Goal: Task Accomplishment & Management: Use online tool/utility

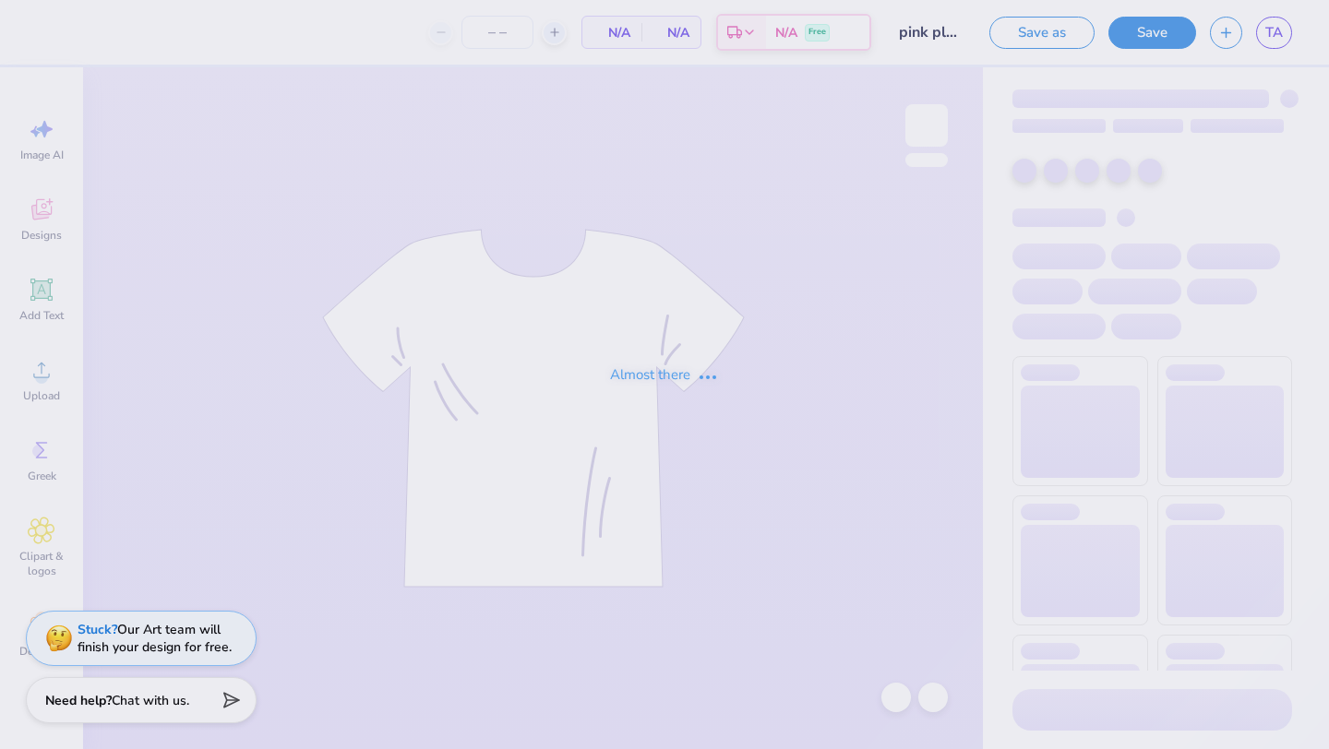
type input "57"
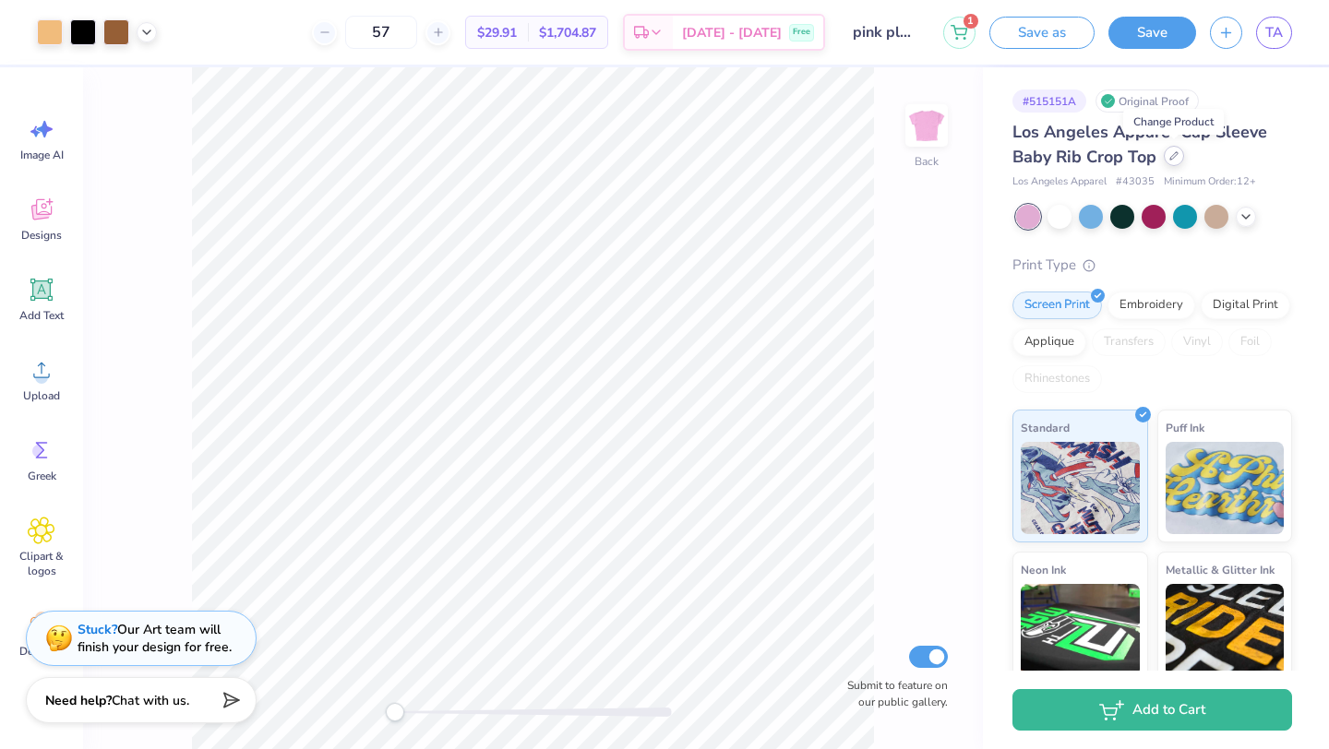
click at [1178, 158] on div at bounding box center [1174, 156] width 20 height 20
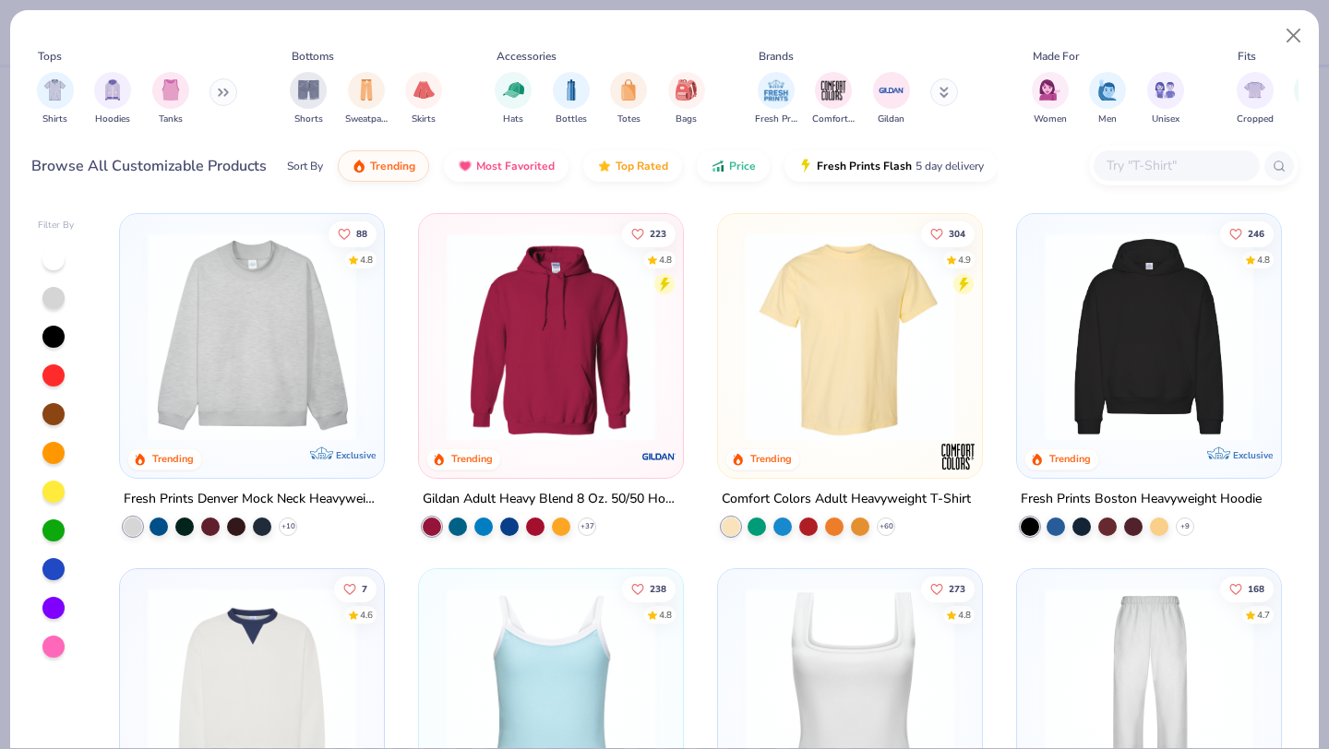
click at [1129, 167] on input "text" at bounding box center [1176, 165] width 142 height 21
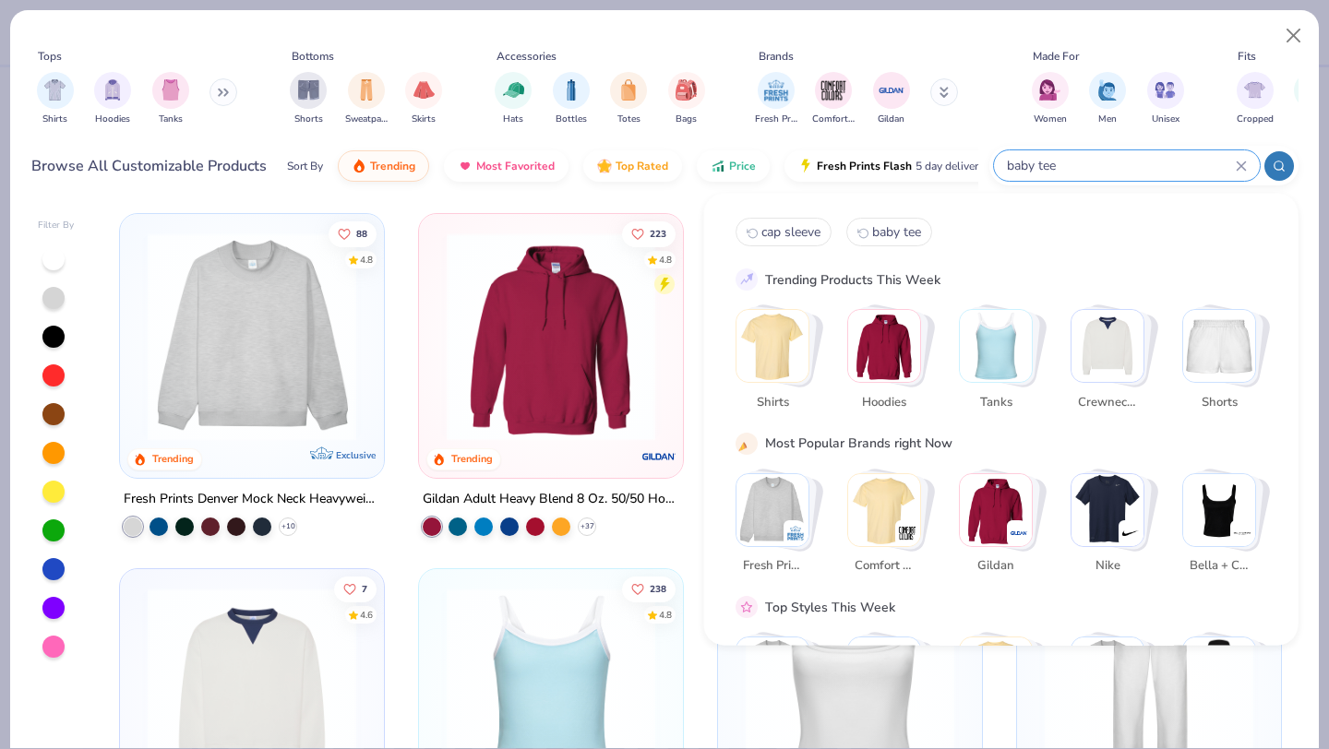
type input "baby tee"
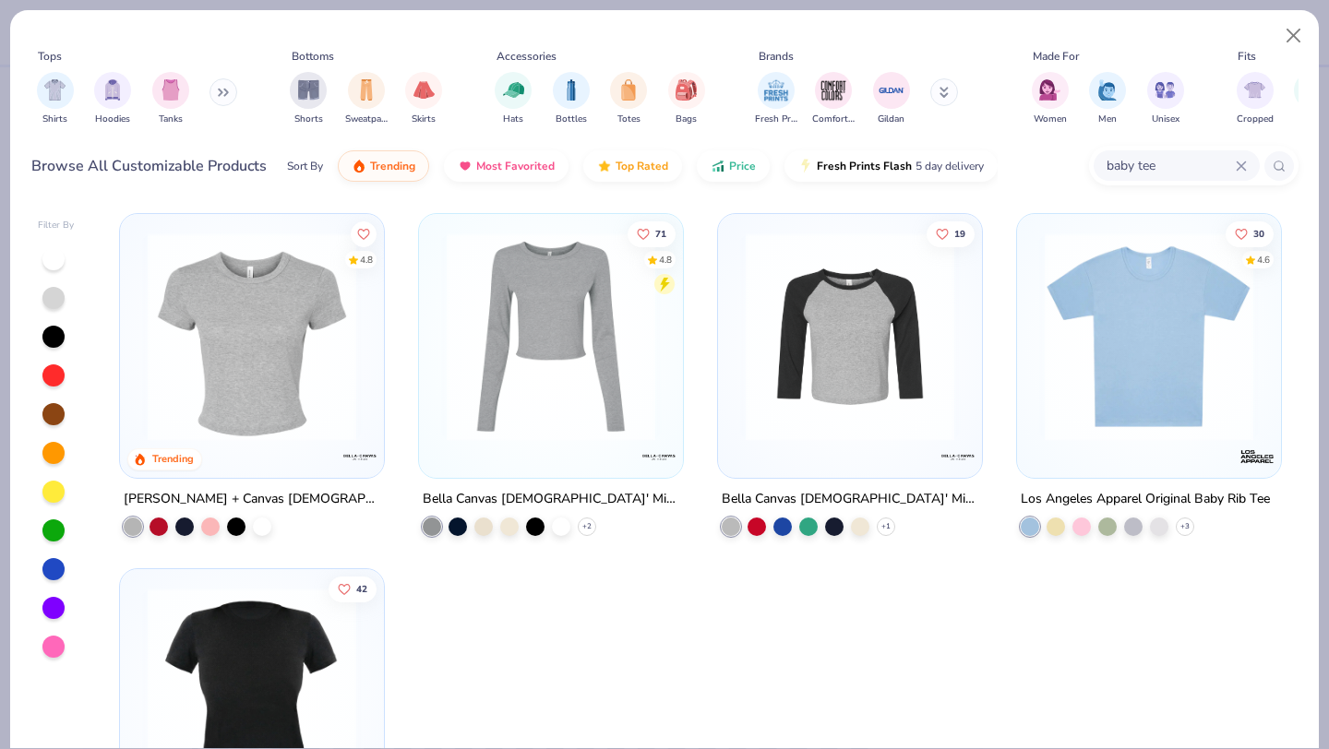
click at [282, 329] on img at bounding box center [251, 337] width 227 height 209
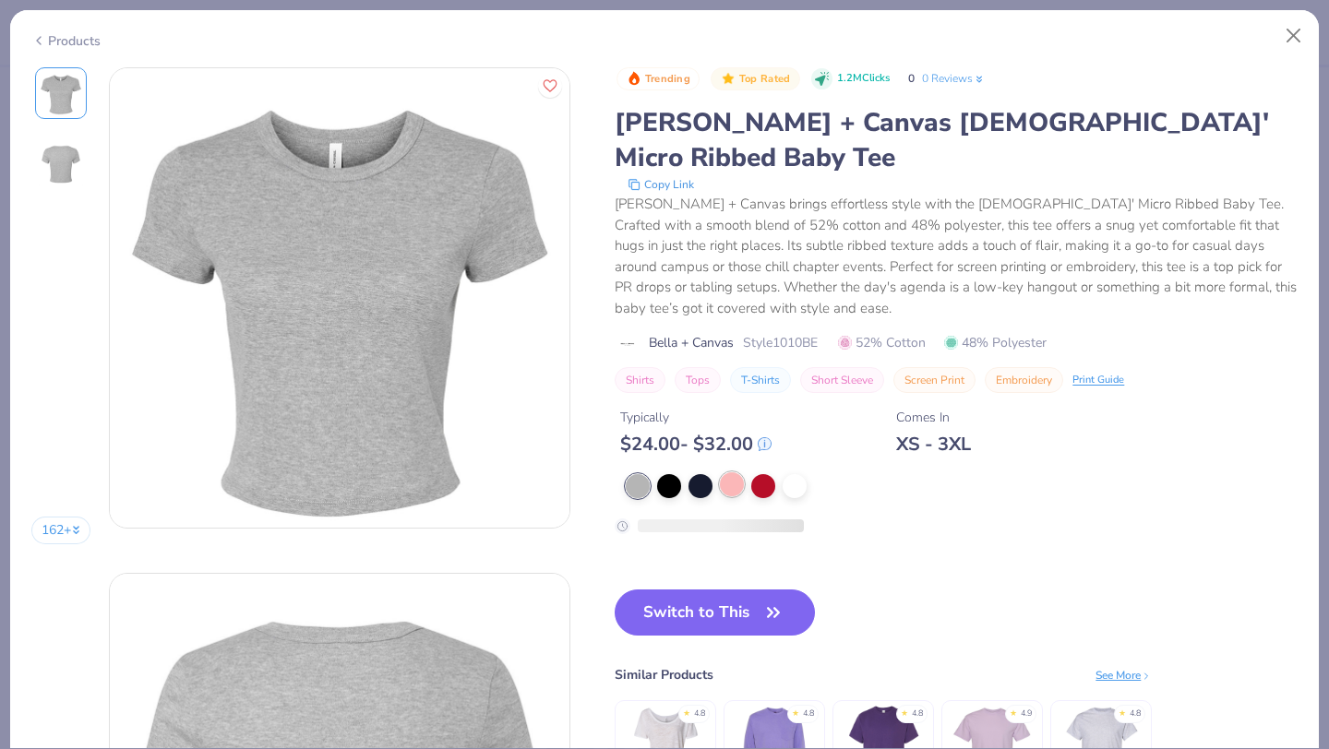
click at [732, 472] on div at bounding box center [732, 484] width 24 height 24
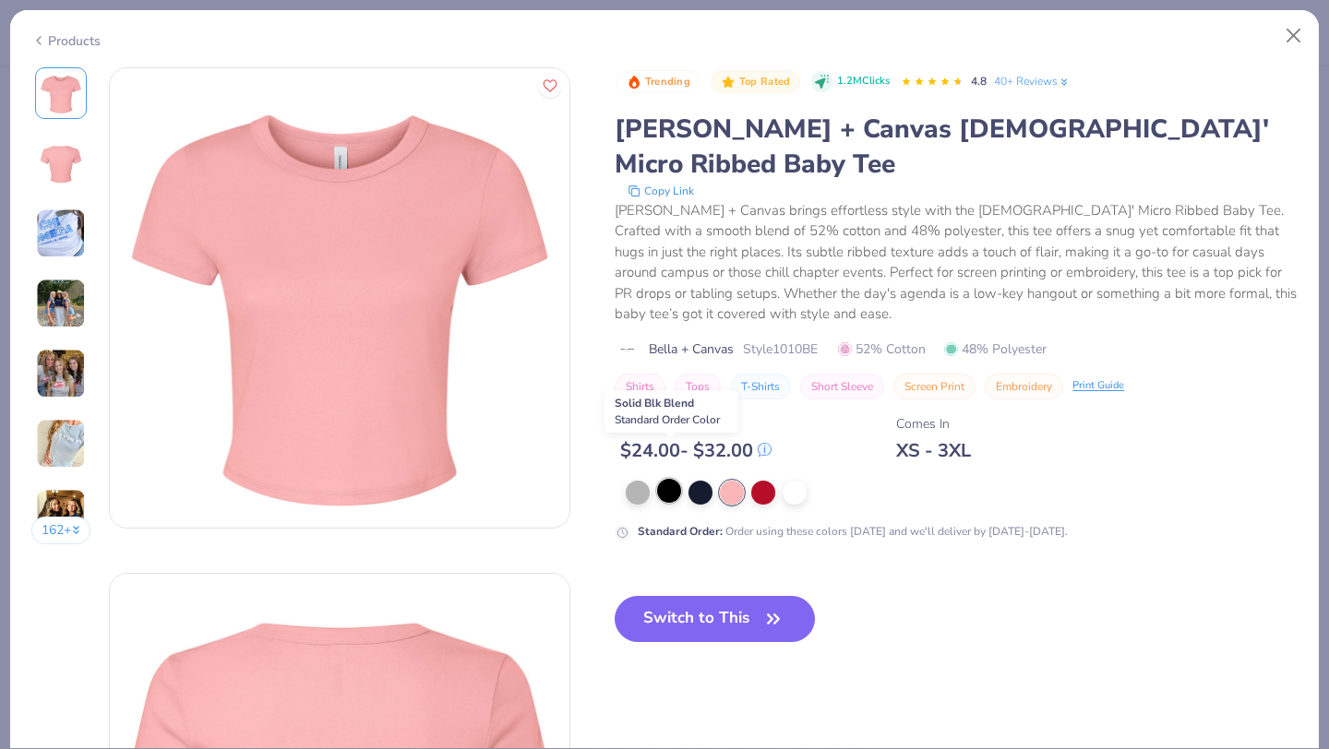
click at [664, 479] on div at bounding box center [669, 491] width 24 height 24
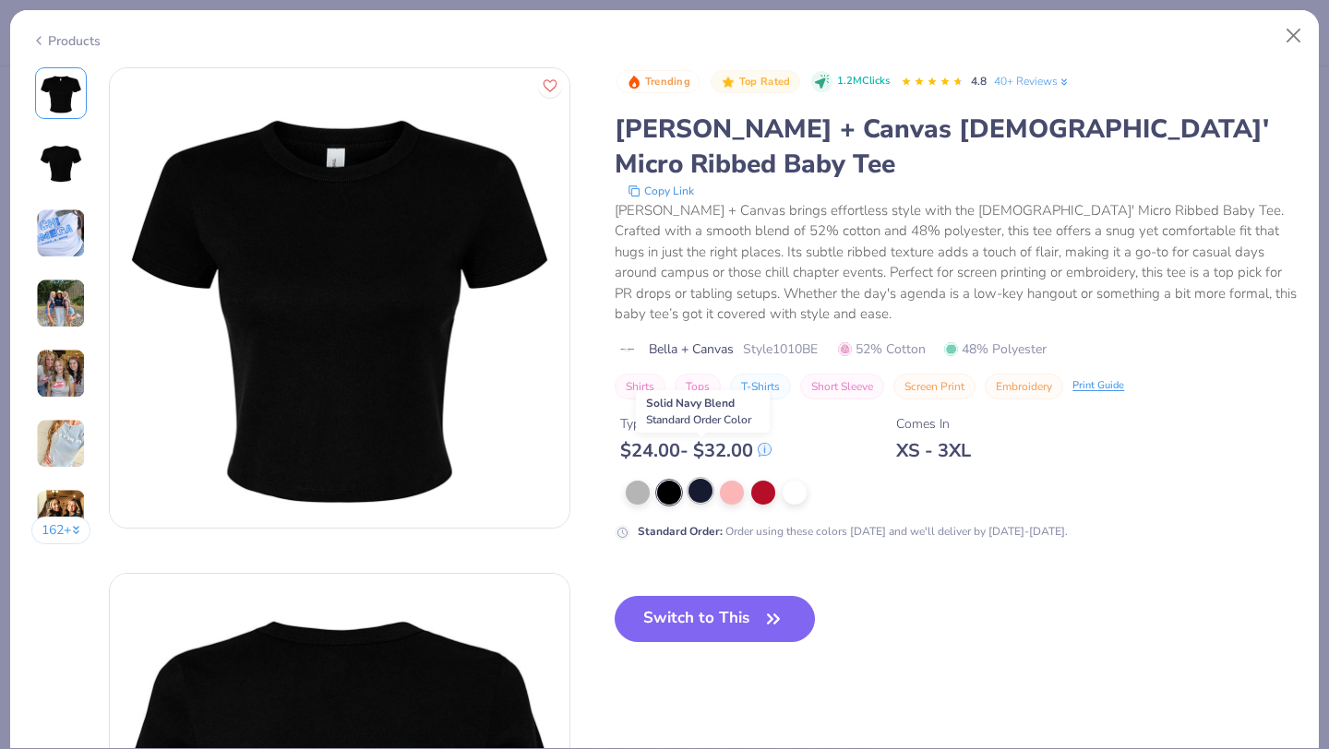
click at [698, 479] on div at bounding box center [700, 491] width 24 height 24
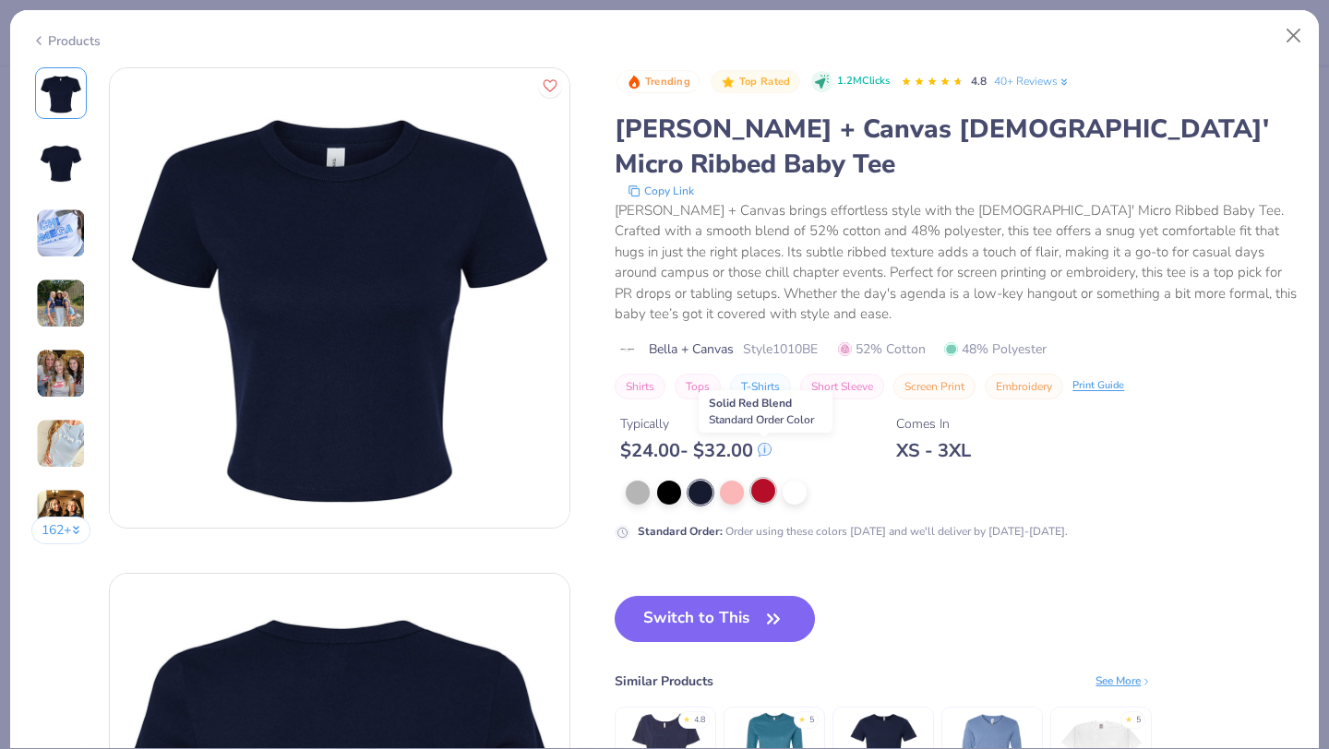
click at [767, 479] on div at bounding box center [763, 491] width 24 height 24
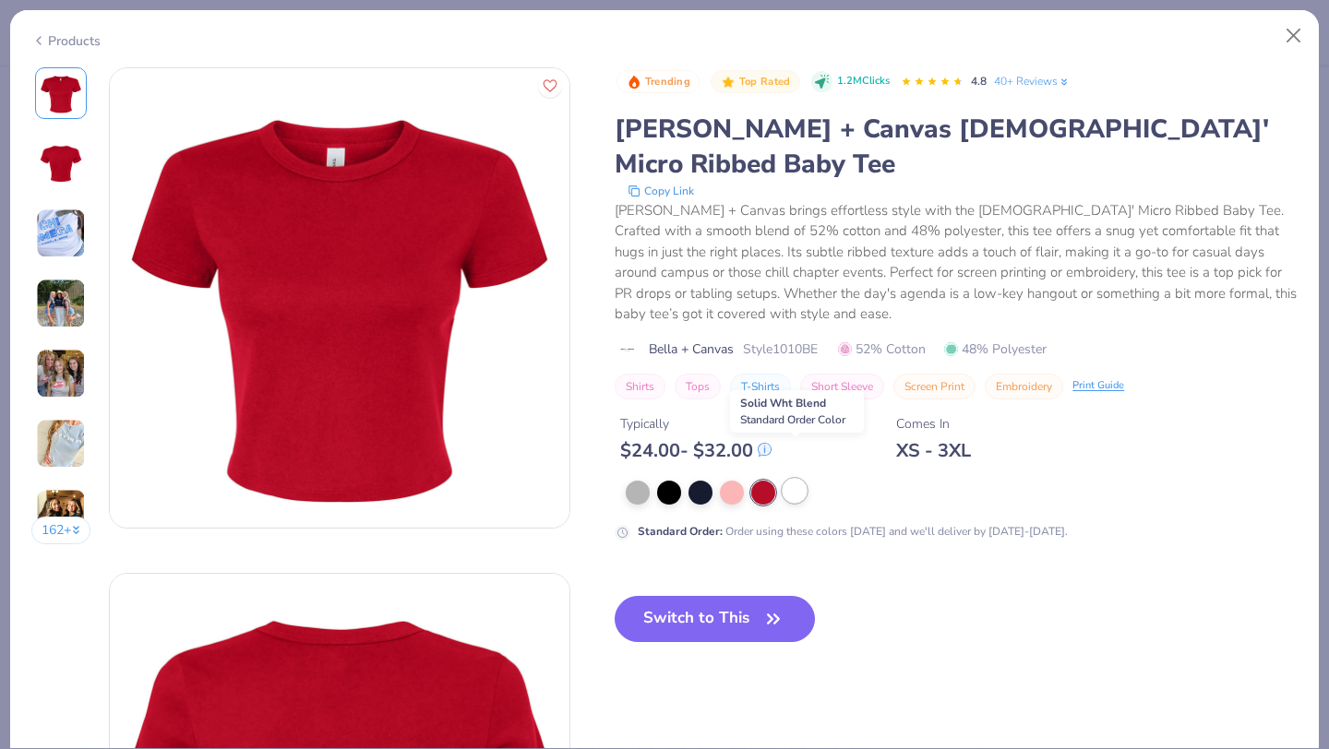
click at [796, 479] on div at bounding box center [795, 491] width 24 height 24
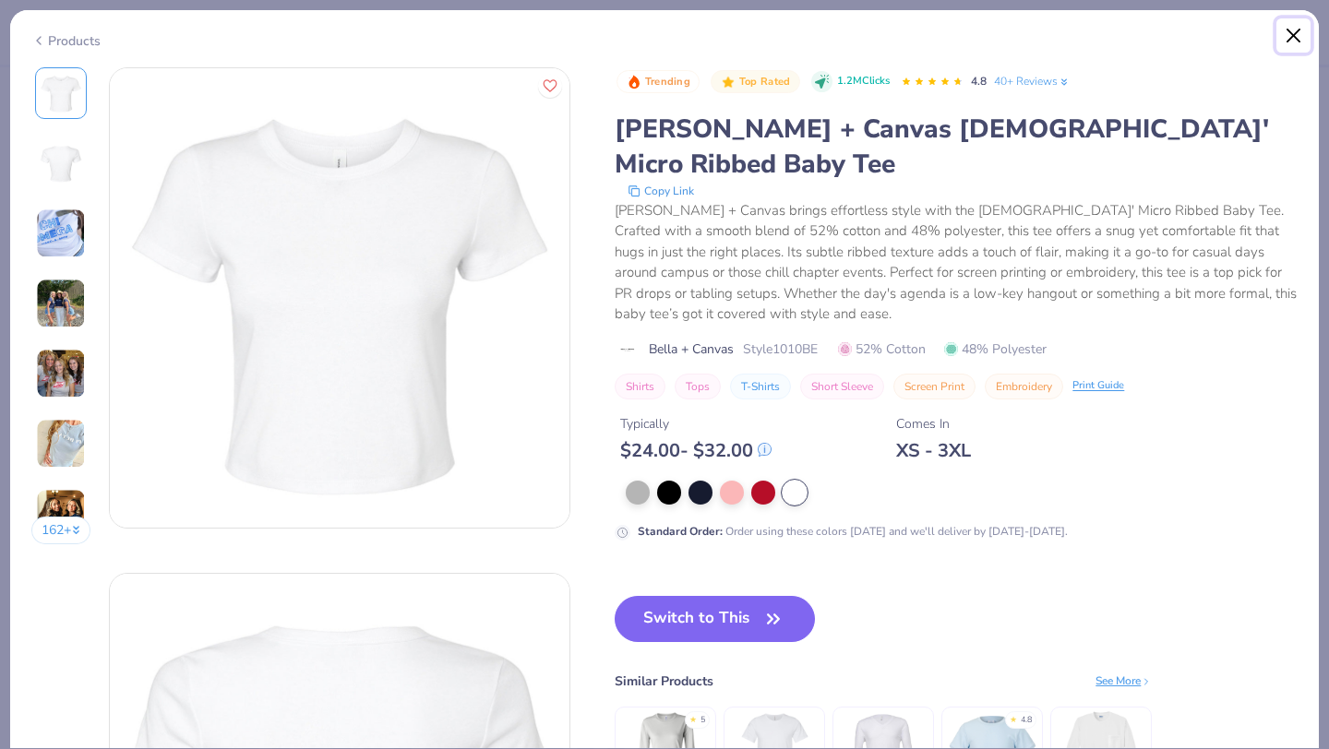
click at [1290, 37] on button "Close" at bounding box center [1293, 35] width 35 height 35
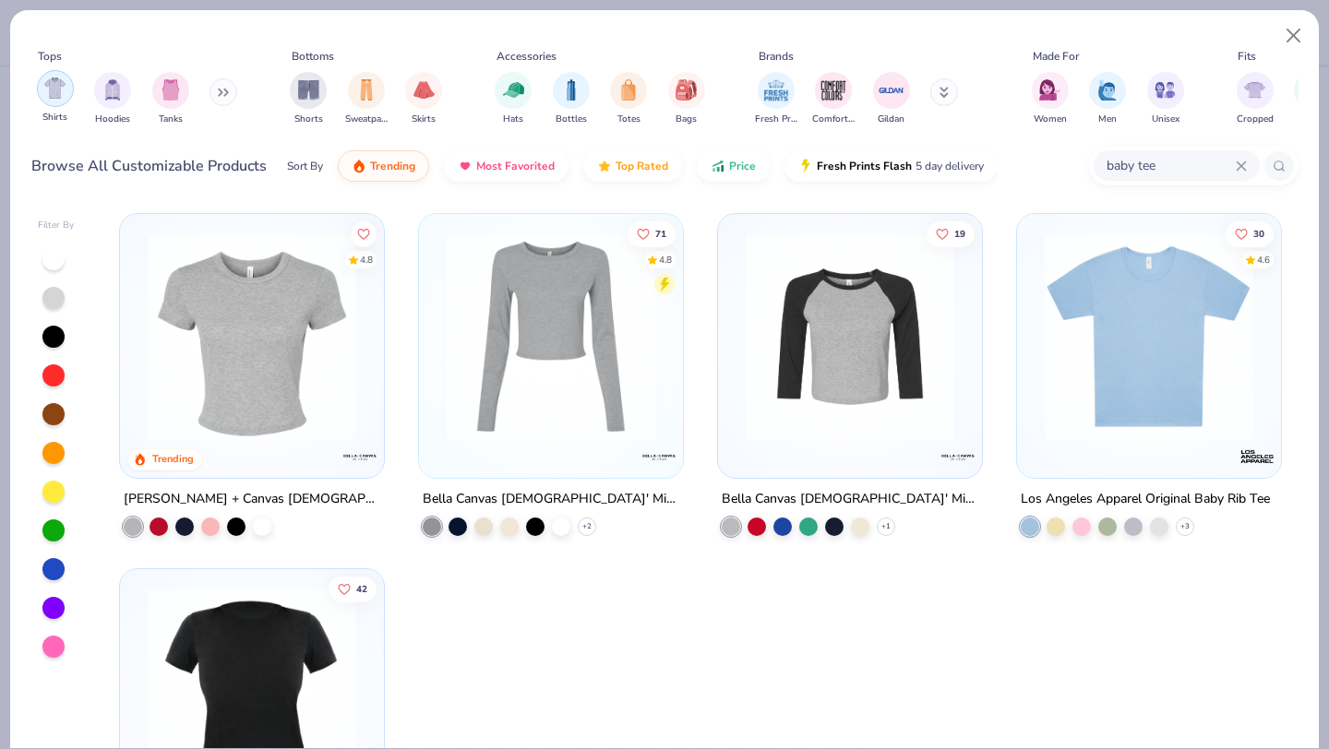
click at [58, 95] on img "filter for Shirts" at bounding box center [54, 88] width 21 height 21
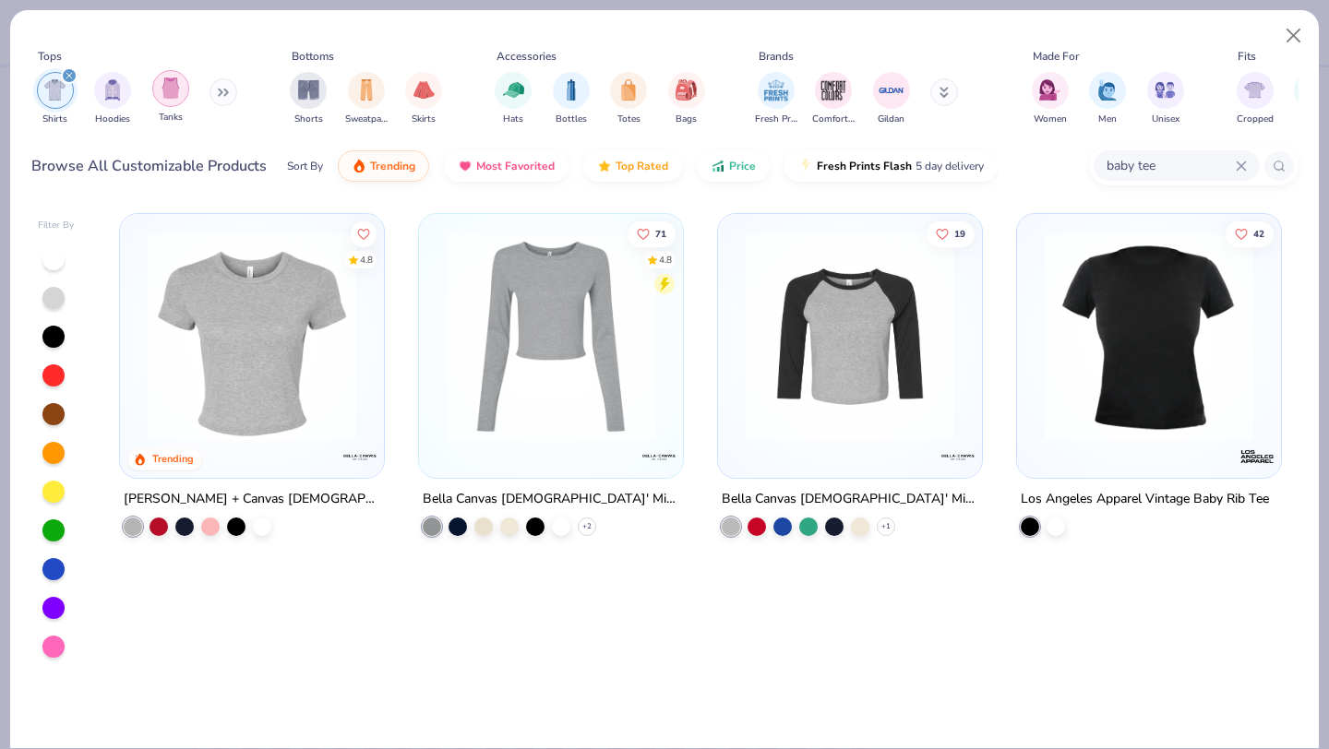
click at [168, 87] on img "filter for Tanks" at bounding box center [171, 88] width 20 height 21
click at [1245, 165] on icon at bounding box center [1241, 166] width 11 height 11
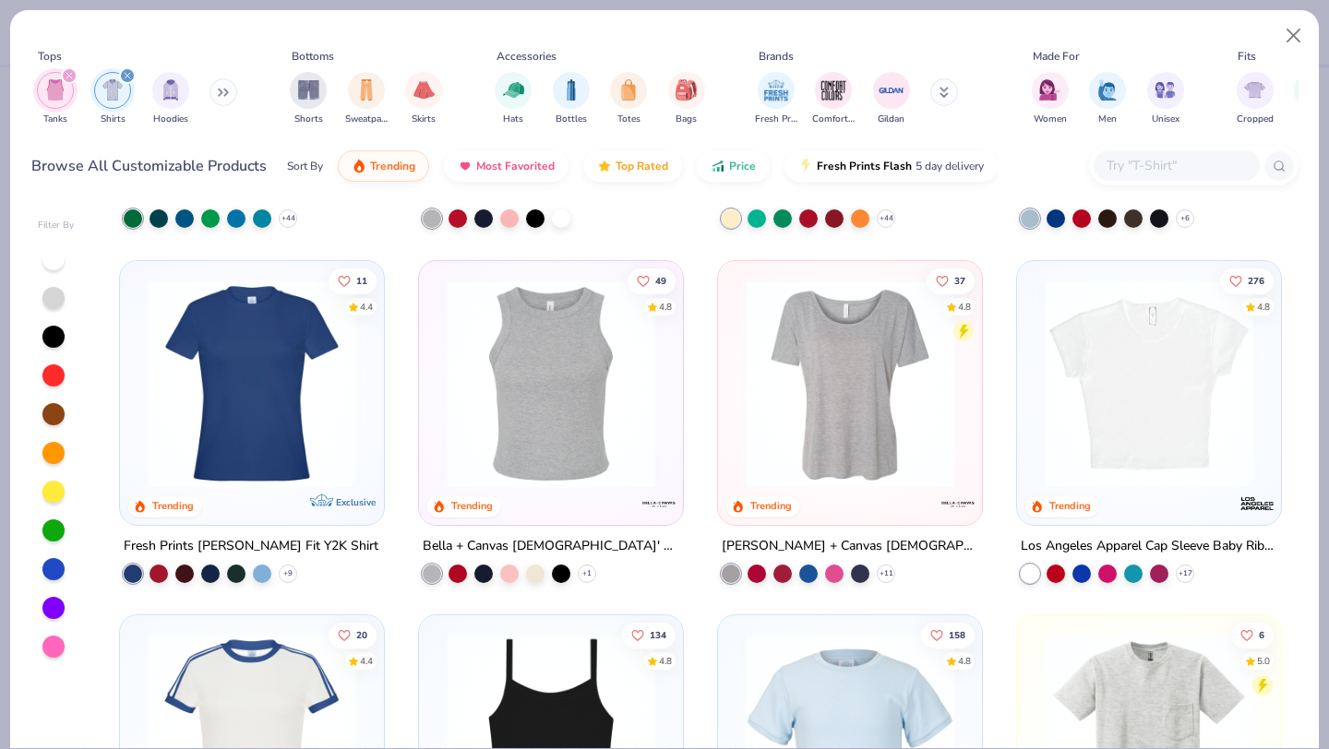
scroll to position [688, 0]
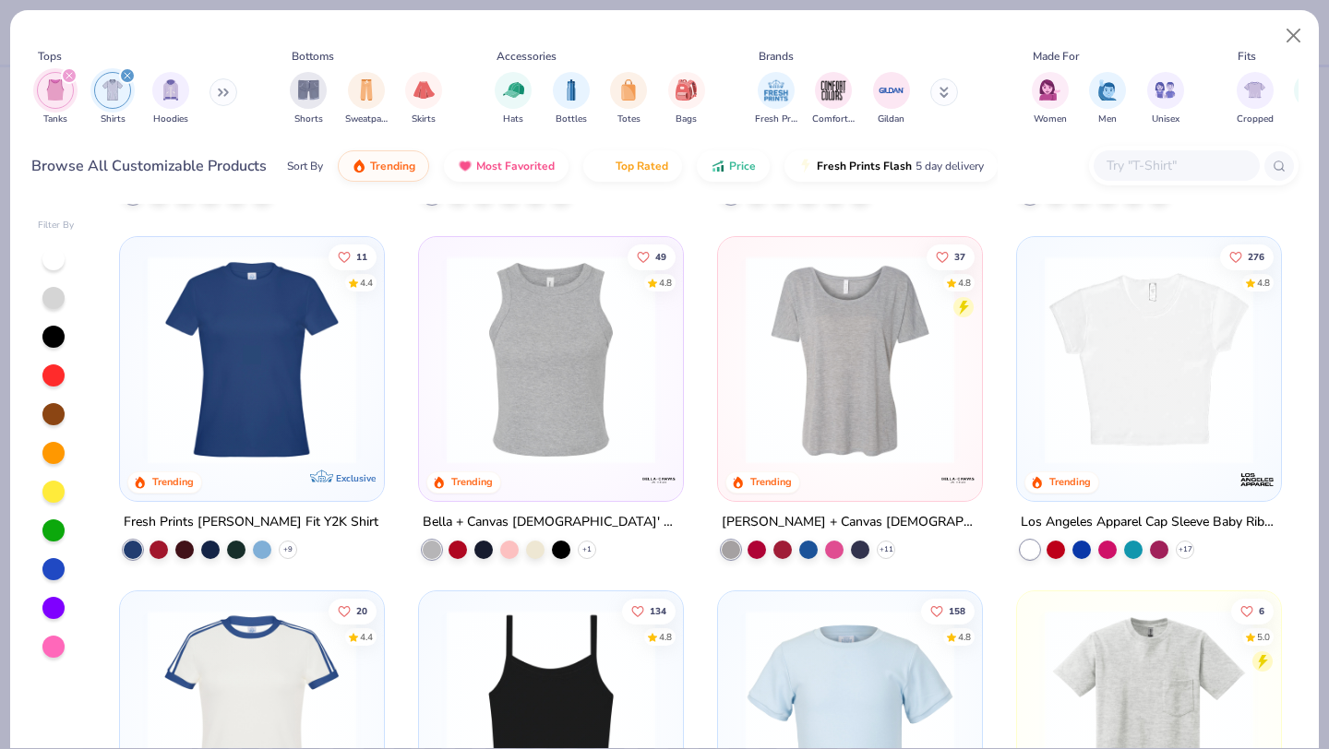
click at [1136, 389] on img at bounding box center [1148, 359] width 227 height 209
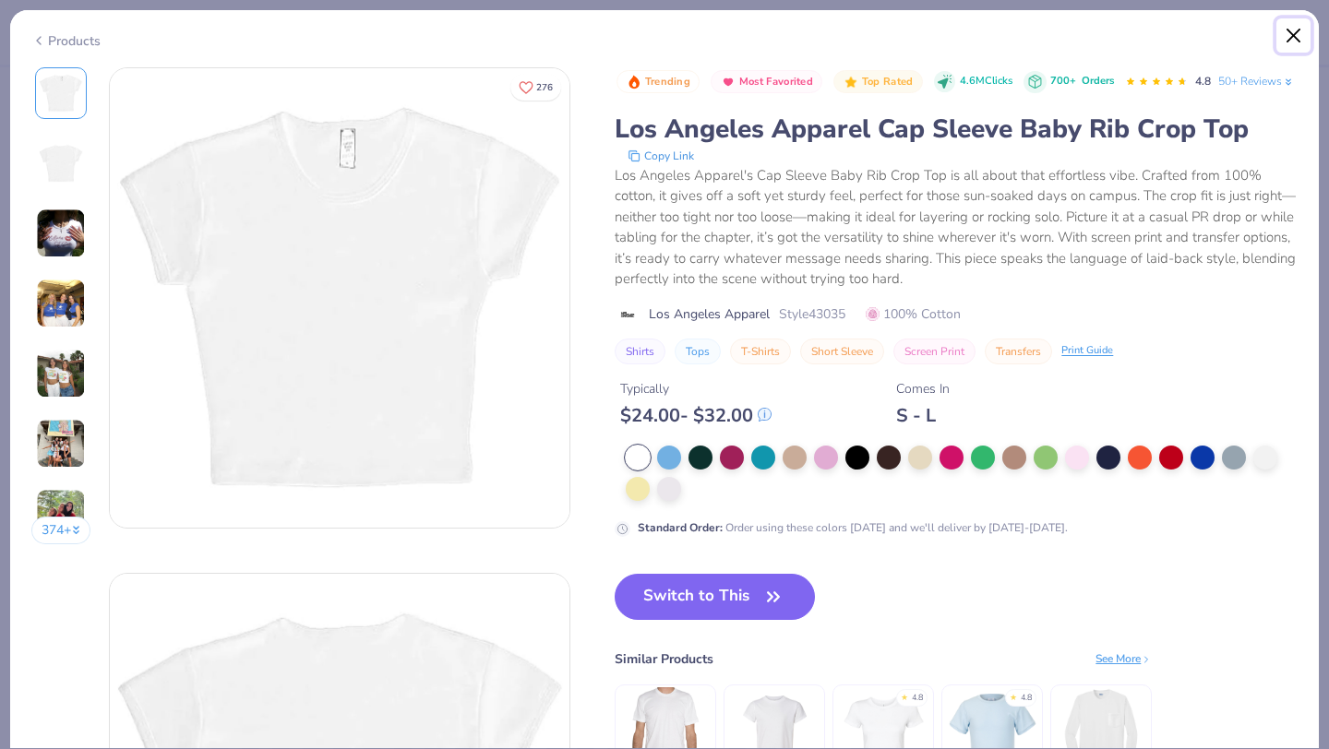
click at [1293, 38] on button "Close" at bounding box center [1293, 35] width 35 height 35
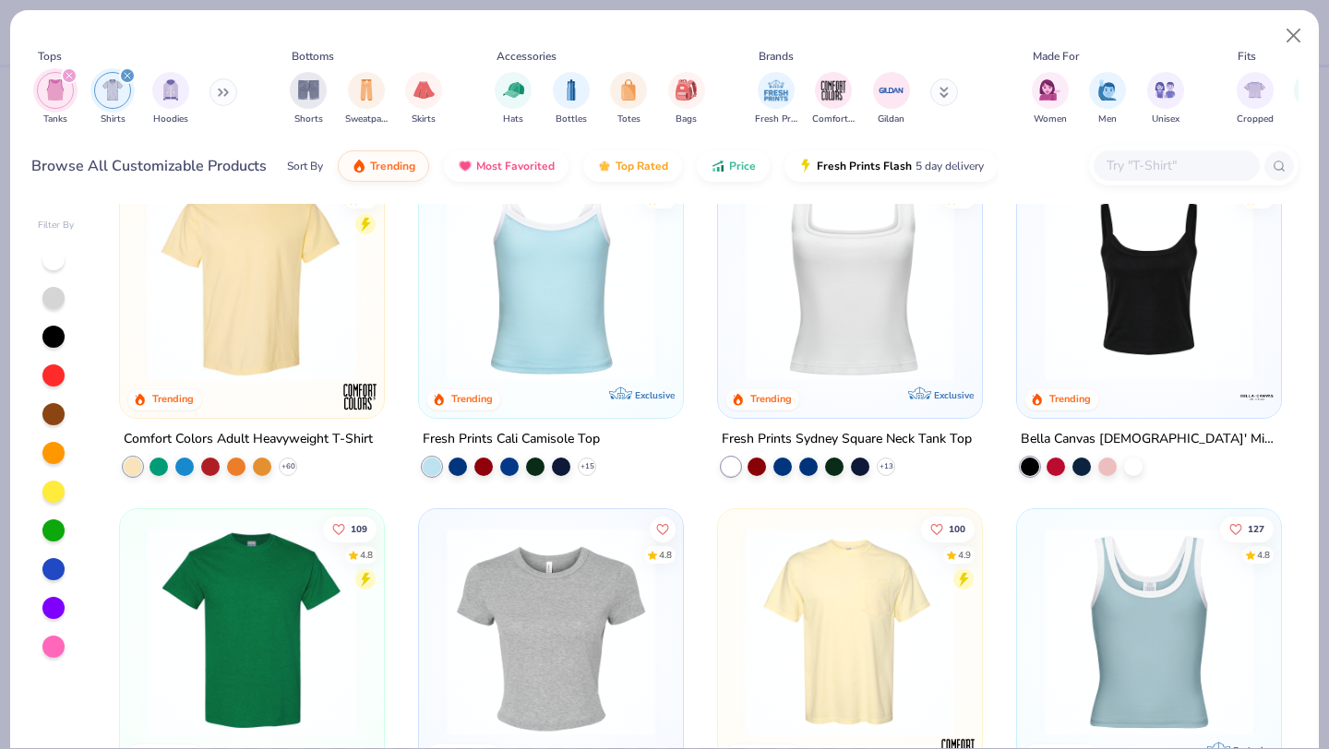
scroll to position [84, 0]
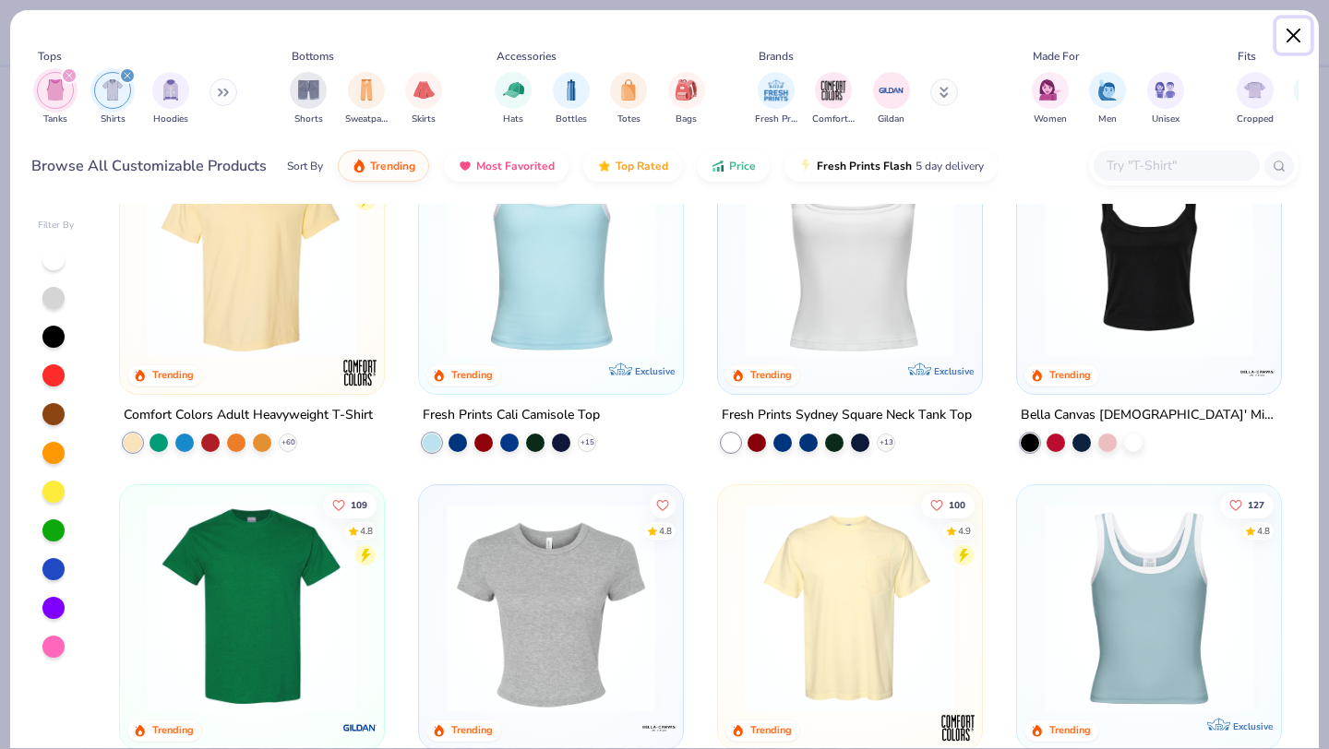
click at [1291, 40] on button "Close" at bounding box center [1293, 35] width 35 height 35
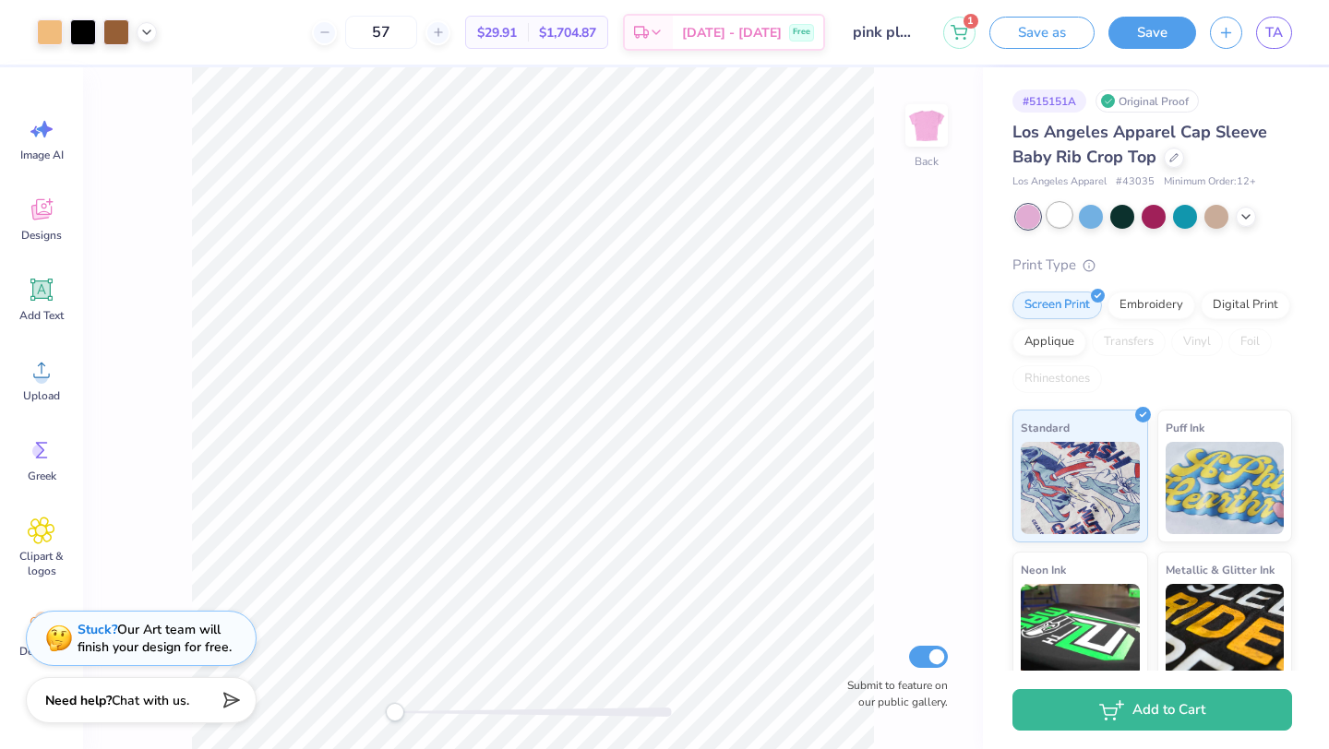
click at [1060, 207] on div at bounding box center [1059, 215] width 24 height 24
click at [1174, 162] on div at bounding box center [1174, 156] width 20 height 20
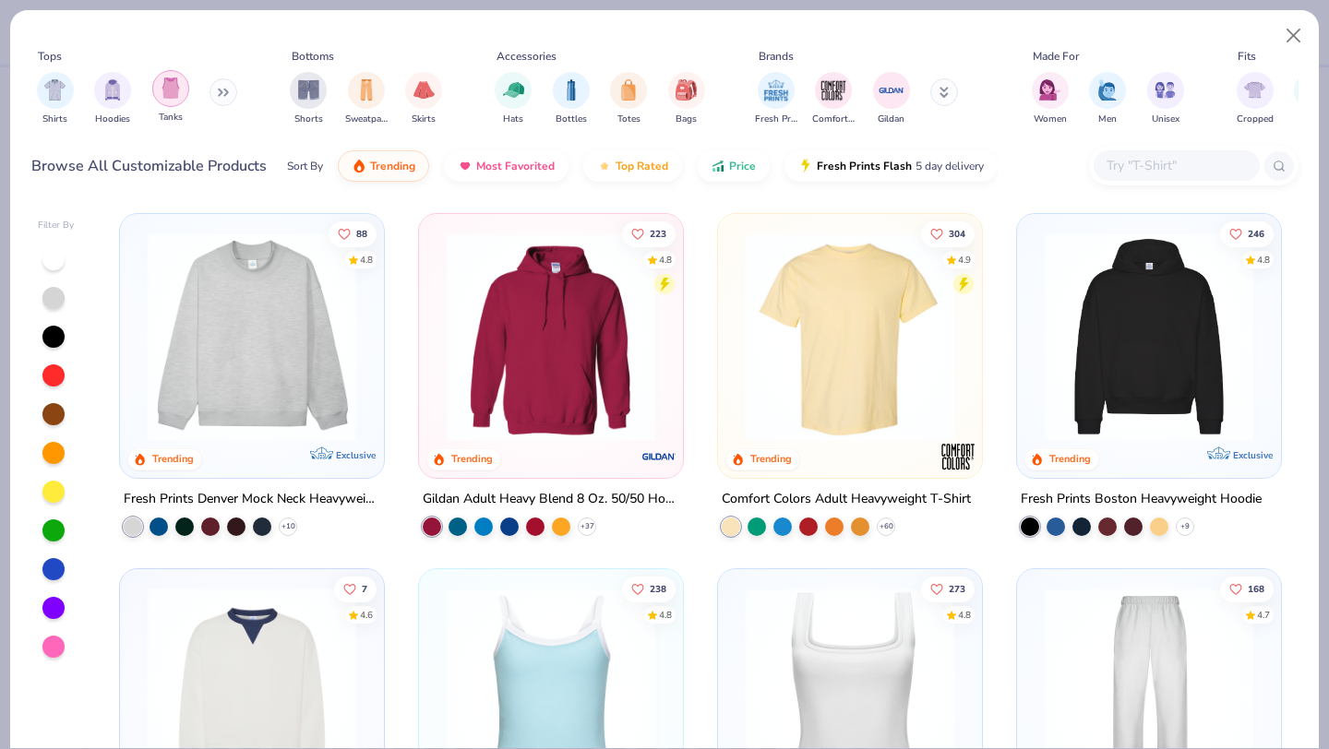
click at [173, 102] on div "filter for Tanks" at bounding box center [170, 88] width 37 height 37
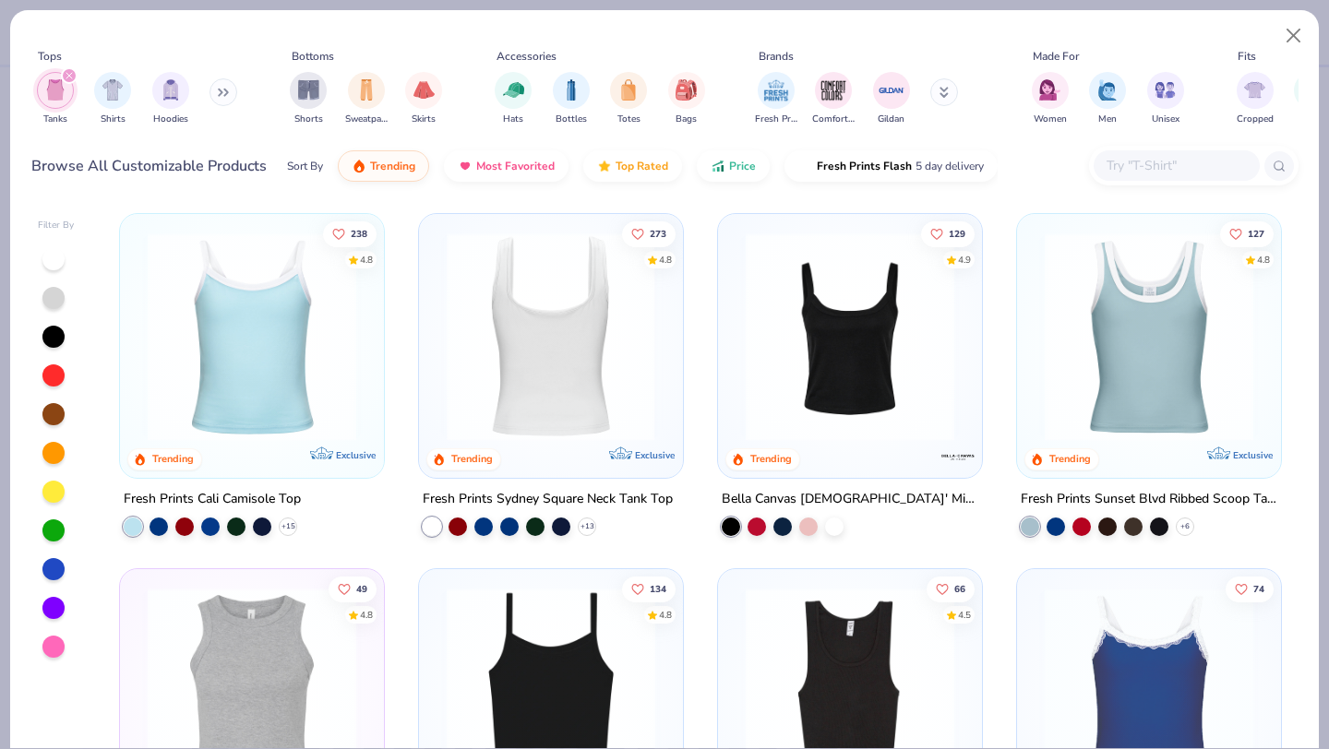
scroll to position [18, 0]
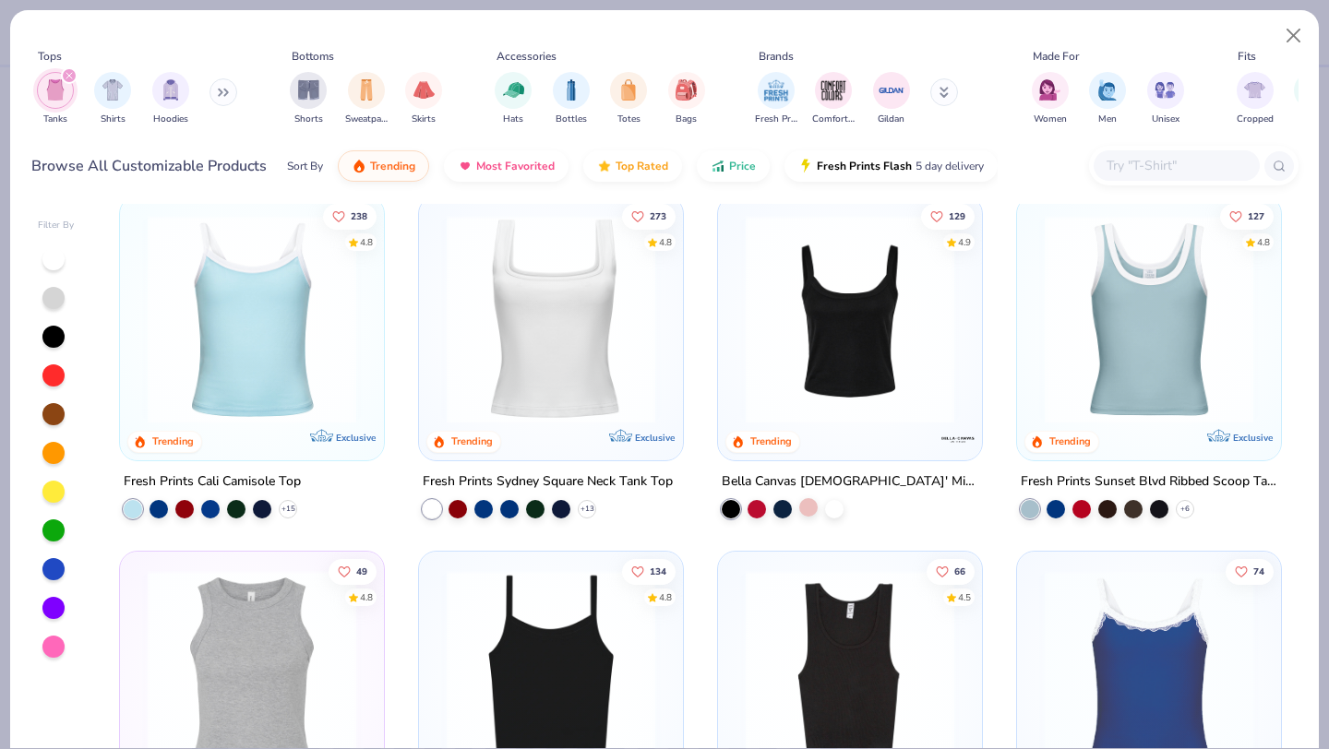
click at [806, 508] on div at bounding box center [808, 507] width 18 height 18
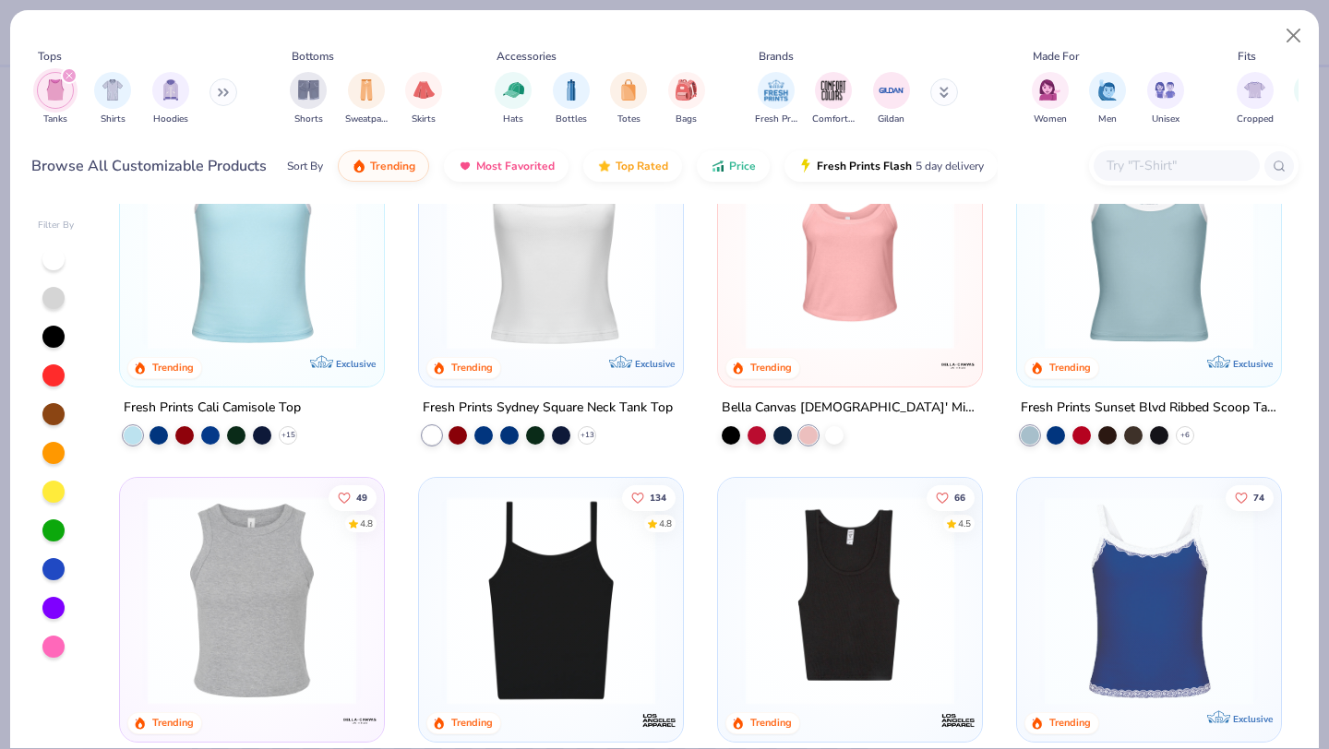
scroll to position [95, 0]
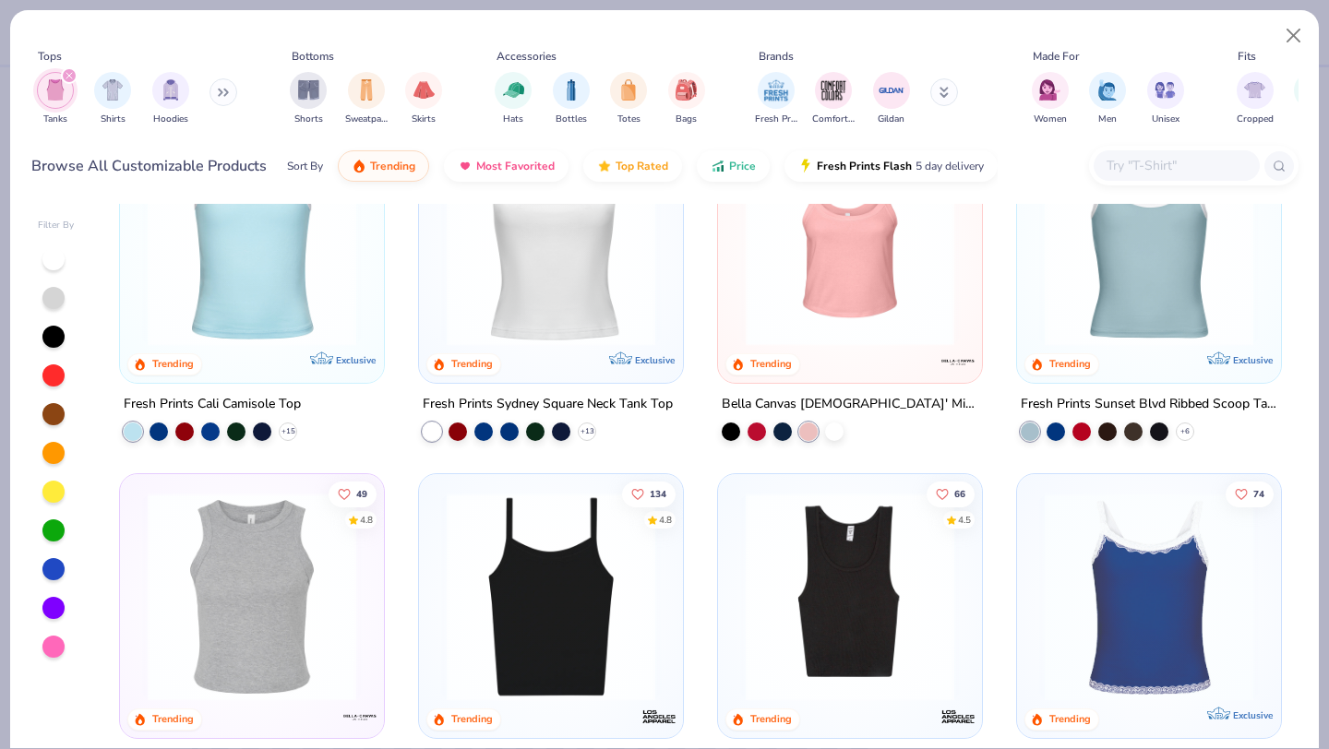
click at [46, 661] on div "Filter By" at bounding box center [56, 484] width 37 height 530
click at [46, 657] on div at bounding box center [56, 453] width 37 height 412
click at [53, 647] on div at bounding box center [53, 647] width 22 height 22
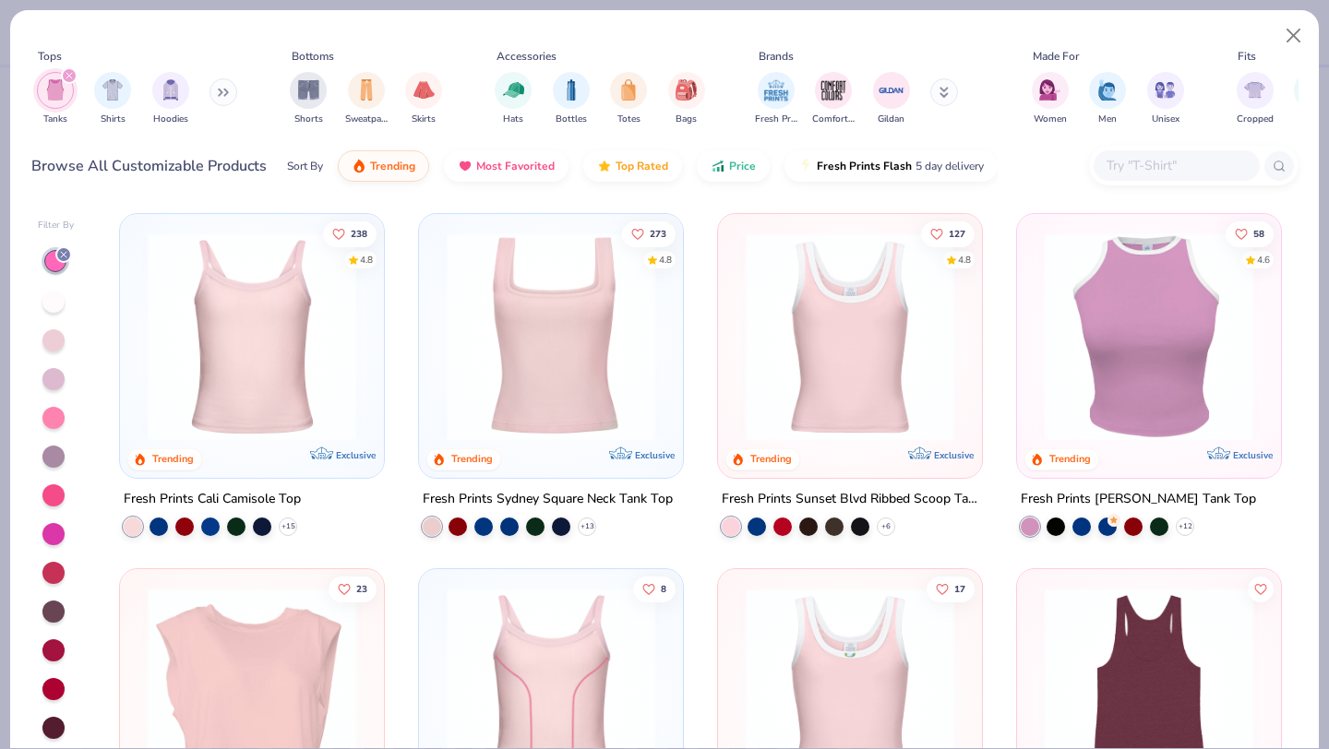
click at [53, 423] on div at bounding box center [53, 418] width 22 height 22
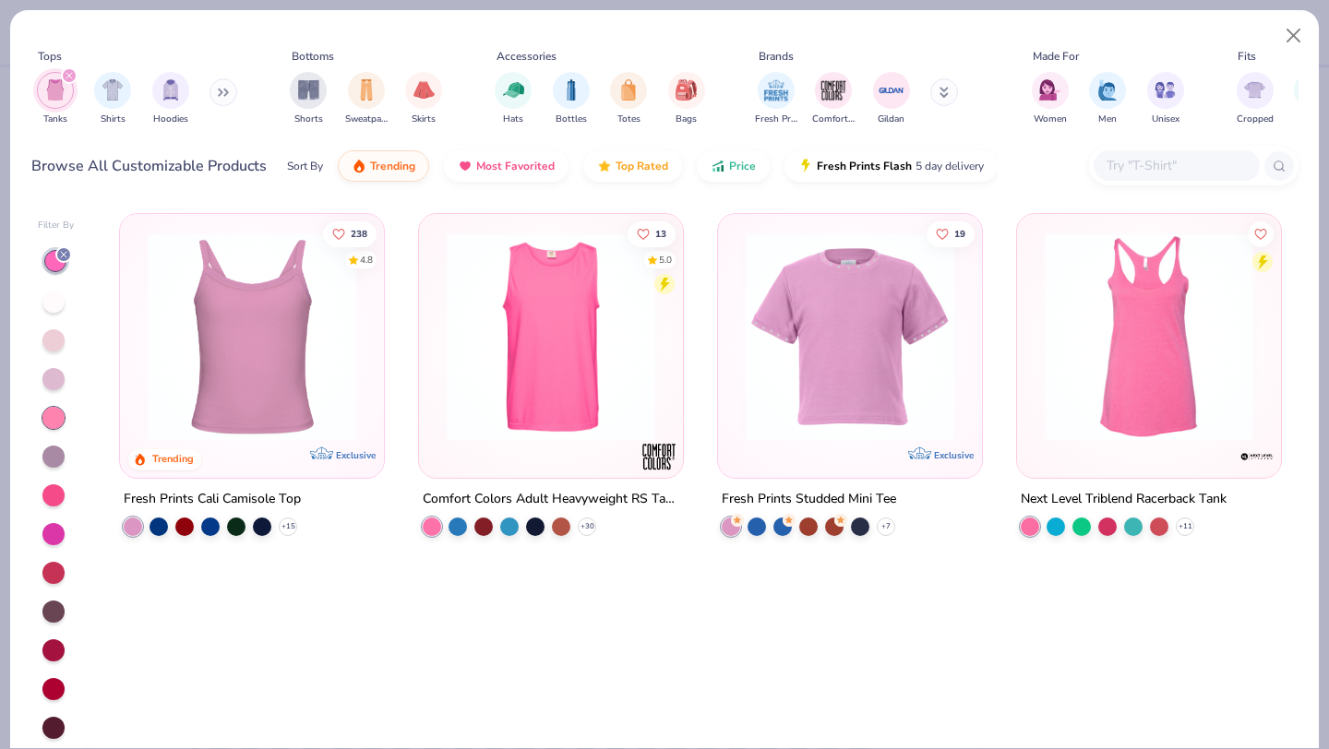
click at [53, 423] on div at bounding box center [53, 418] width 22 height 22
click at [49, 487] on div at bounding box center [53, 495] width 22 height 22
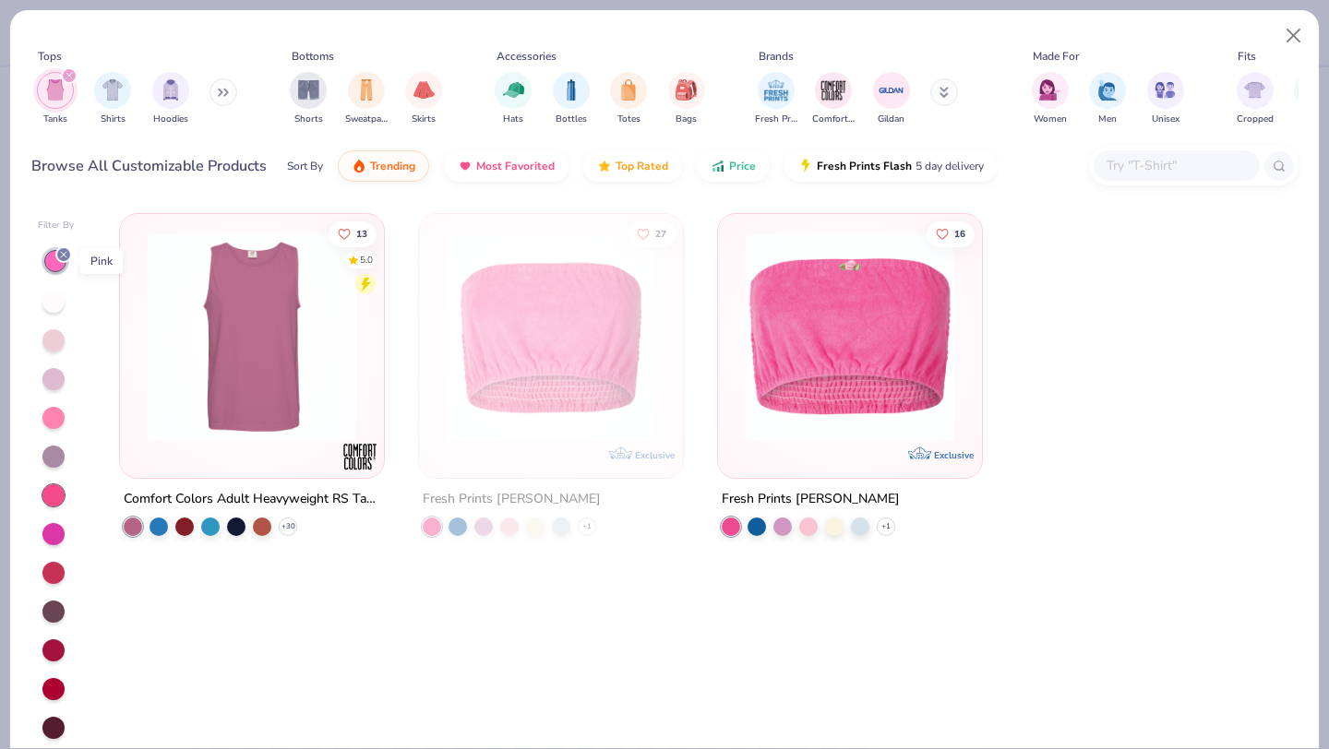
click at [59, 253] on icon at bounding box center [63, 254] width 11 height 11
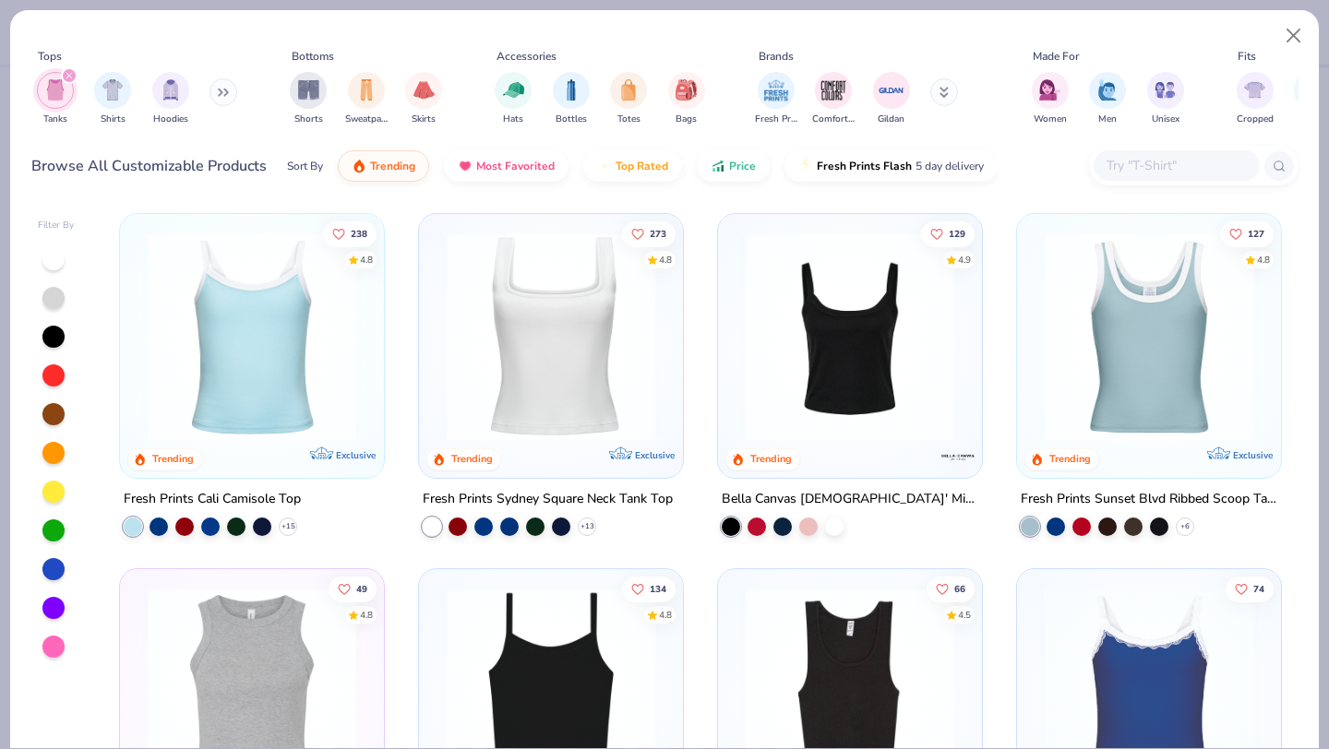
click at [69, 74] on icon "filter for Tanks" at bounding box center [69, 75] width 7 height 7
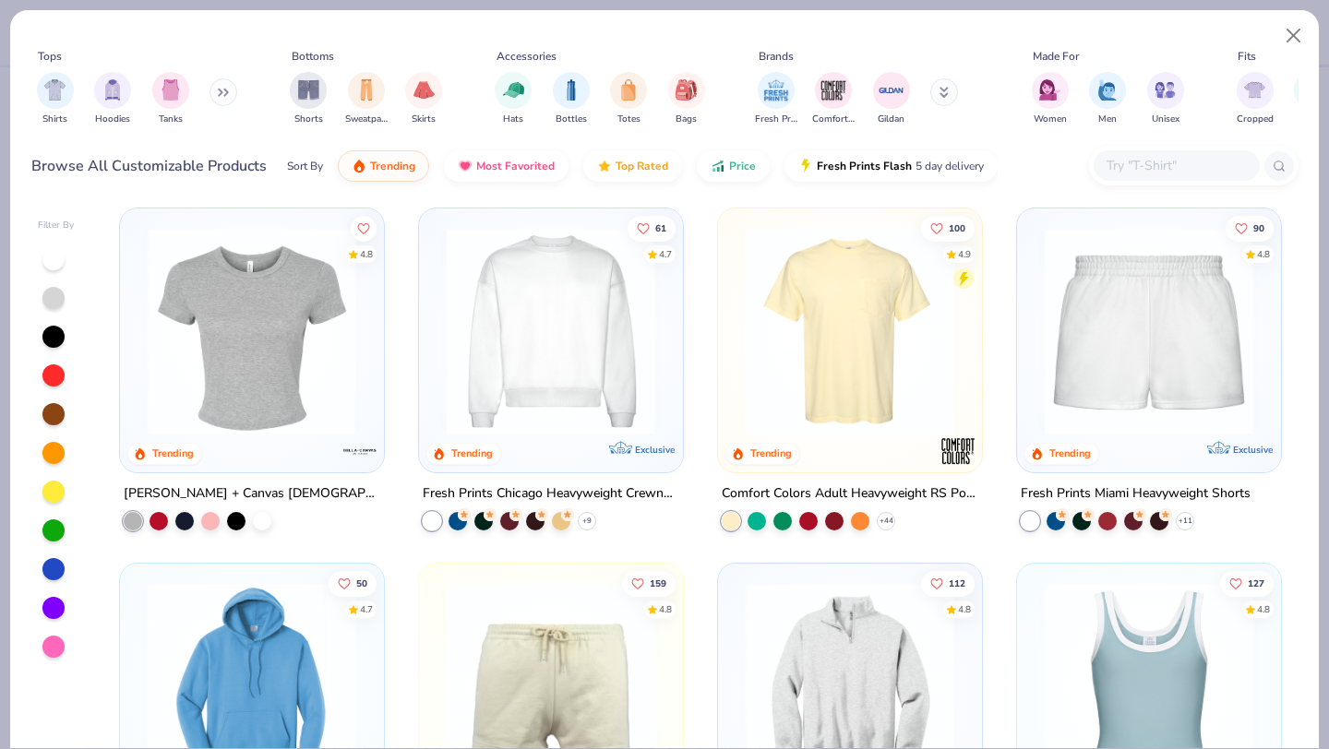
scroll to position [1087, 0]
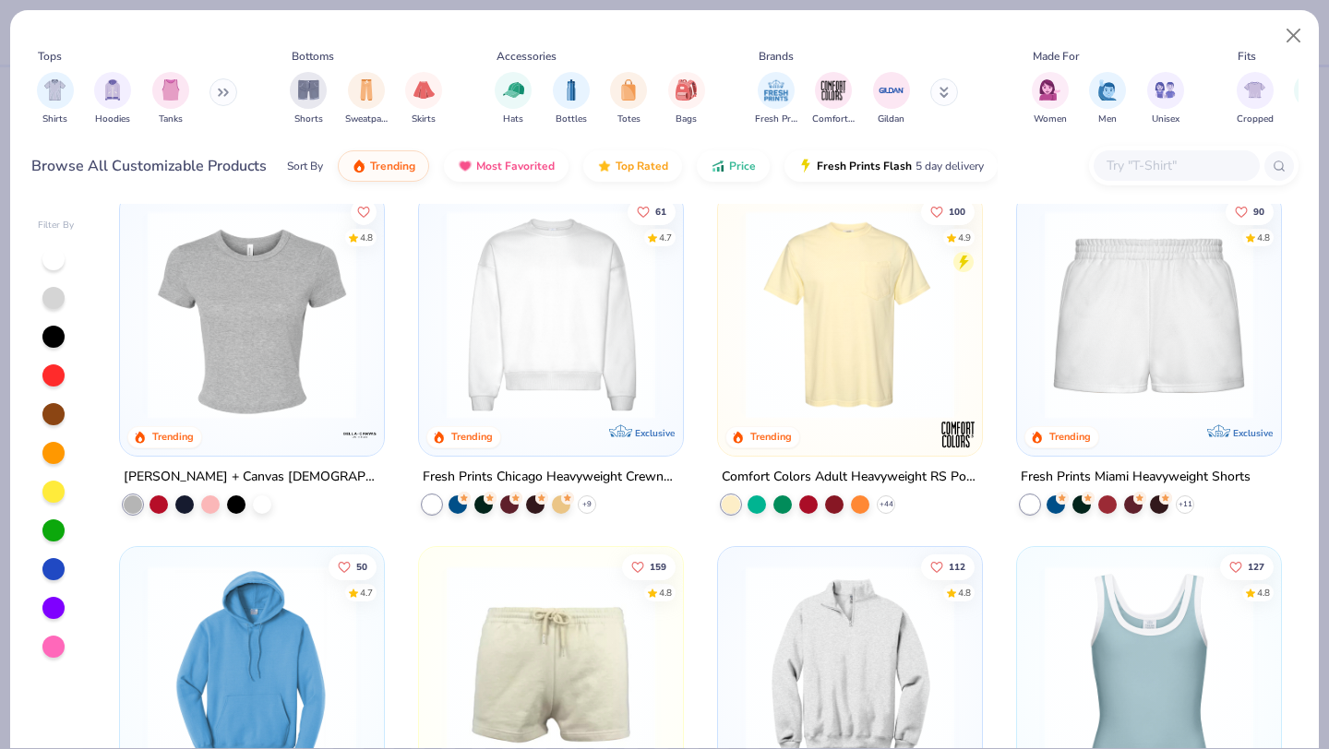
click at [283, 340] on img at bounding box center [251, 314] width 227 height 209
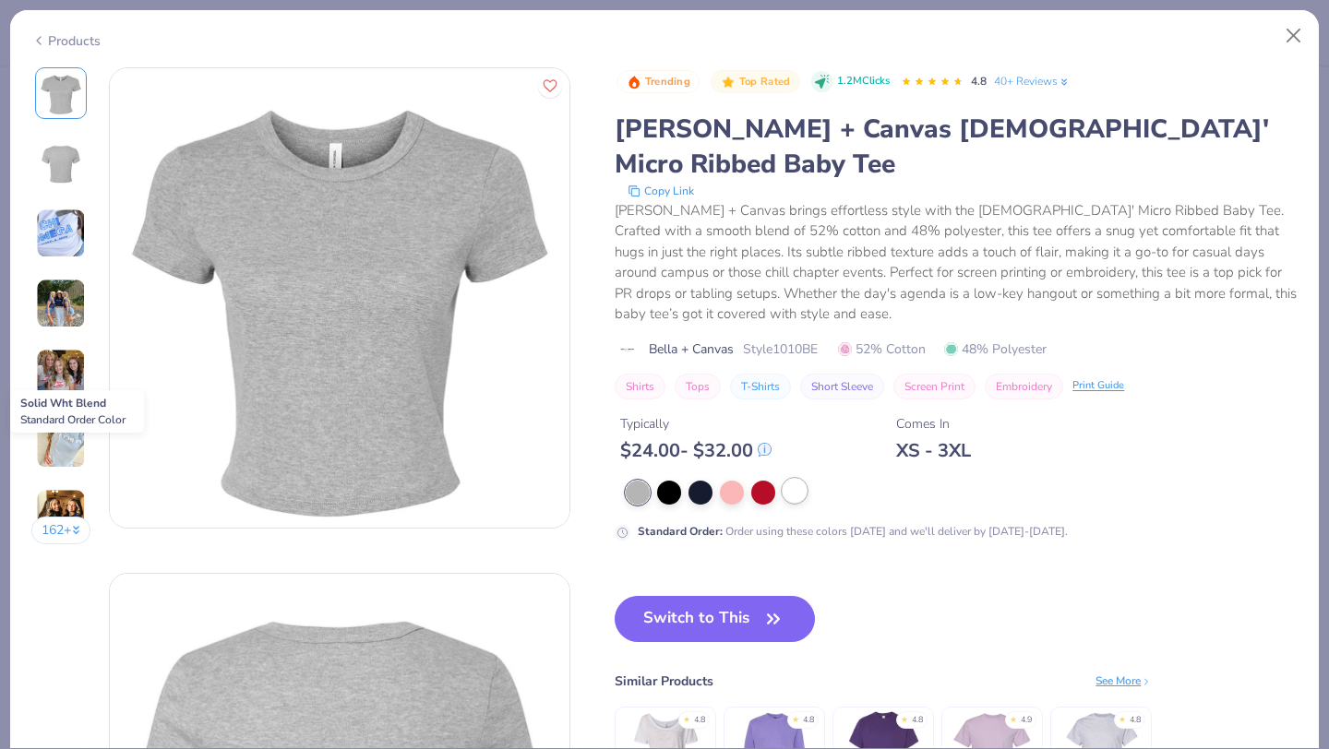
click at [801, 479] on div at bounding box center [795, 491] width 24 height 24
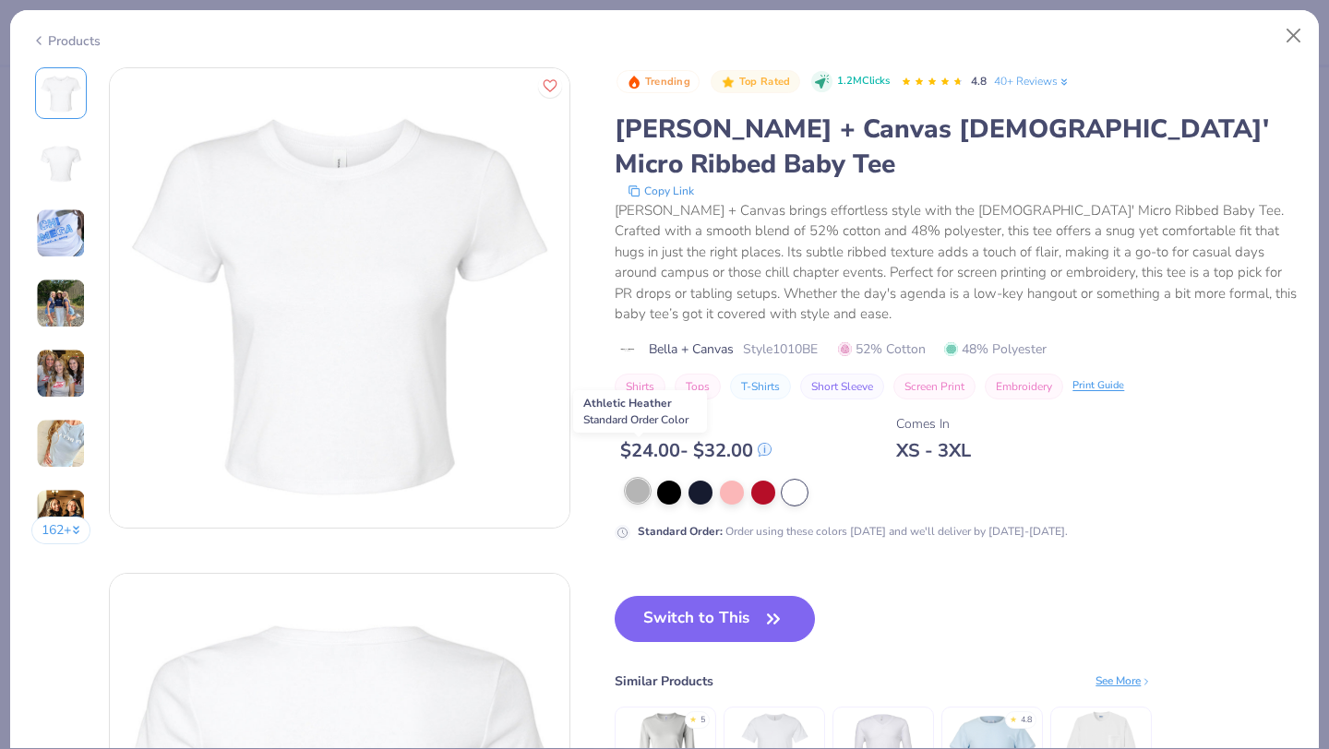
click at [632, 479] on div at bounding box center [638, 491] width 24 height 24
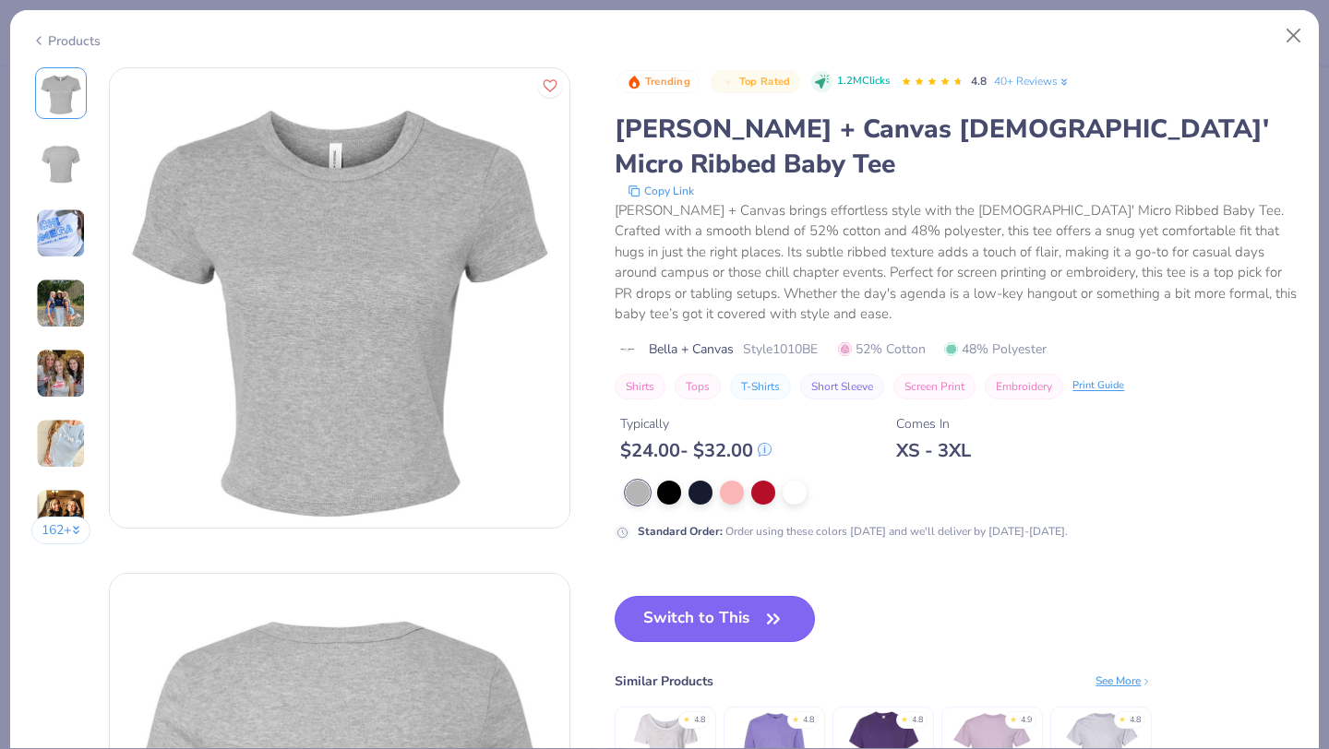
click at [687, 596] on button "Switch to This" at bounding box center [715, 619] width 200 height 46
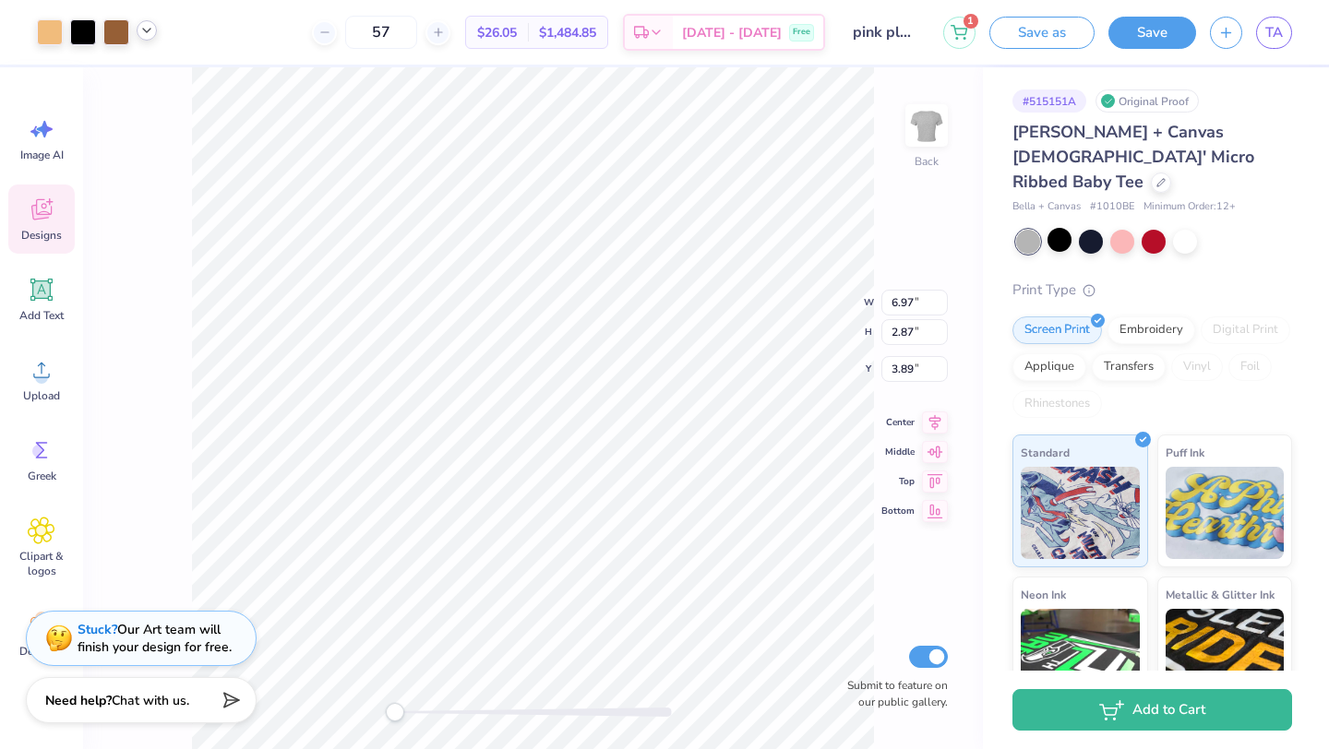
click at [144, 32] on icon at bounding box center [146, 30] width 15 height 15
click at [151, 82] on div at bounding box center [147, 78] width 26 height 26
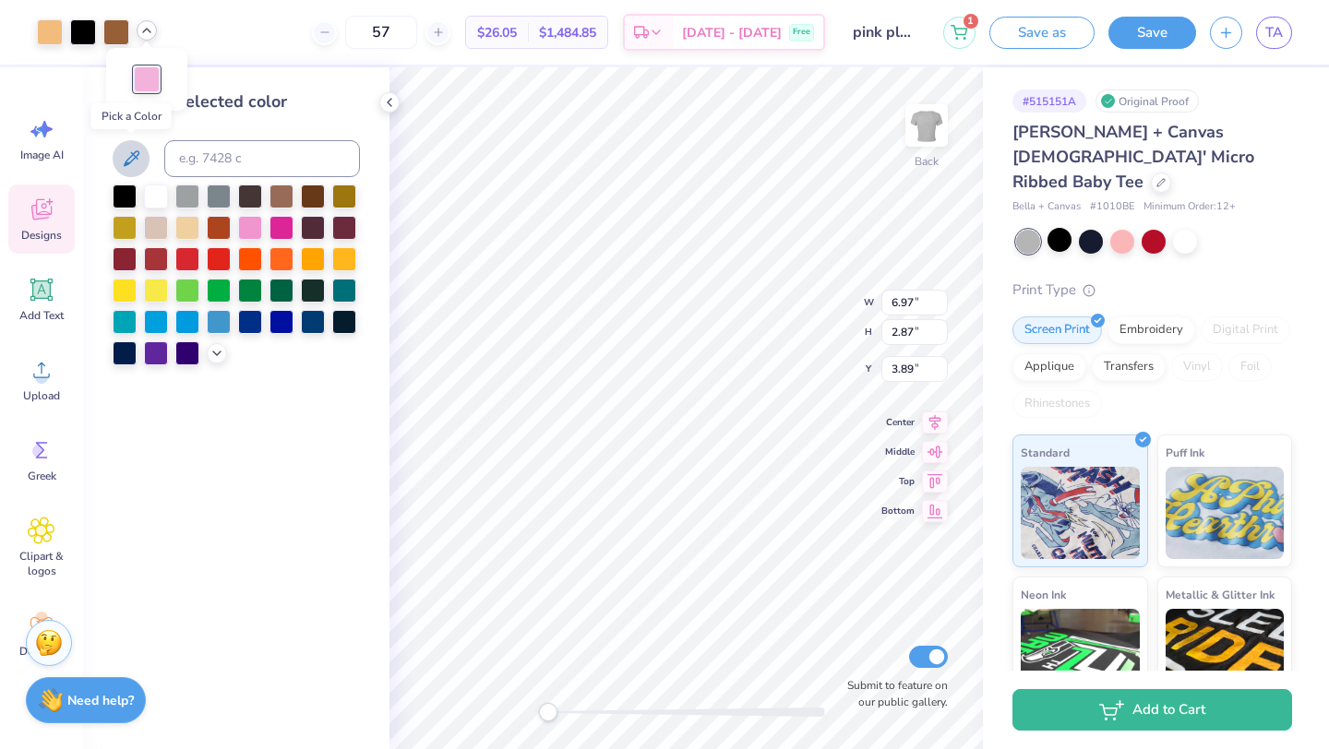
click at [136, 159] on icon at bounding box center [131, 159] width 22 height 22
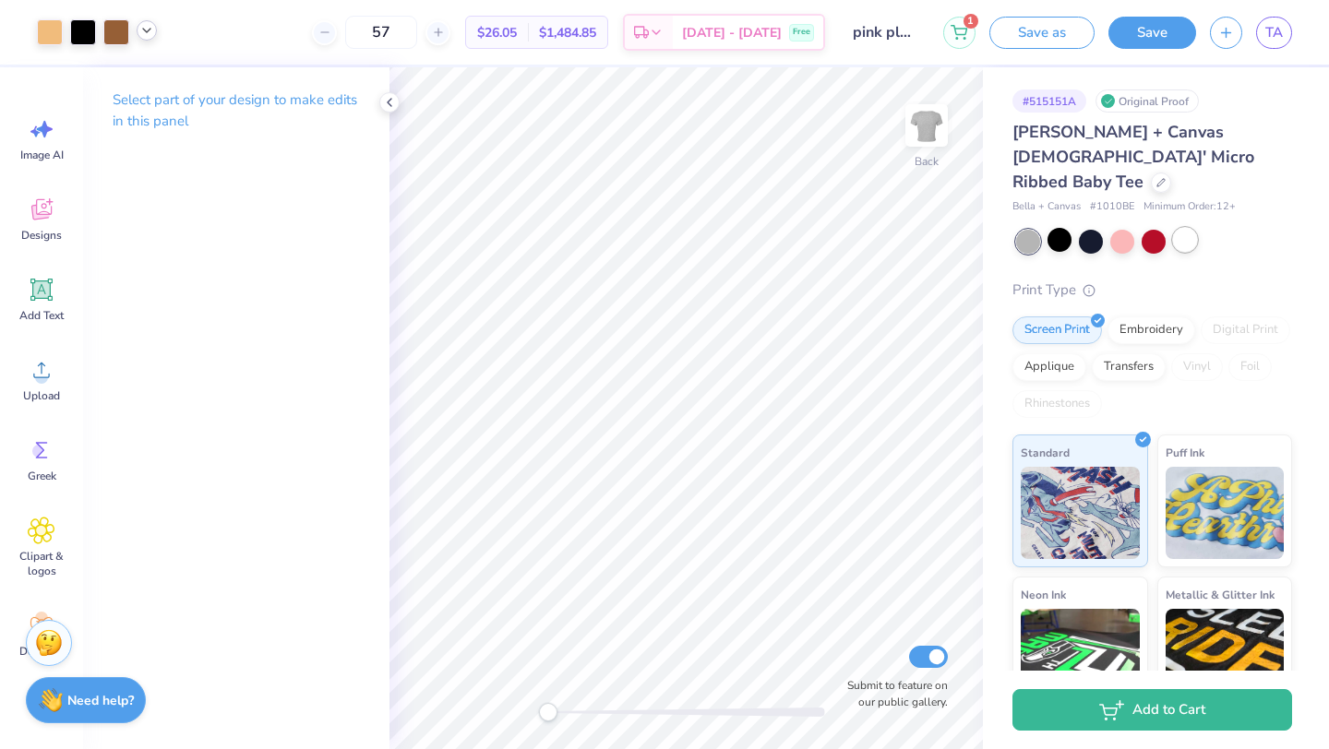
click at [1189, 228] on div at bounding box center [1185, 240] width 24 height 24
click at [147, 32] on polyline at bounding box center [146, 31] width 7 height 4
click at [88, 33] on div at bounding box center [83, 31] width 26 height 26
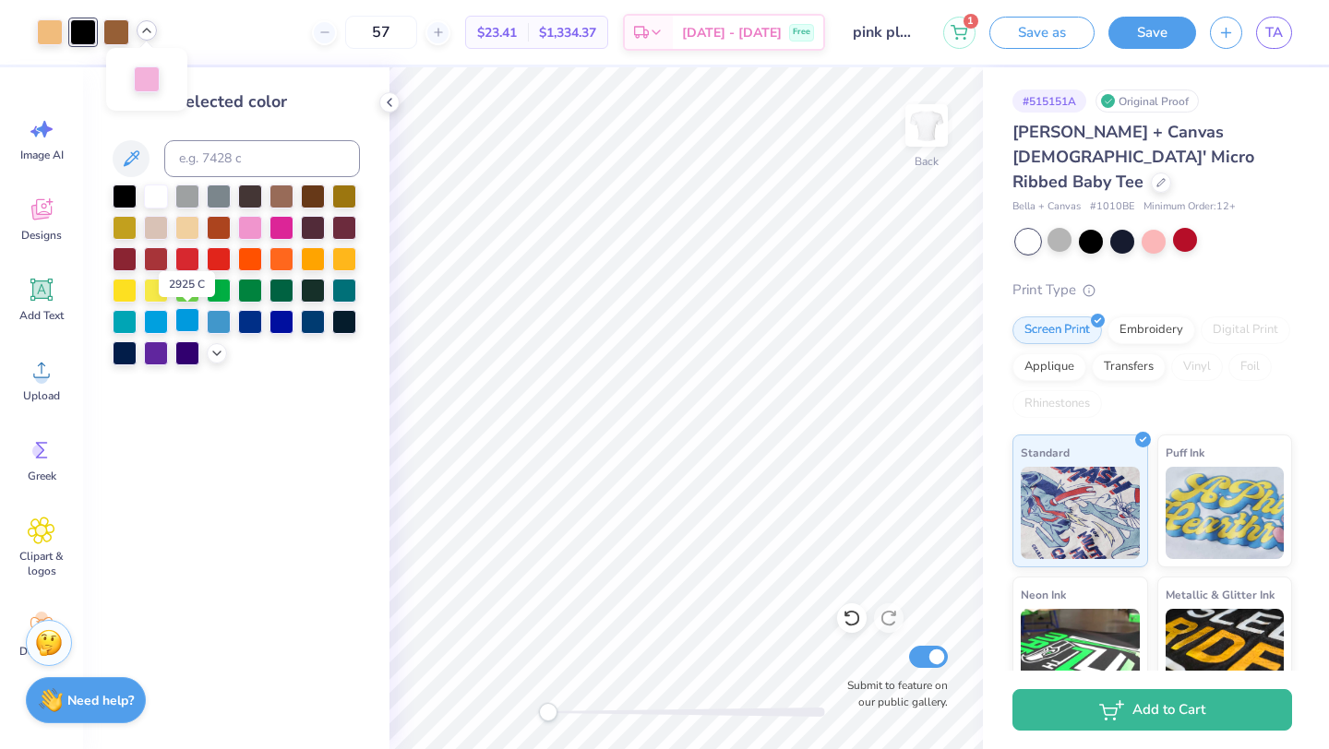
click at [183, 325] on div at bounding box center [187, 320] width 24 height 24
click at [245, 229] on div at bounding box center [250, 226] width 24 height 24
click at [290, 229] on div at bounding box center [281, 226] width 24 height 24
click at [128, 196] on div at bounding box center [125, 195] width 24 height 24
click at [153, 200] on div at bounding box center [156, 195] width 24 height 24
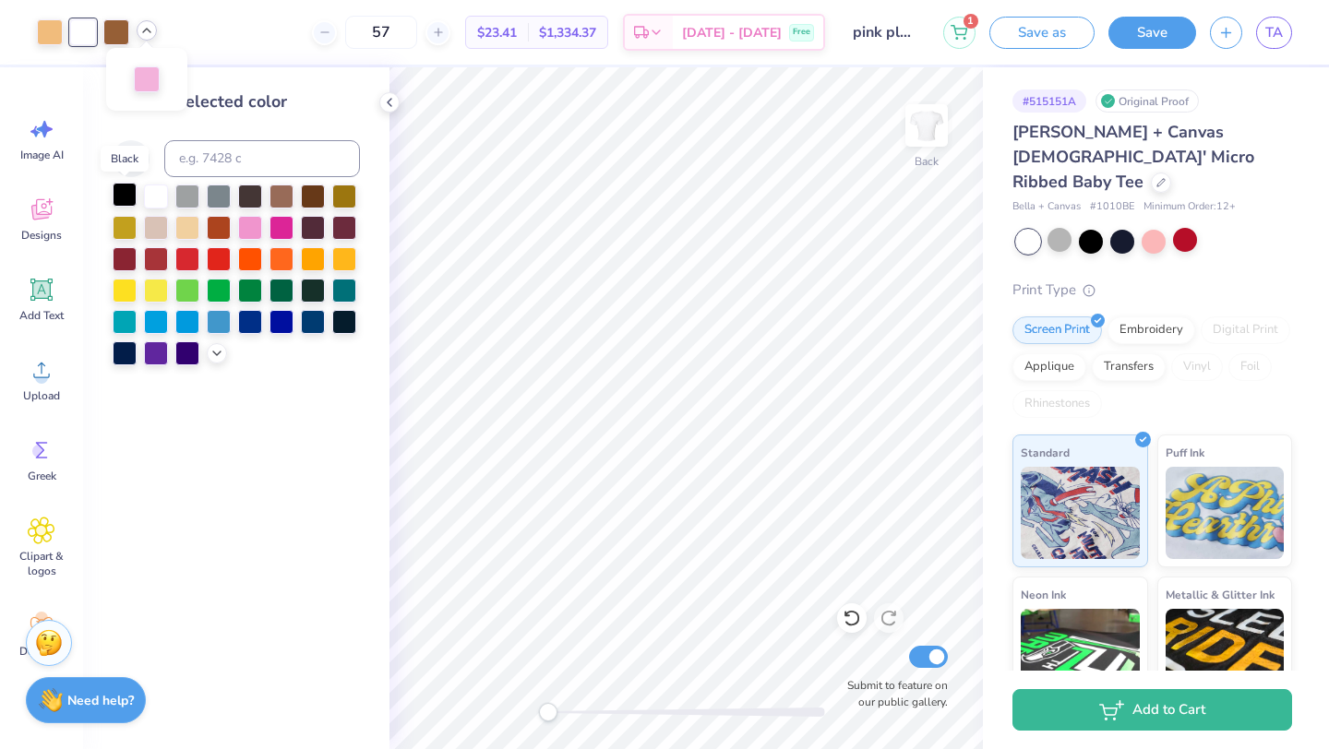
click at [127, 200] on div at bounding box center [125, 195] width 24 height 24
click at [148, 77] on div at bounding box center [147, 78] width 26 height 26
click at [282, 227] on div at bounding box center [281, 226] width 24 height 24
click at [156, 194] on div at bounding box center [156, 195] width 24 height 24
click at [185, 194] on div at bounding box center [187, 195] width 24 height 24
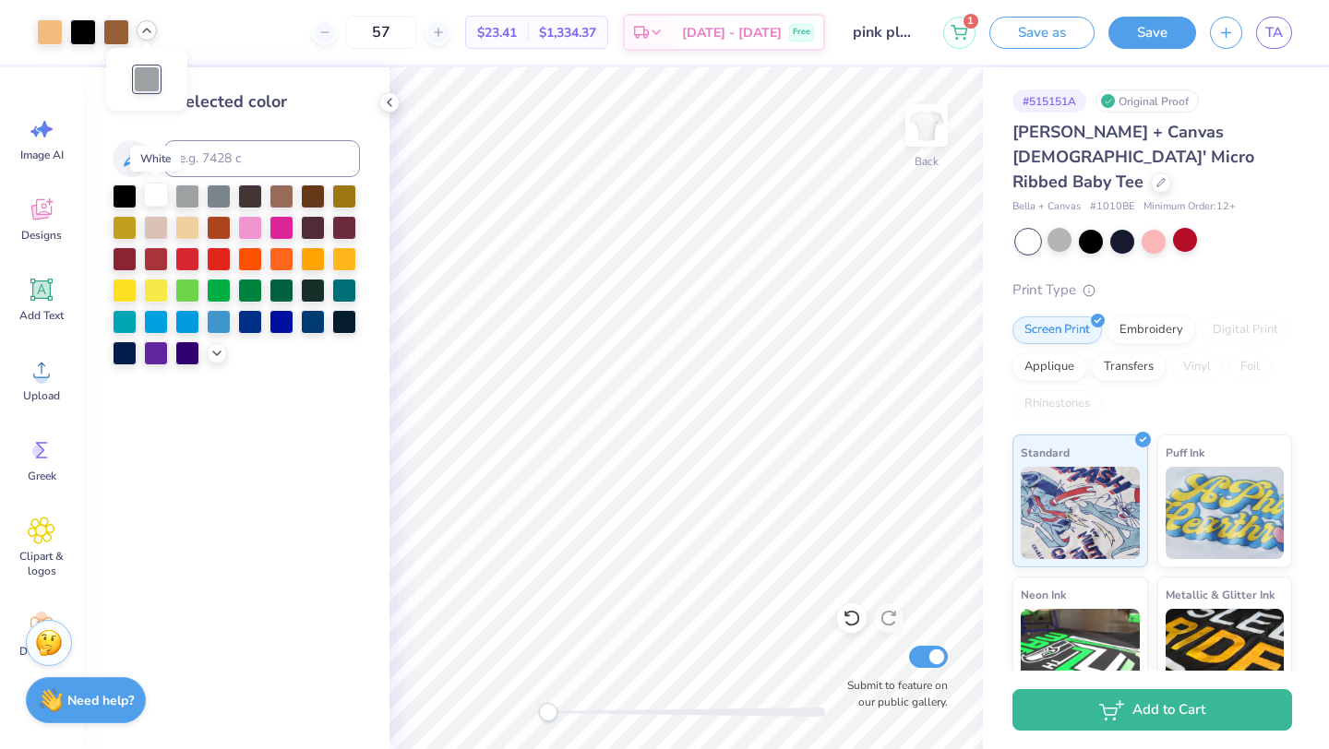
click at [161, 194] on div at bounding box center [156, 195] width 24 height 24
click at [253, 231] on div at bounding box center [250, 226] width 24 height 24
click at [143, 69] on div at bounding box center [147, 79] width 26 height 26
click at [385, 104] on icon at bounding box center [389, 102] width 15 height 15
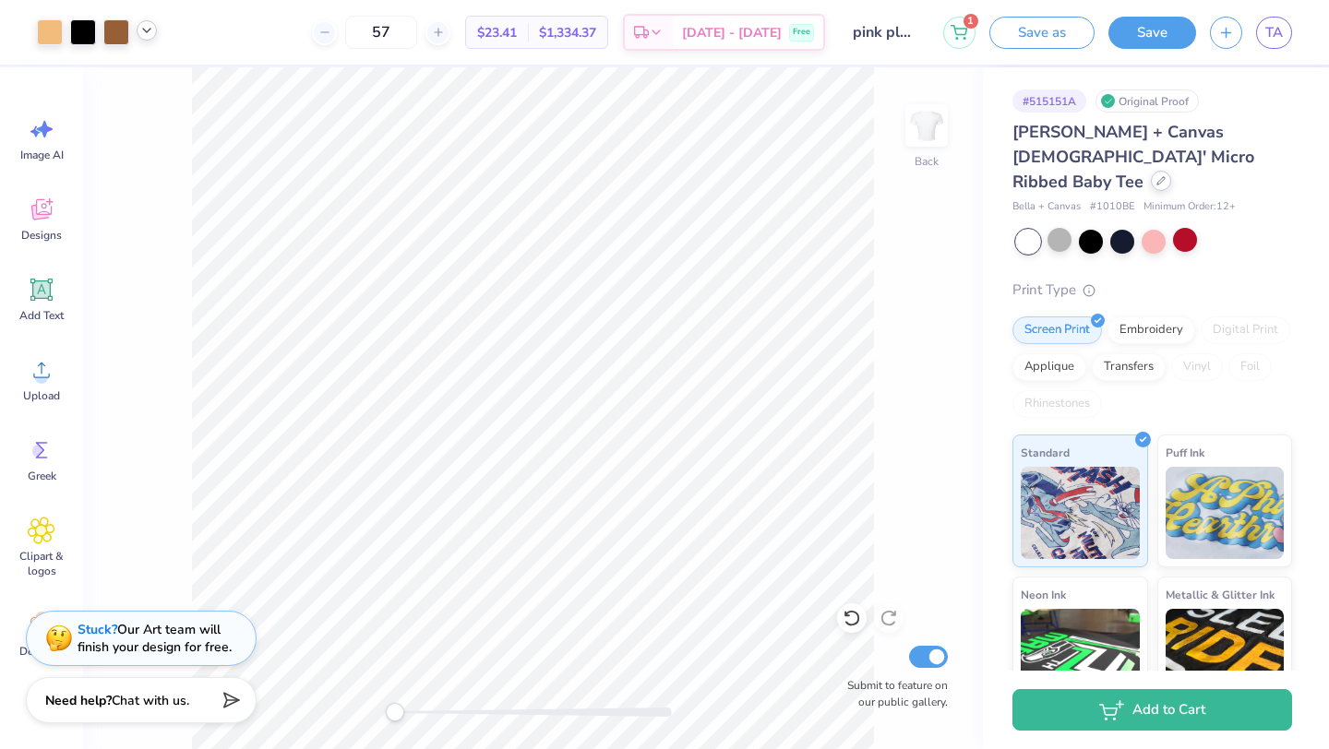
click at [1151, 171] on div at bounding box center [1161, 181] width 20 height 20
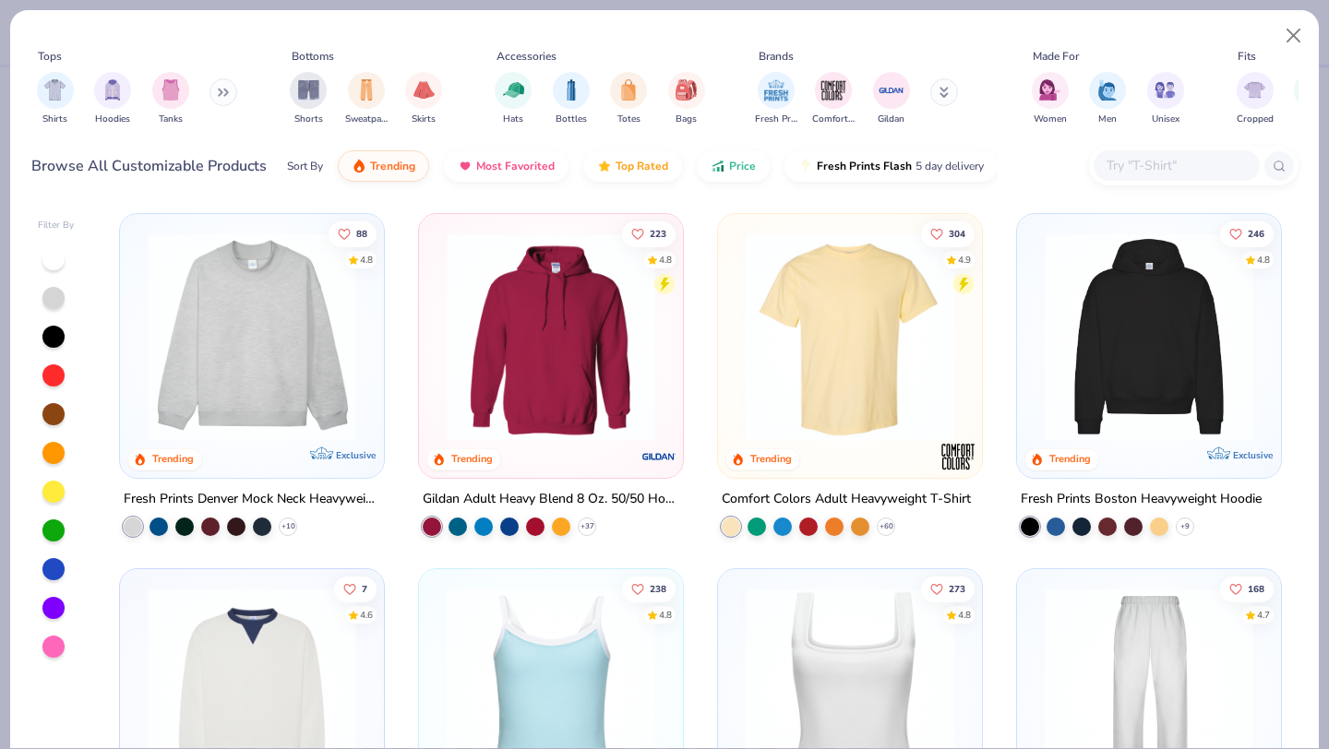
scroll to position [286, 0]
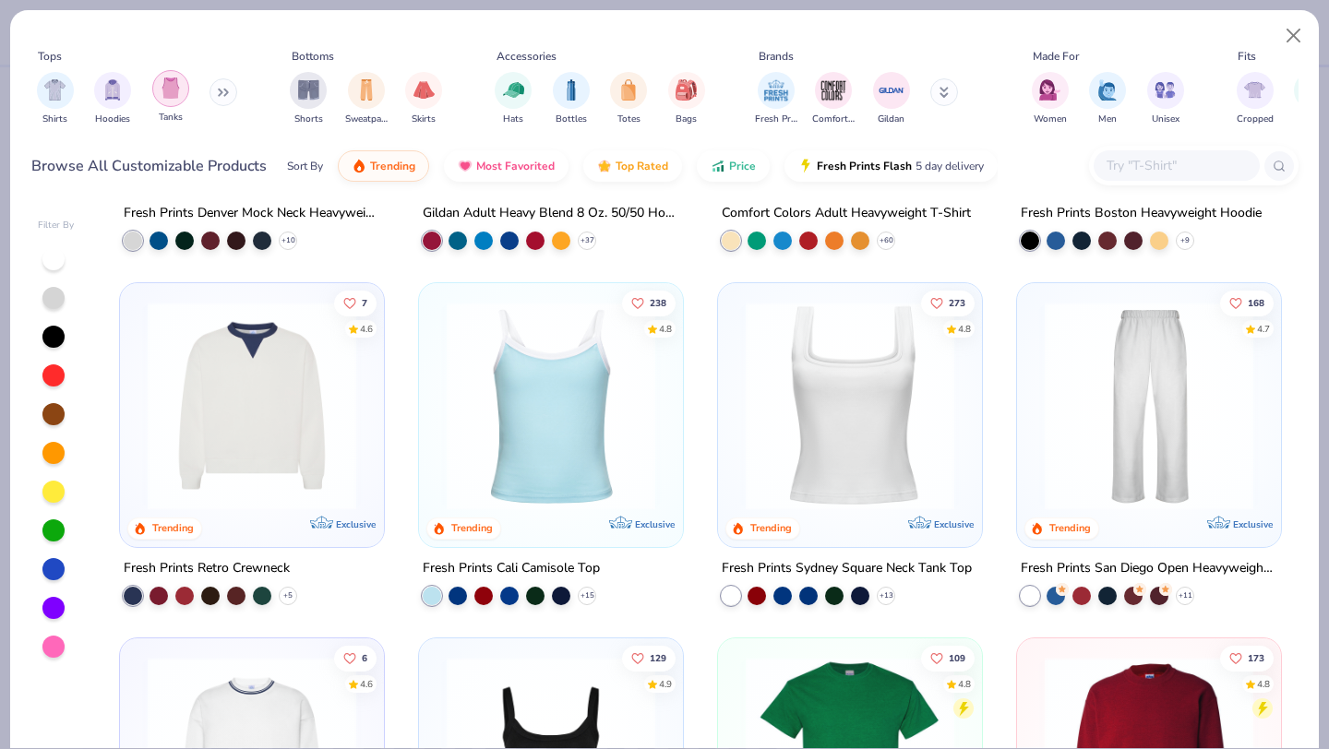
click at [179, 96] on img "filter for Tanks" at bounding box center [171, 88] width 20 height 21
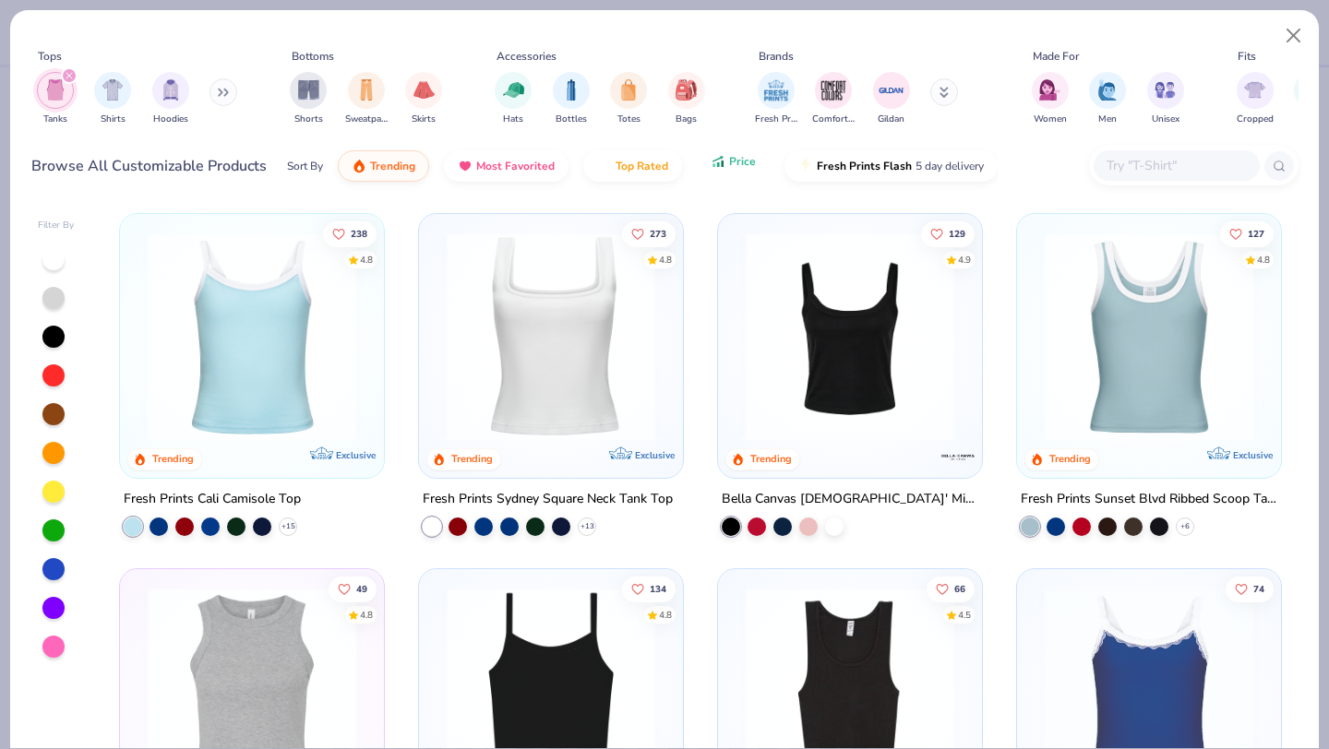
click at [725, 174] on button "Price" at bounding box center [733, 161] width 73 height 31
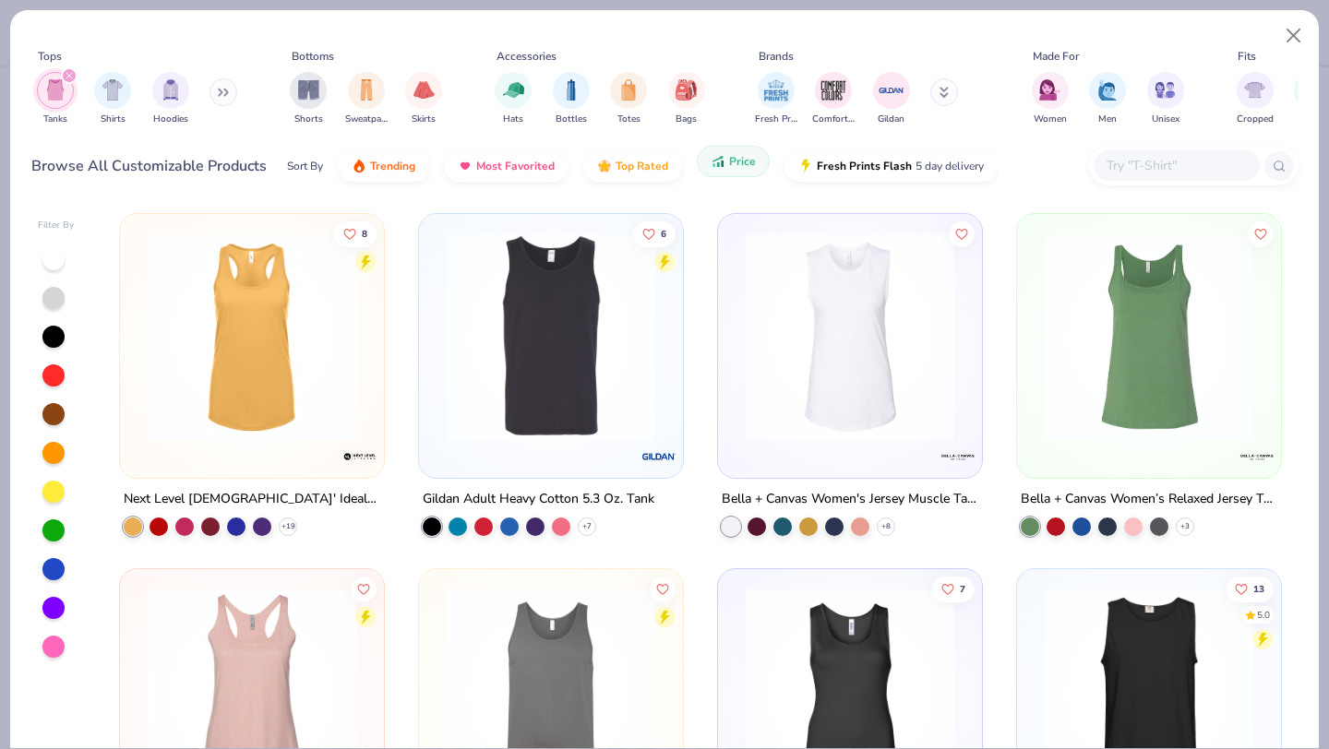
click at [738, 161] on span "Price" at bounding box center [742, 161] width 27 height 15
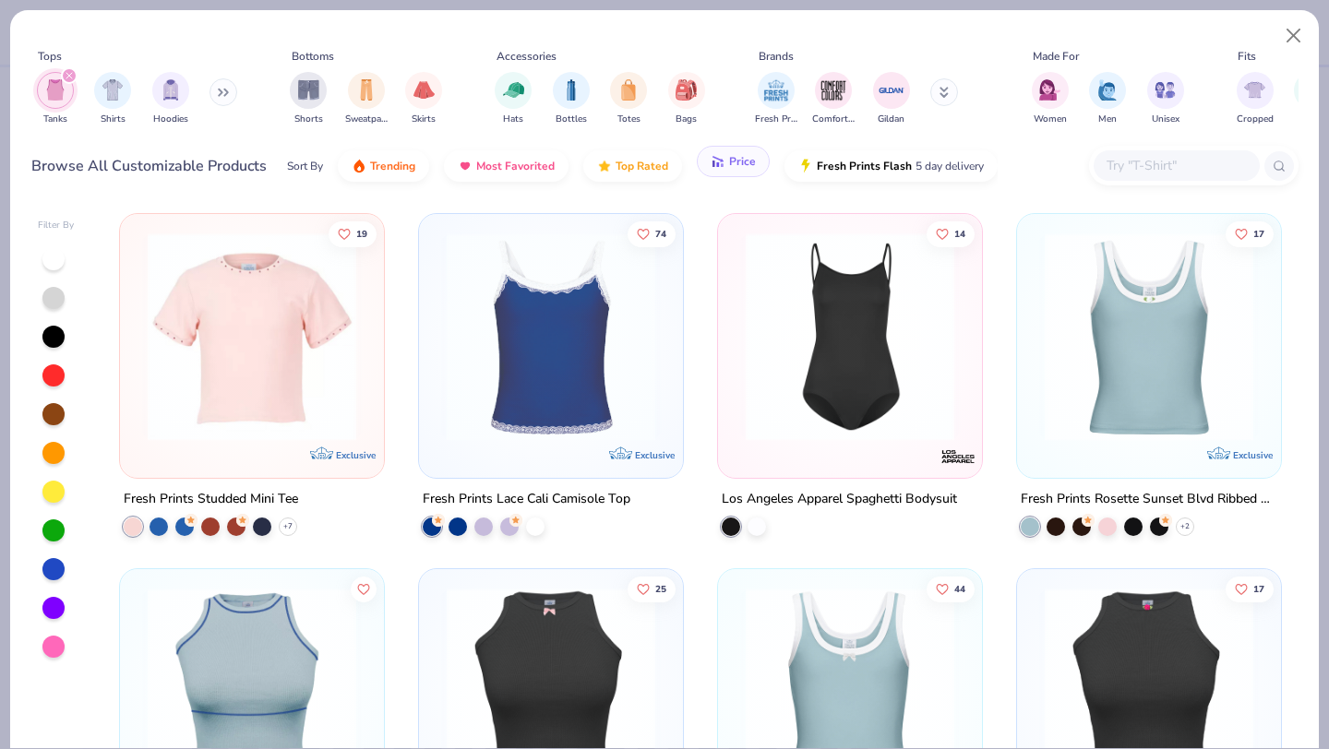
click at [724, 173] on button "Price" at bounding box center [733, 161] width 73 height 31
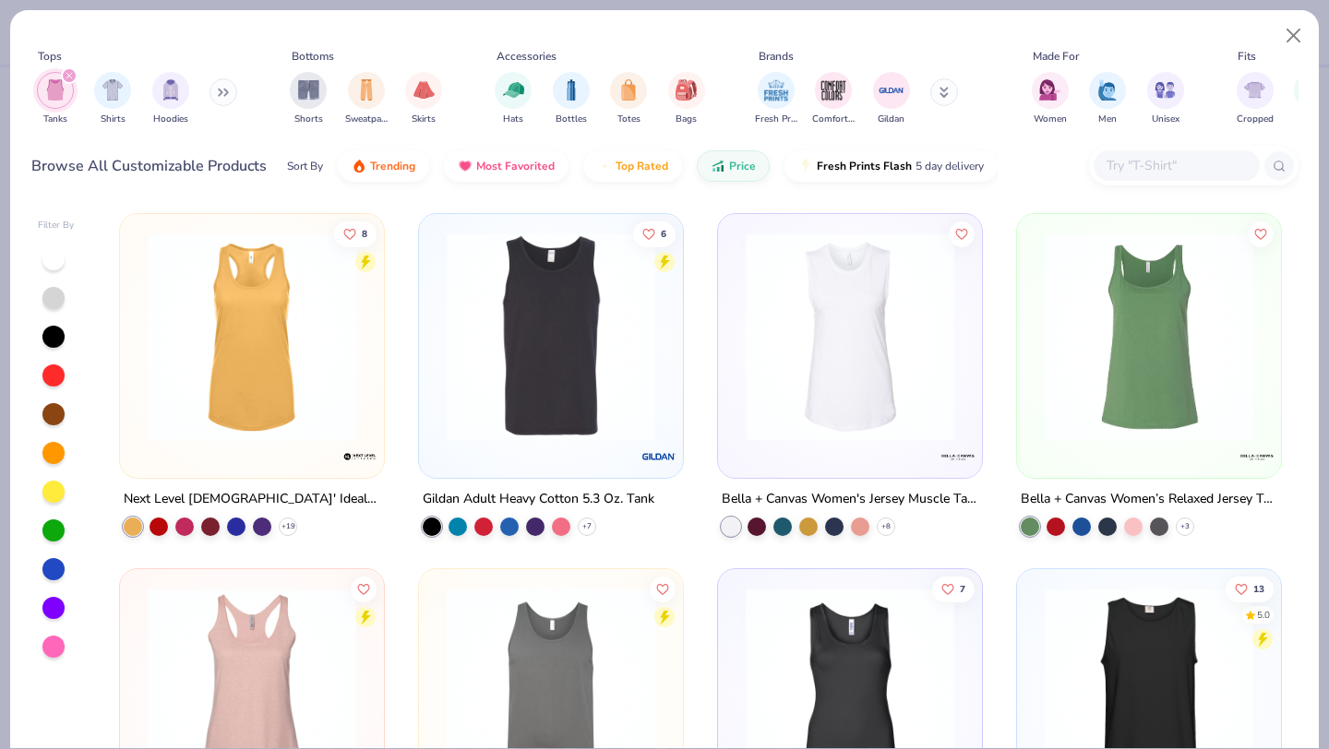
click at [682, 199] on div "Filter By 8 Next Level [DEMOGRAPHIC_DATA]' Ideal Racerback Tank + 19 6 Gildan A…" at bounding box center [664, 473] width 1309 height 549
click at [73, 74] on div "filter for Tanks" at bounding box center [69, 75] width 17 height 17
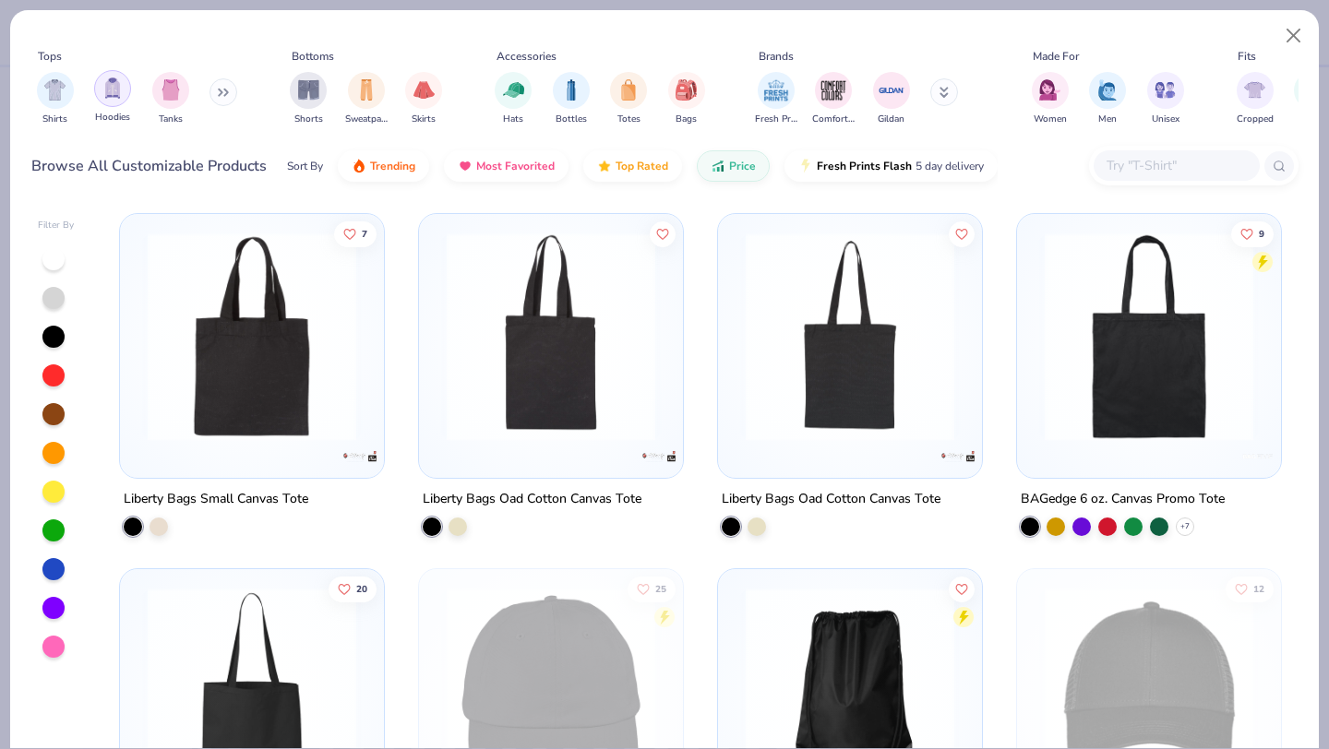
click at [167, 94] on img "filter for Tanks" at bounding box center [171, 89] width 20 height 21
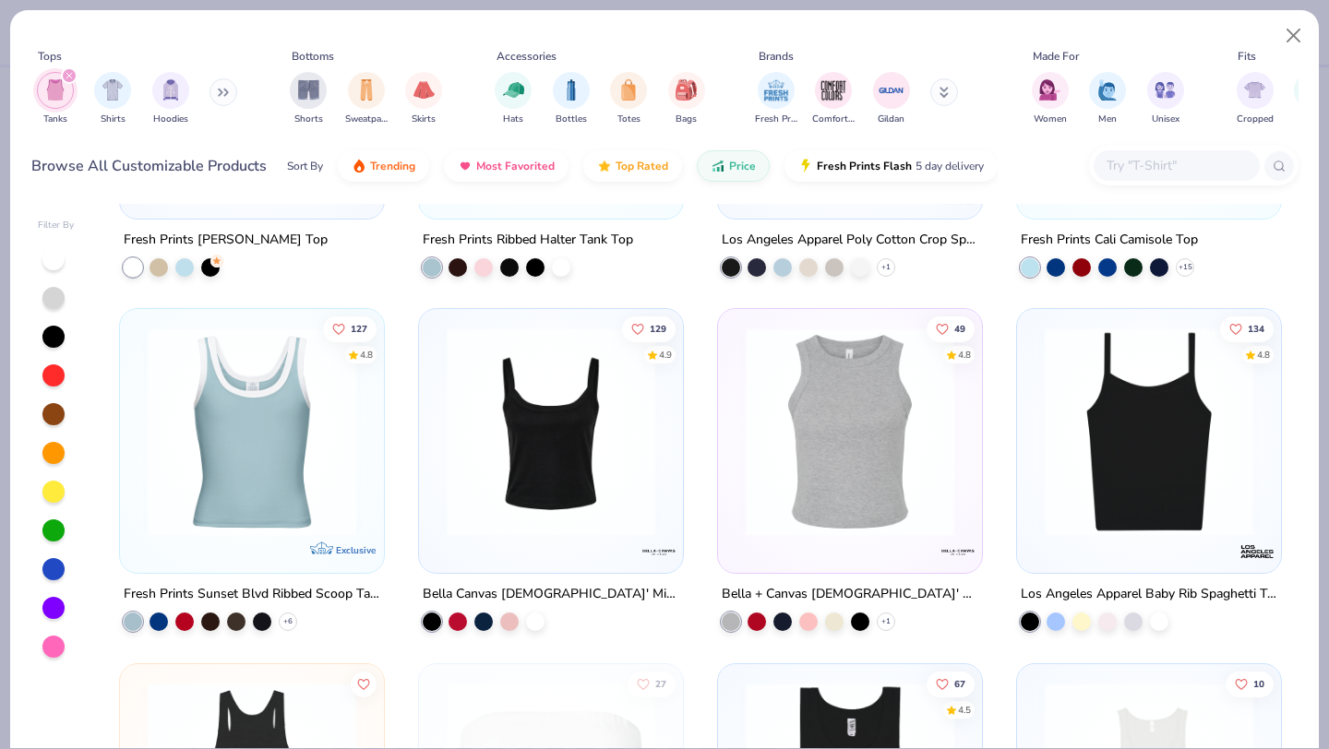
scroll to position [2393, 0]
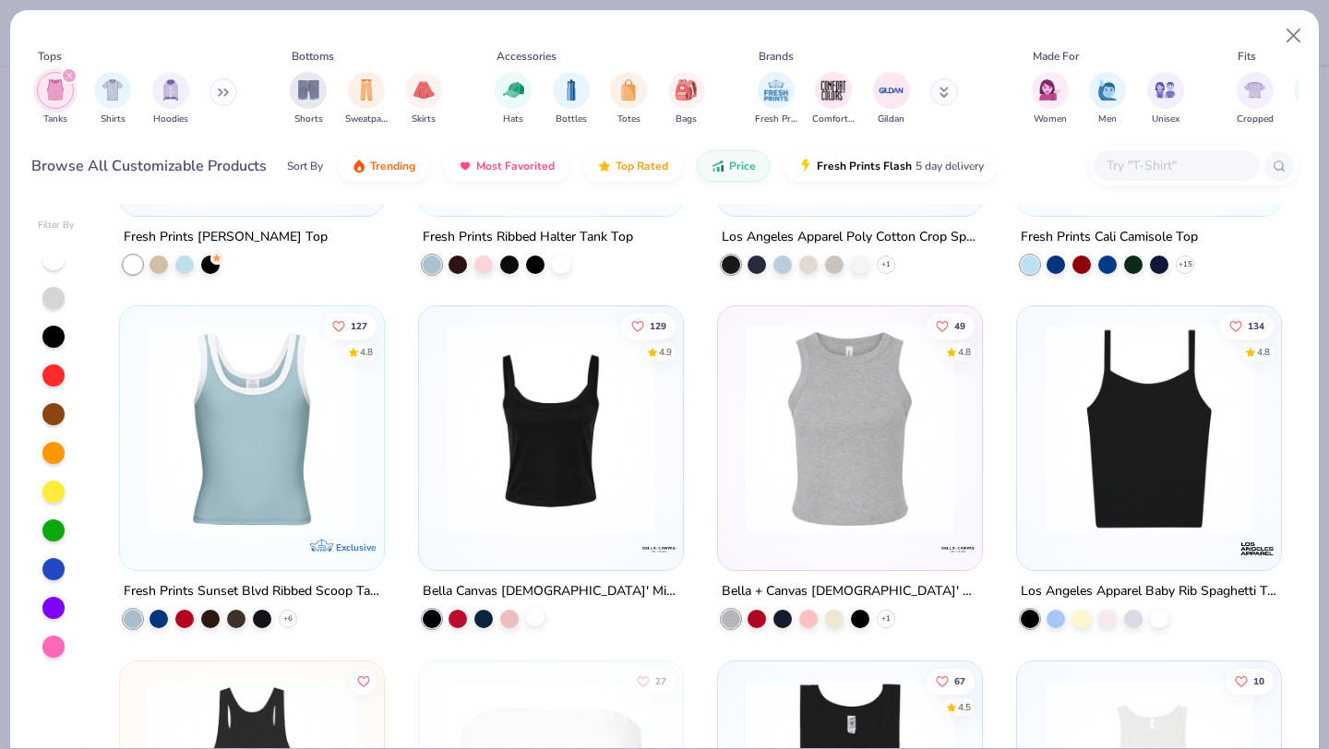
click at [534, 623] on div at bounding box center [535, 617] width 18 height 18
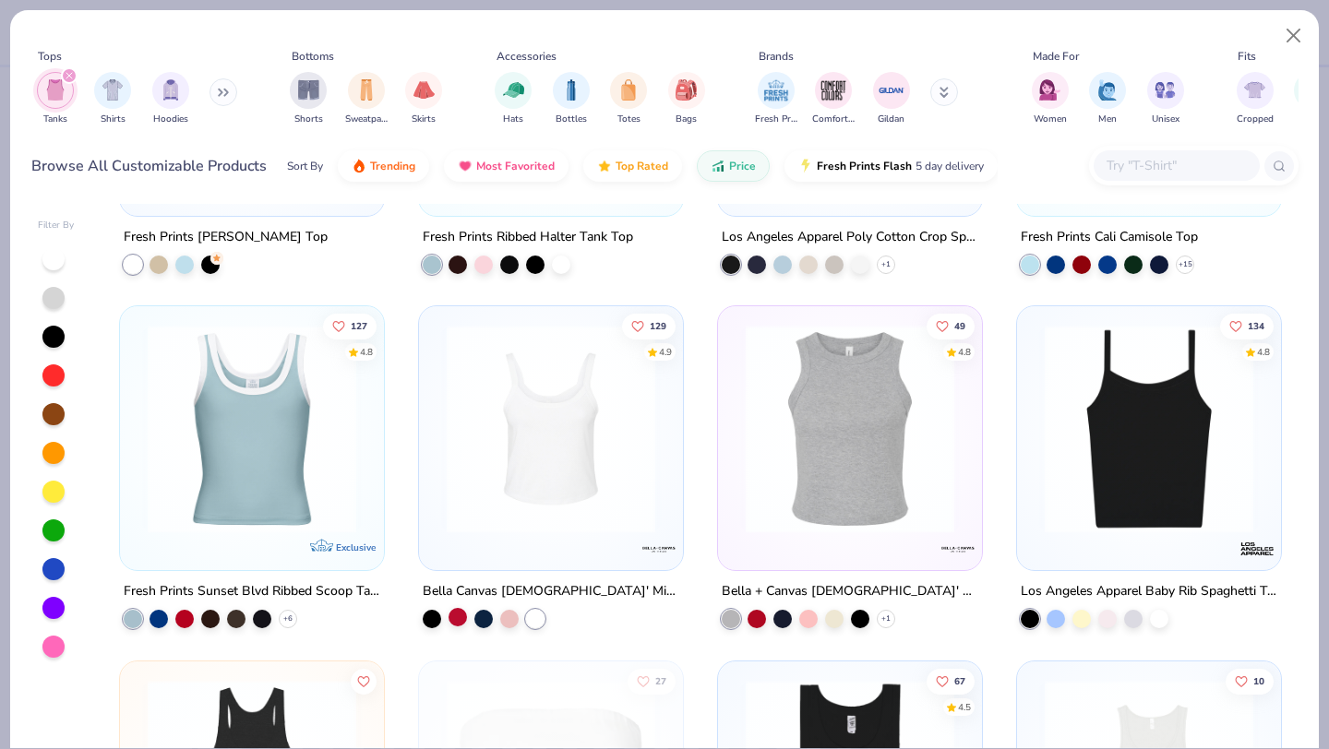
click at [461, 613] on div at bounding box center [458, 617] width 18 height 18
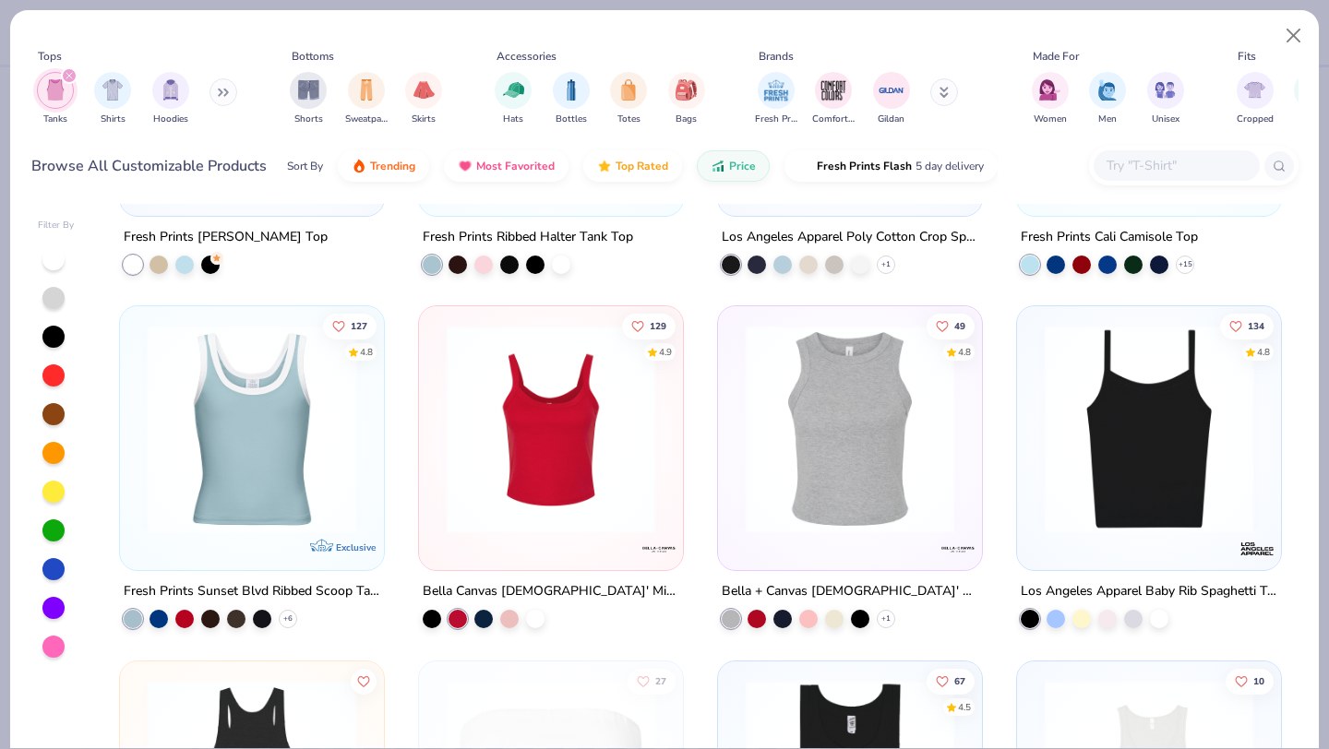
click at [534, 499] on img at bounding box center [550, 429] width 227 height 209
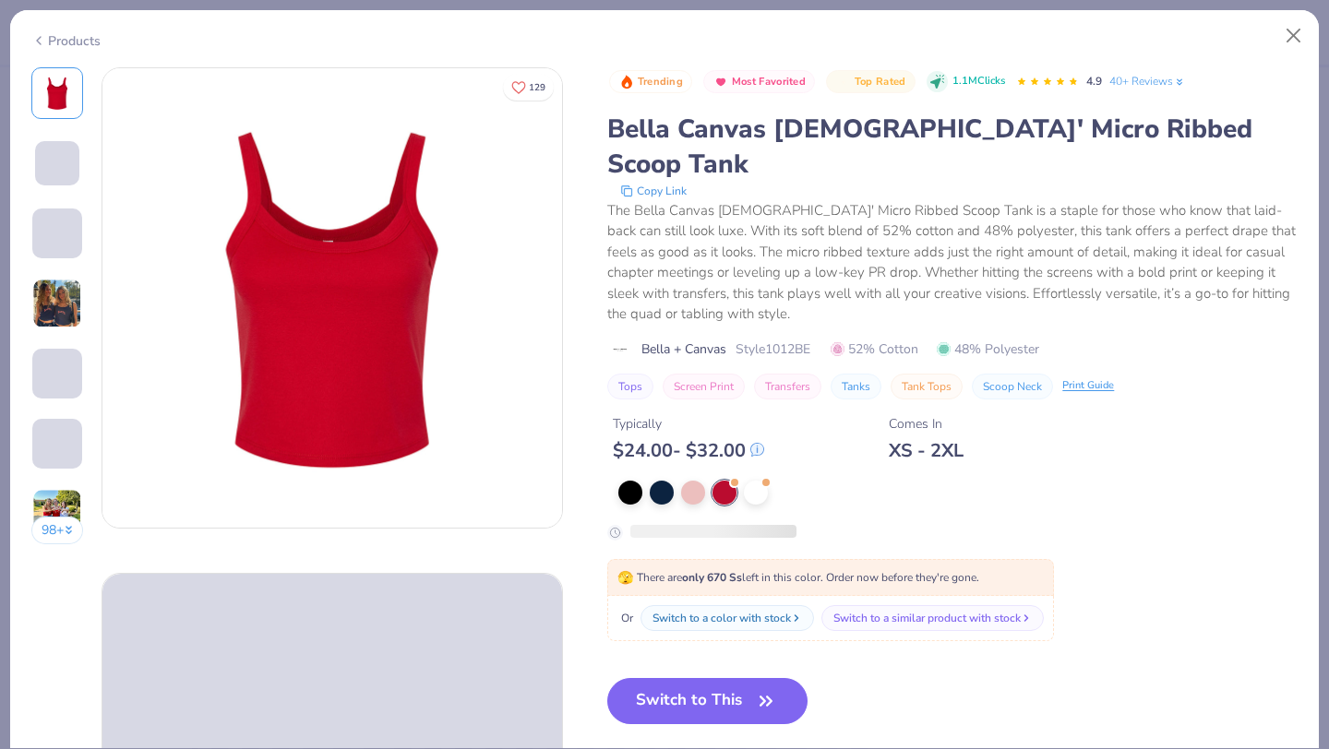
click at [712, 596] on div "Or Switch to a color with stock Switch to a similar product with stock" at bounding box center [830, 618] width 447 height 45
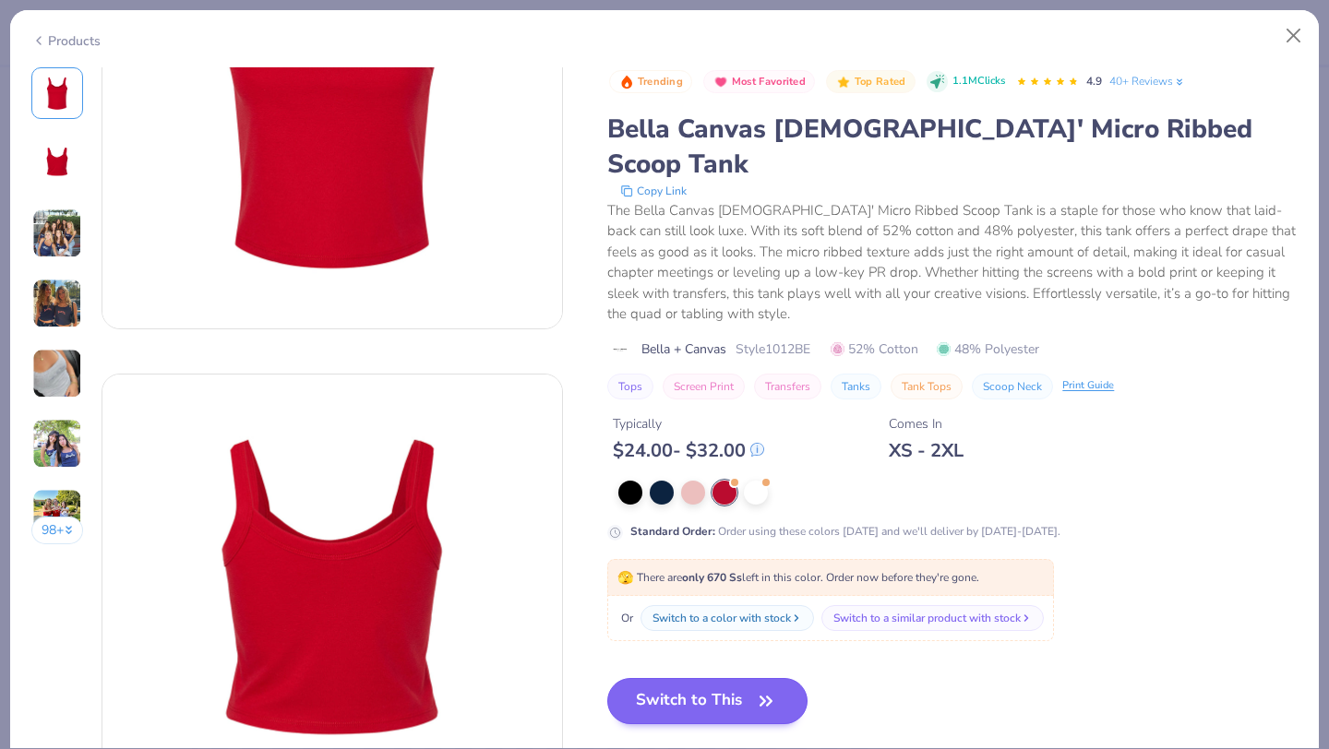
scroll to position [202, 0]
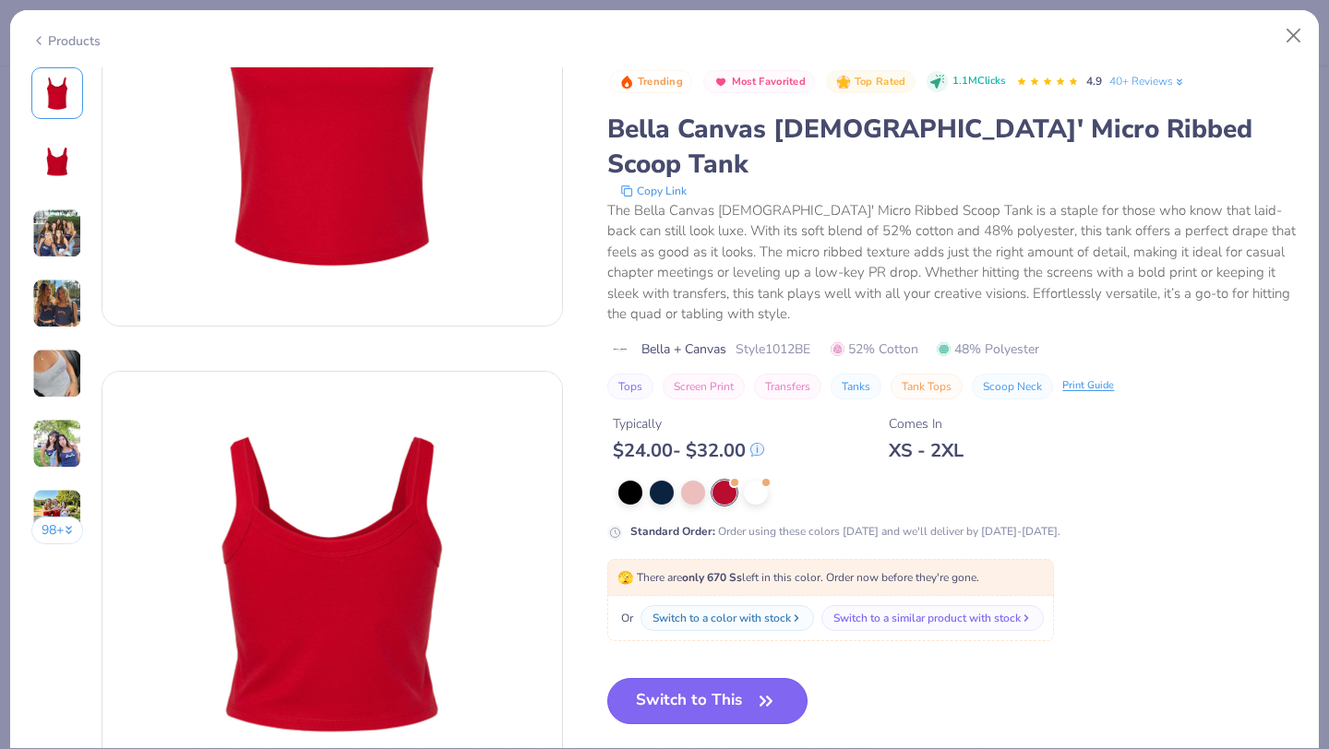
click at [697, 678] on button "Switch to This" at bounding box center [707, 701] width 200 height 46
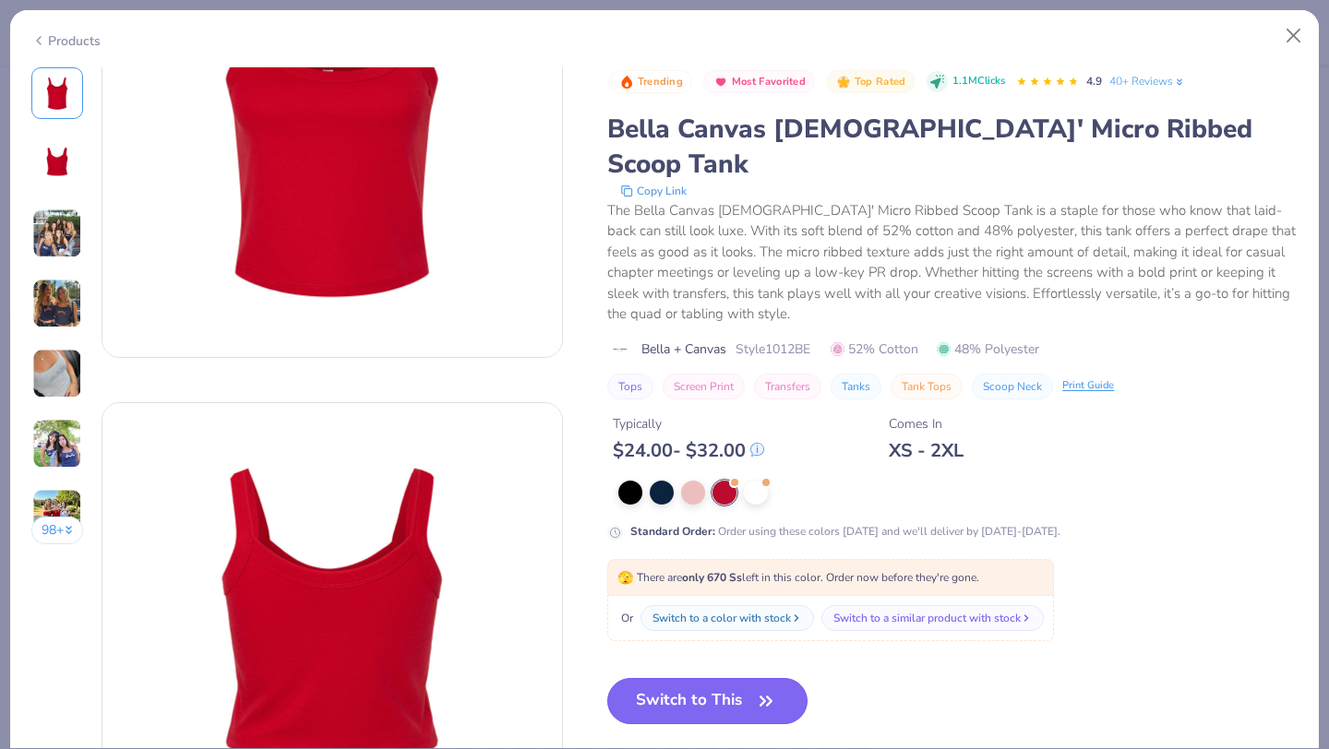
click at [683, 678] on button "Switch to This" at bounding box center [707, 701] width 200 height 46
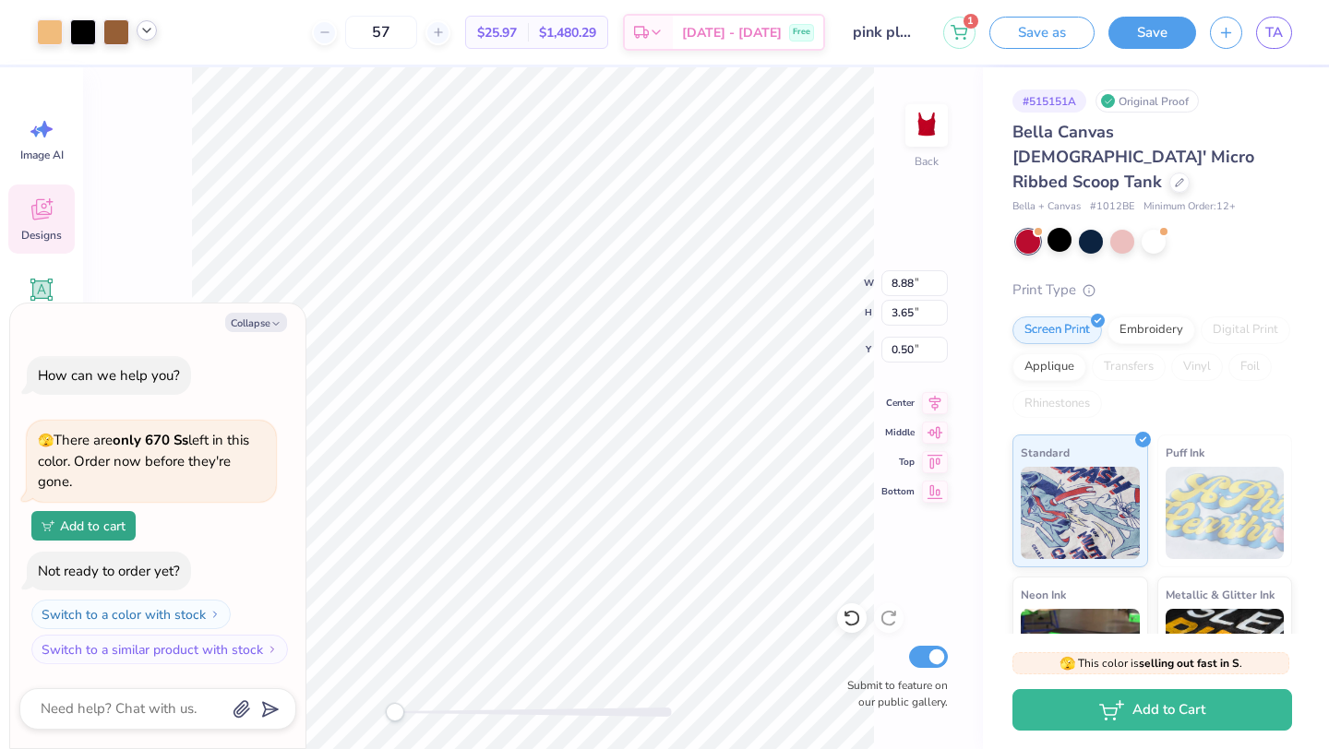
click at [145, 40] on div at bounding box center [147, 30] width 20 height 20
click at [141, 75] on div at bounding box center [147, 78] width 26 height 26
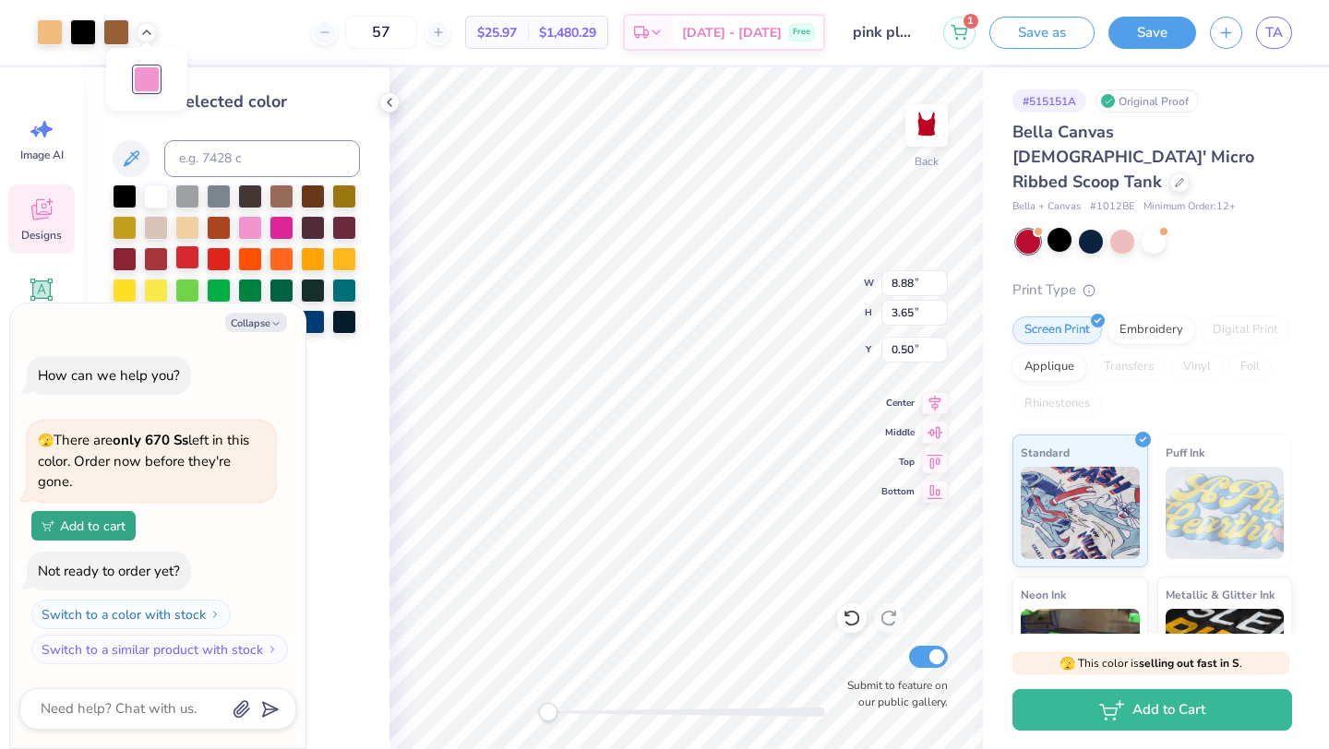
click at [178, 257] on div at bounding box center [187, 257] width 24 height 24
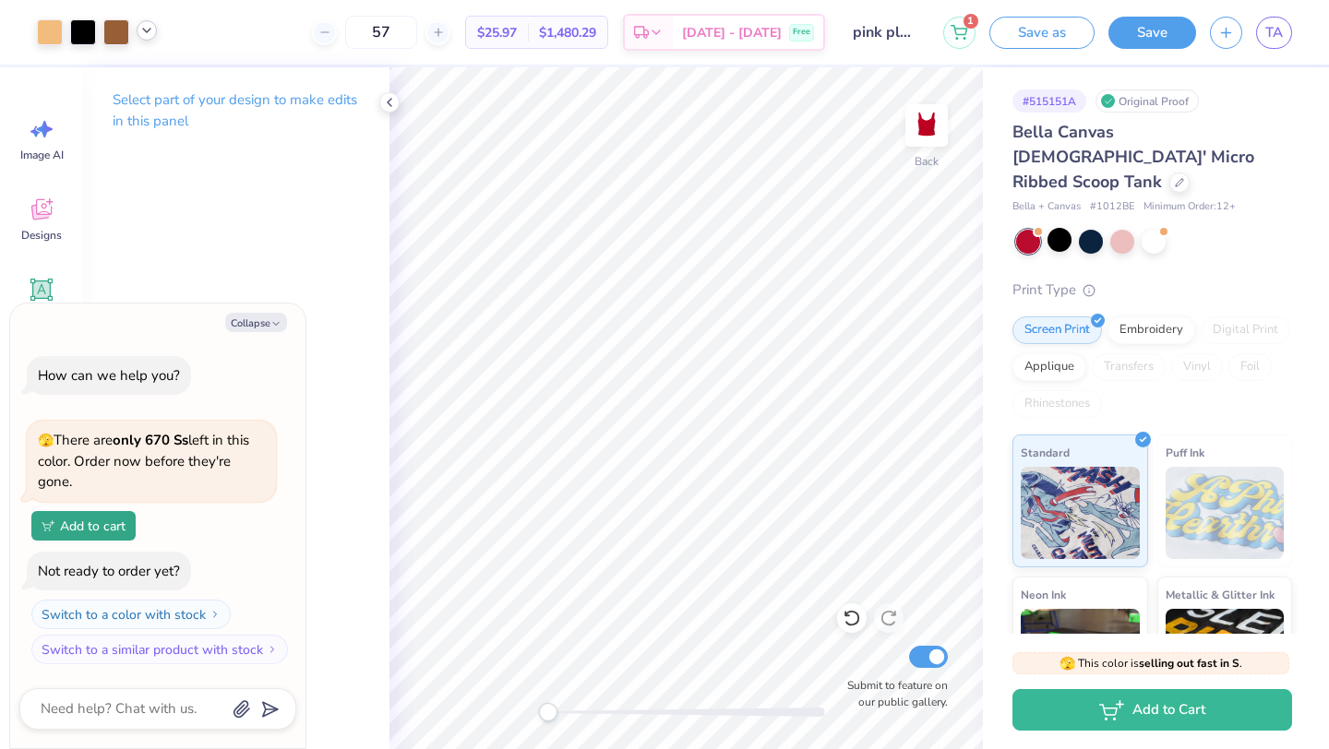
click at [138, 30] on div at bounding box center [147, 30] width 20 height 20
click at [150, 67] on div at bounding box center [147, 78] width 26 height 26
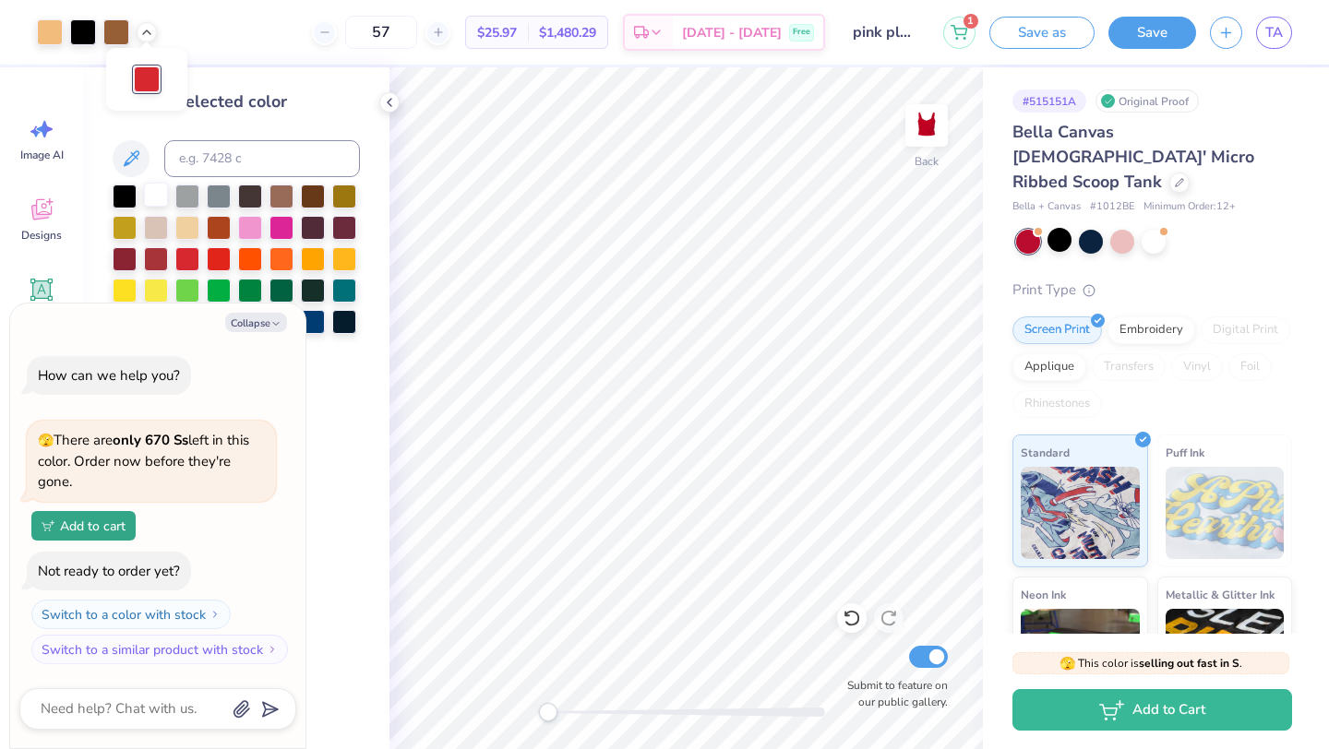
click at [160, 197] on div at bounding box center [156, 195] width 24 height 24
click at [187, 248] on div at bounding box center [187, 257] width 24 height 24
click at [159, 200] on div at bounding box center [156, 195] width 24 height 24
click at [1063, 228] on div at bounding box center [1059, 240] width 24 height 24
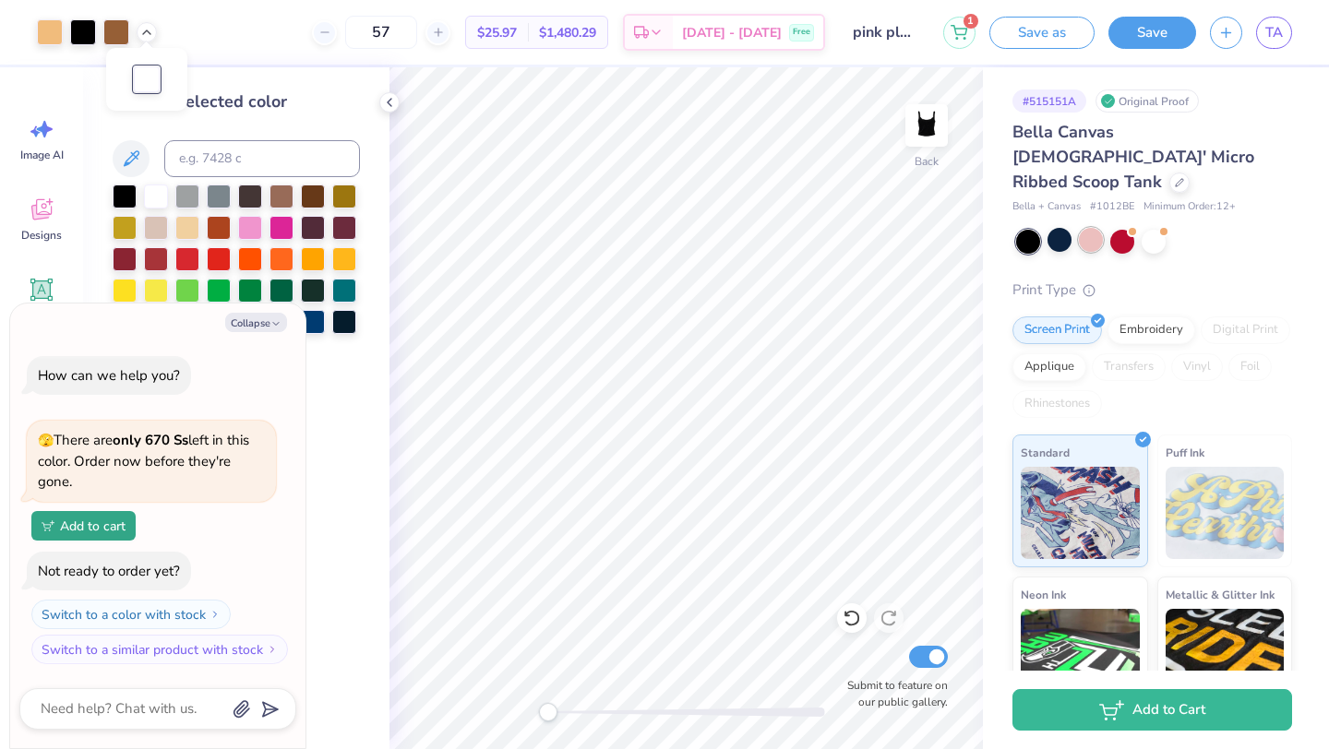
click at [1096, 228] on div at bounding box center [1091, 240] width 24 height 24
click at [1169, 171] on div at bounding box center [1179, 181] width 20 height 20
type textarea "x"
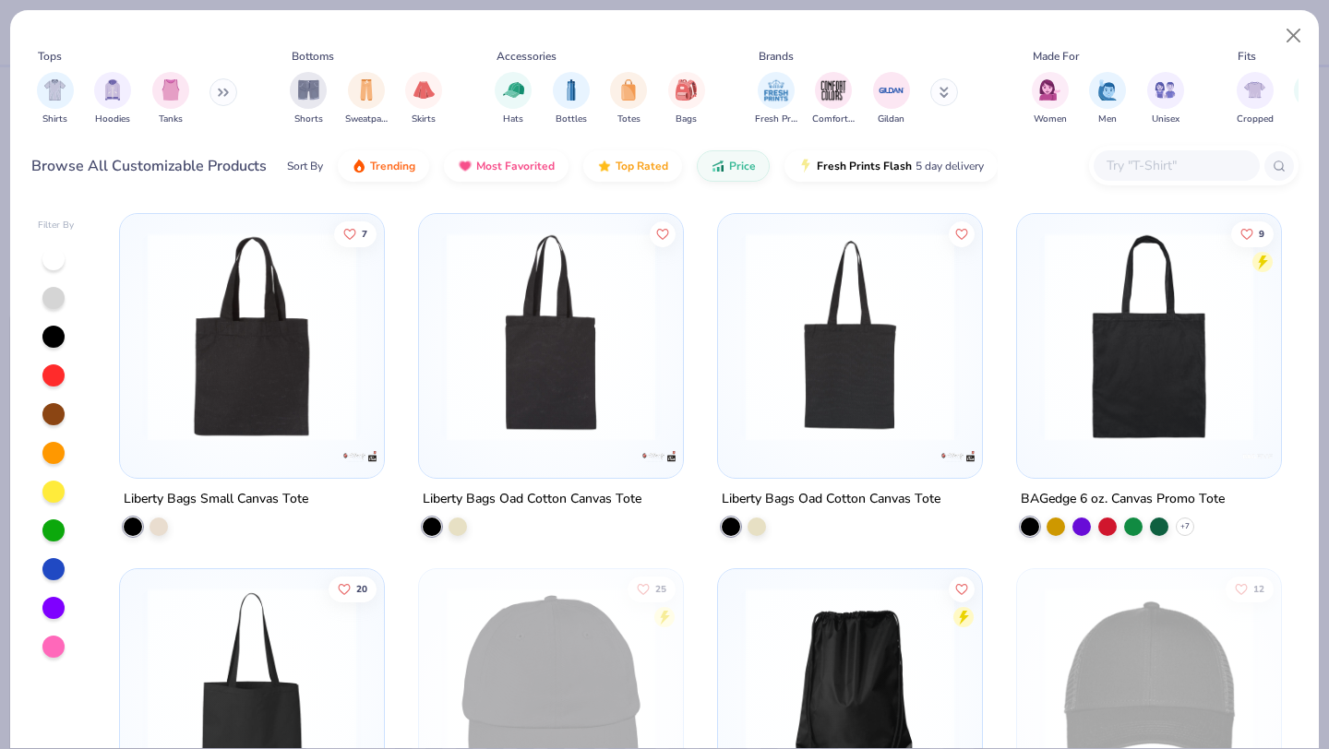
click at [1125, 168] on input "text" at bounding box center [1176, 165] width 142 height 21
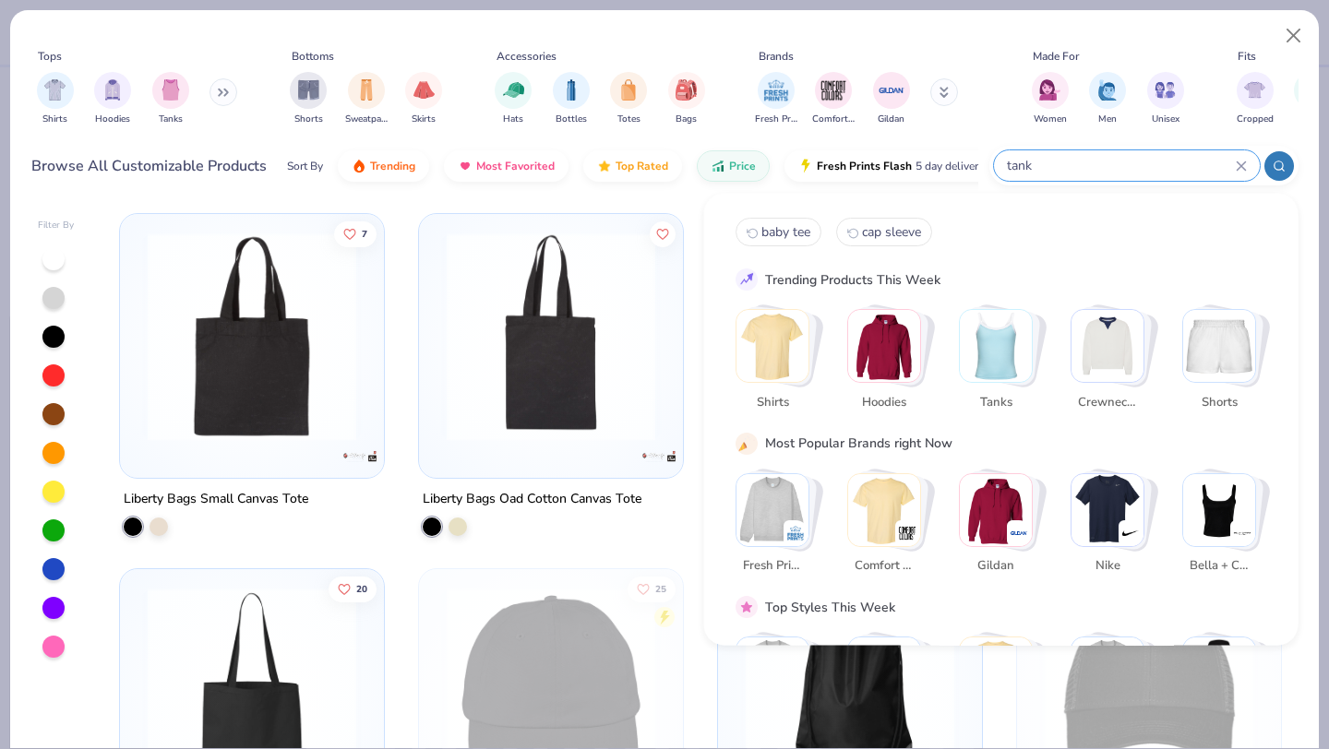
type input "tank"
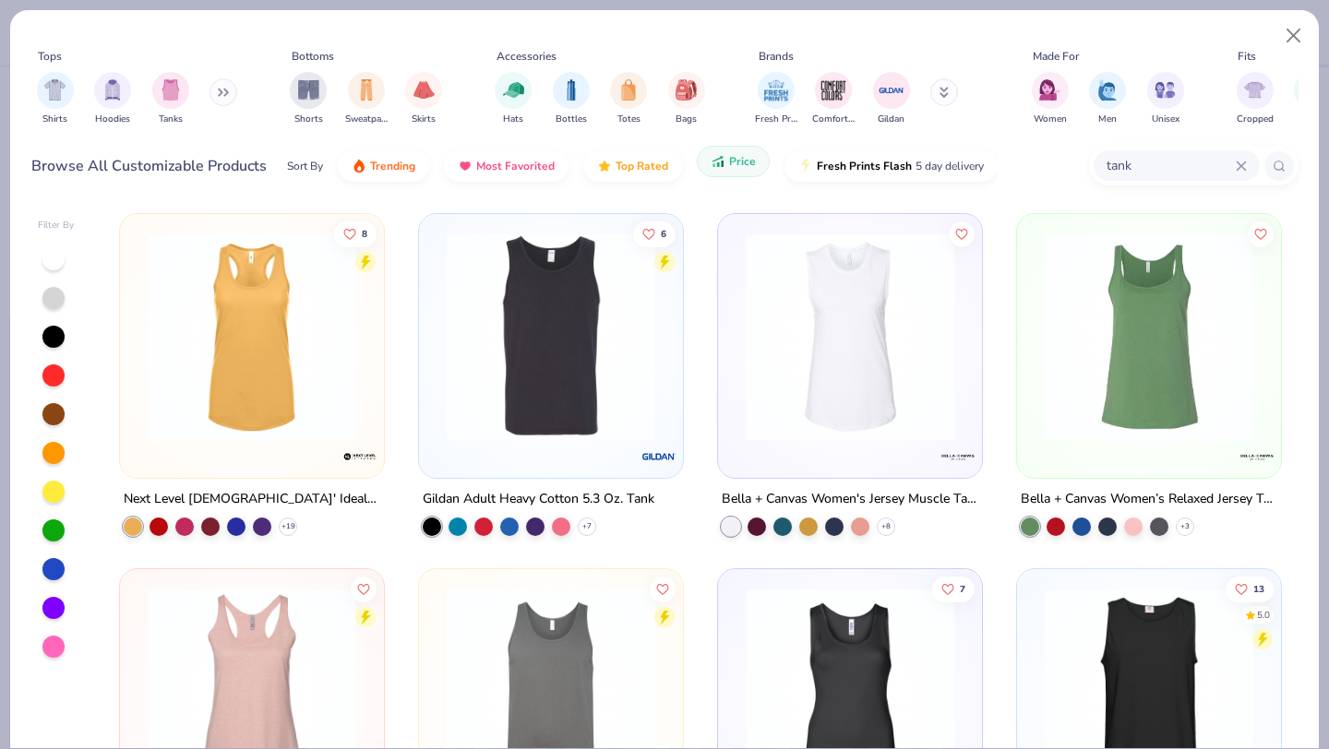
click at [729, 160] on span "Price" at bounding box center [742, 161] width 27 height 15
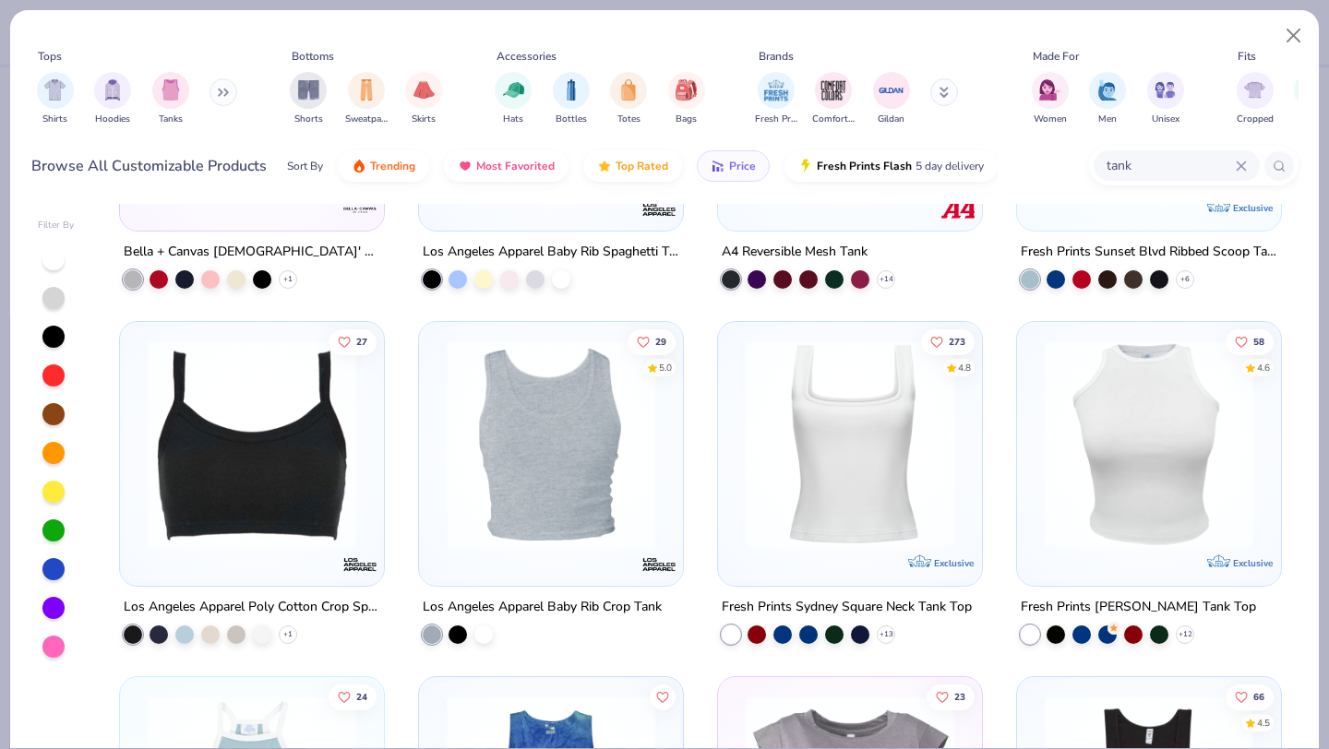
scroll to position [1332, 0]
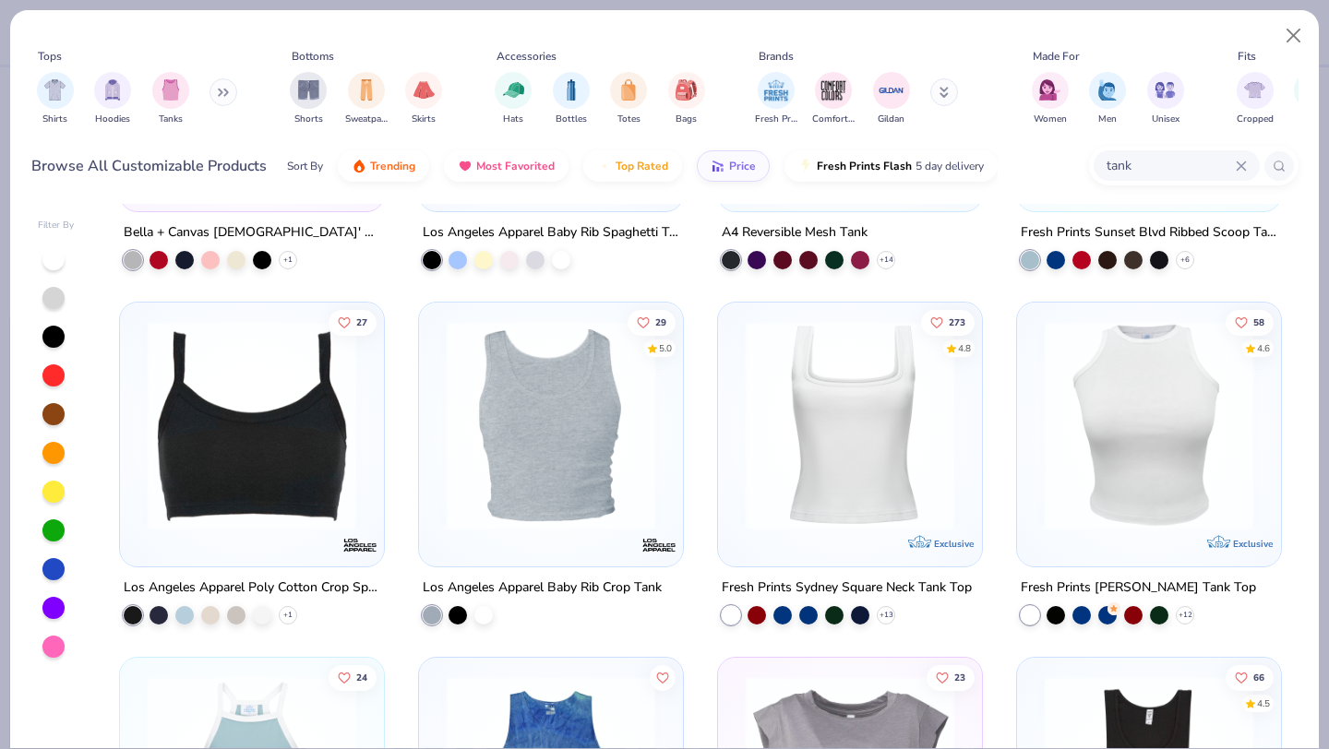
click at [843, 531] on div at bounding box center [849, 430] width 245 height 236
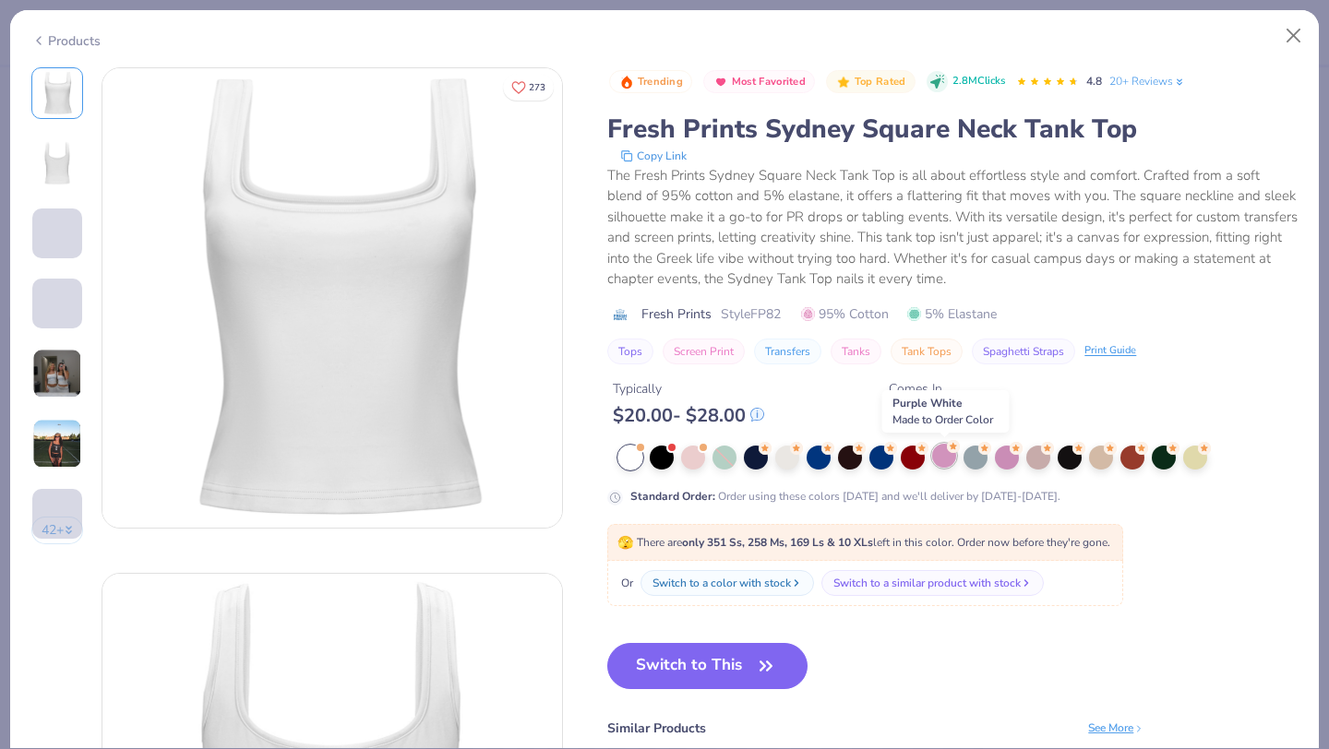
click at [947, 449] on icon at bounding box center [953, 446] width 13 height 13
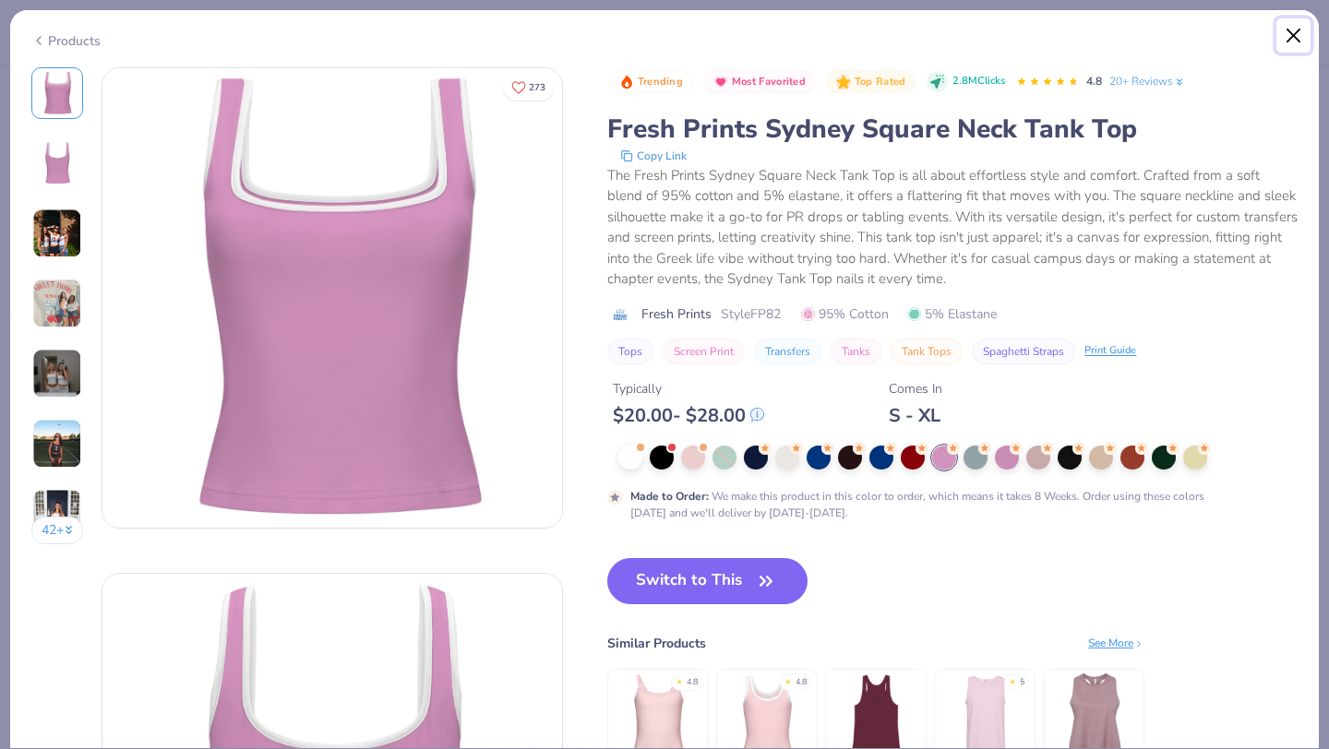
click at [1296, 39] on button "Close" at bounding box center [1293, 35] width 35 height 35
type textarea "x"
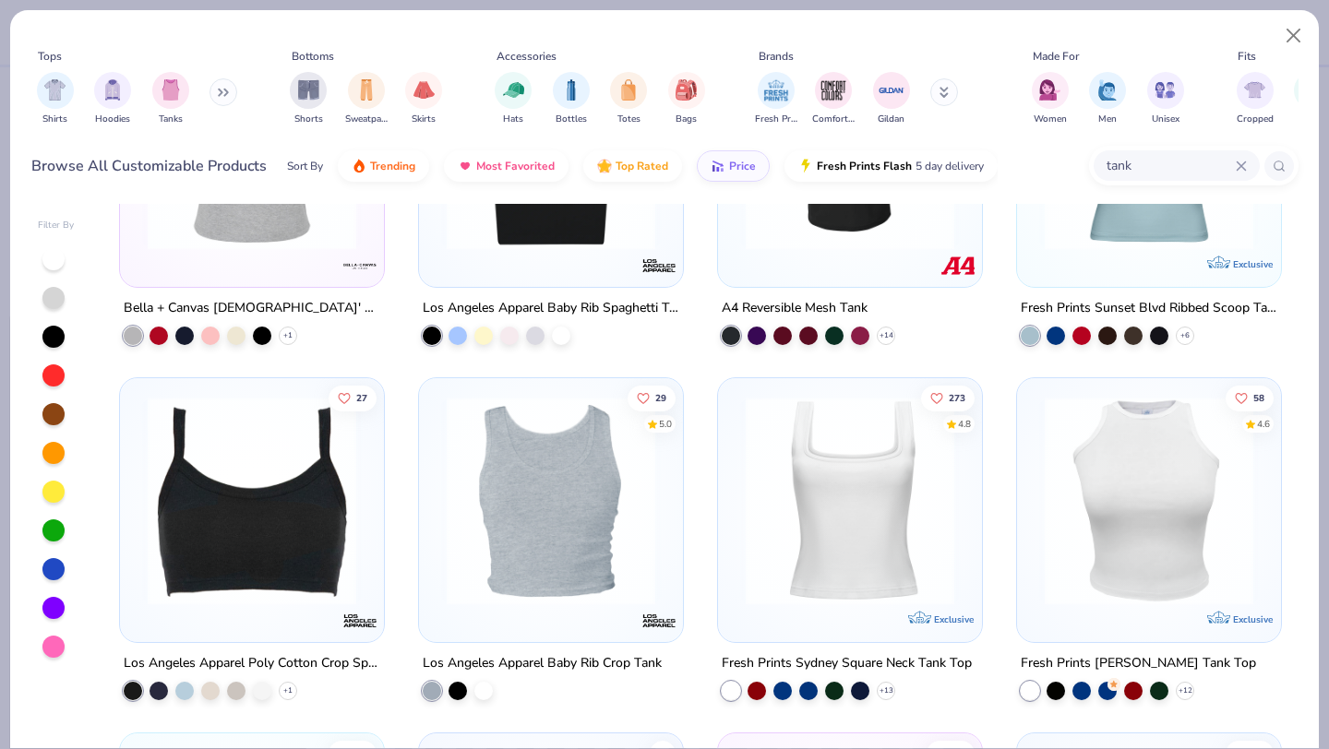
scroll to position [784, 0]
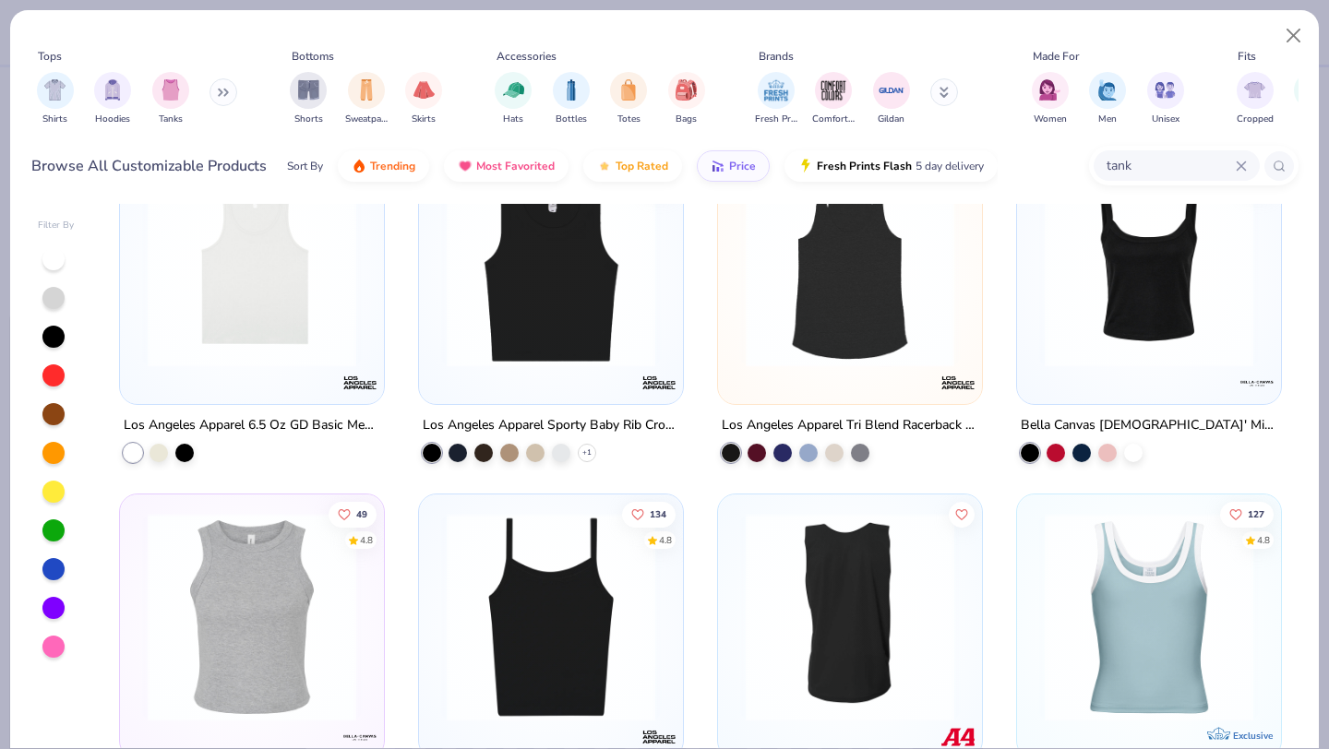
click at [1240, 161] on icon at bounding box center [1241, 166] width 11 height 11
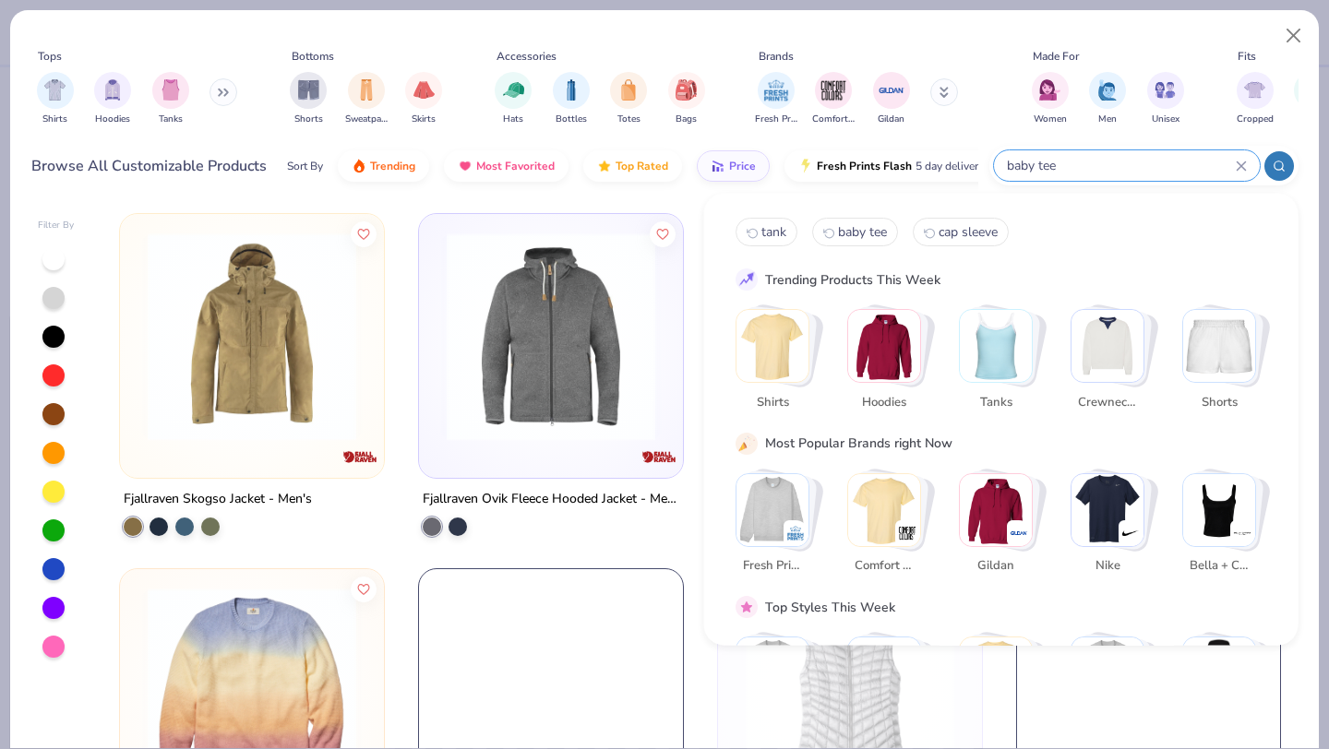
type input "baby tee"
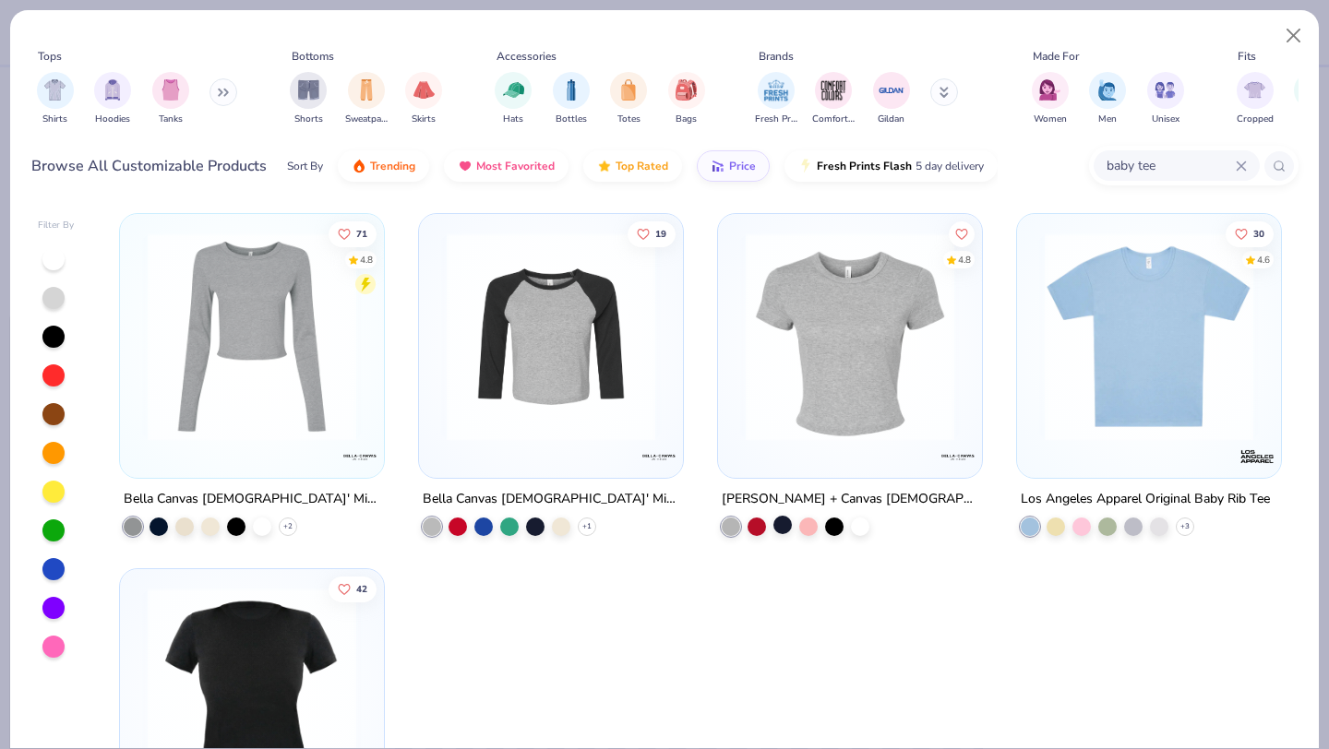
click at [781, 524] on div at bounding box center [782, 525] width 18 height 18
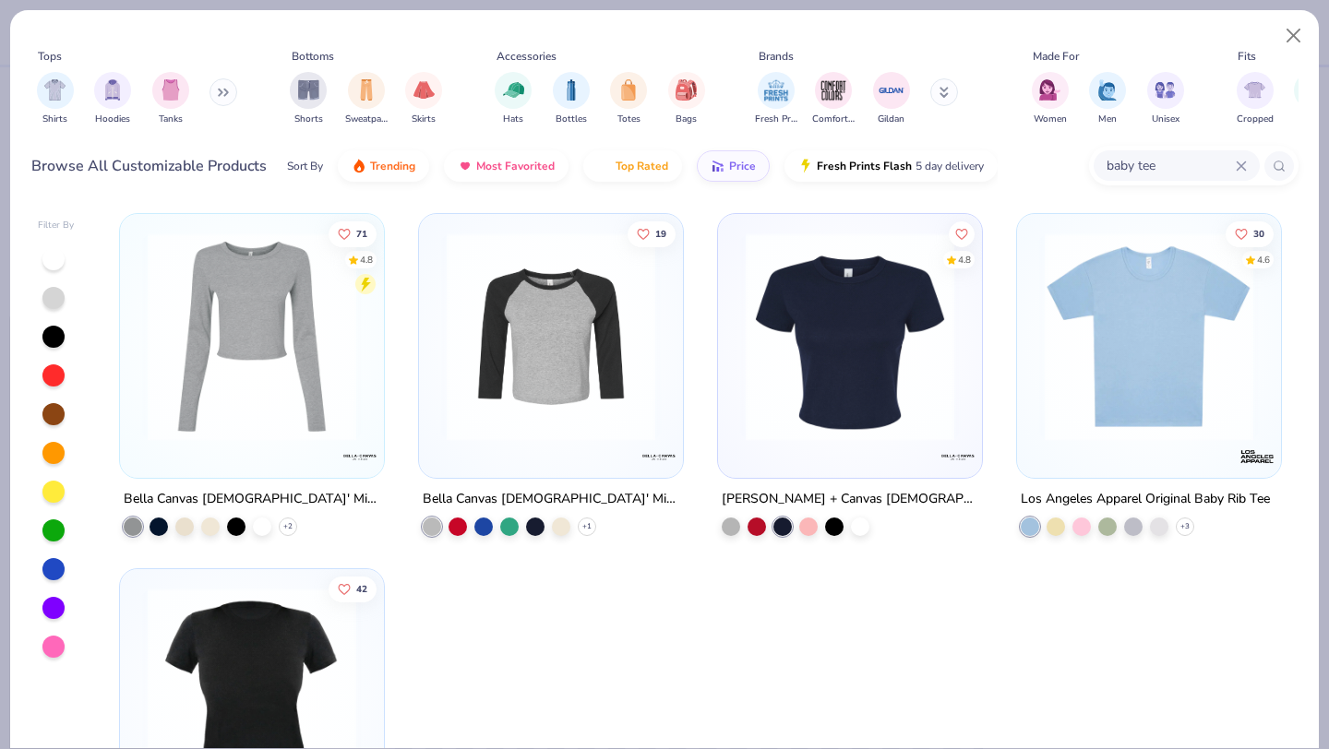
click at [821, 404] on img at bounding box center [849, 337] width 227 height 209
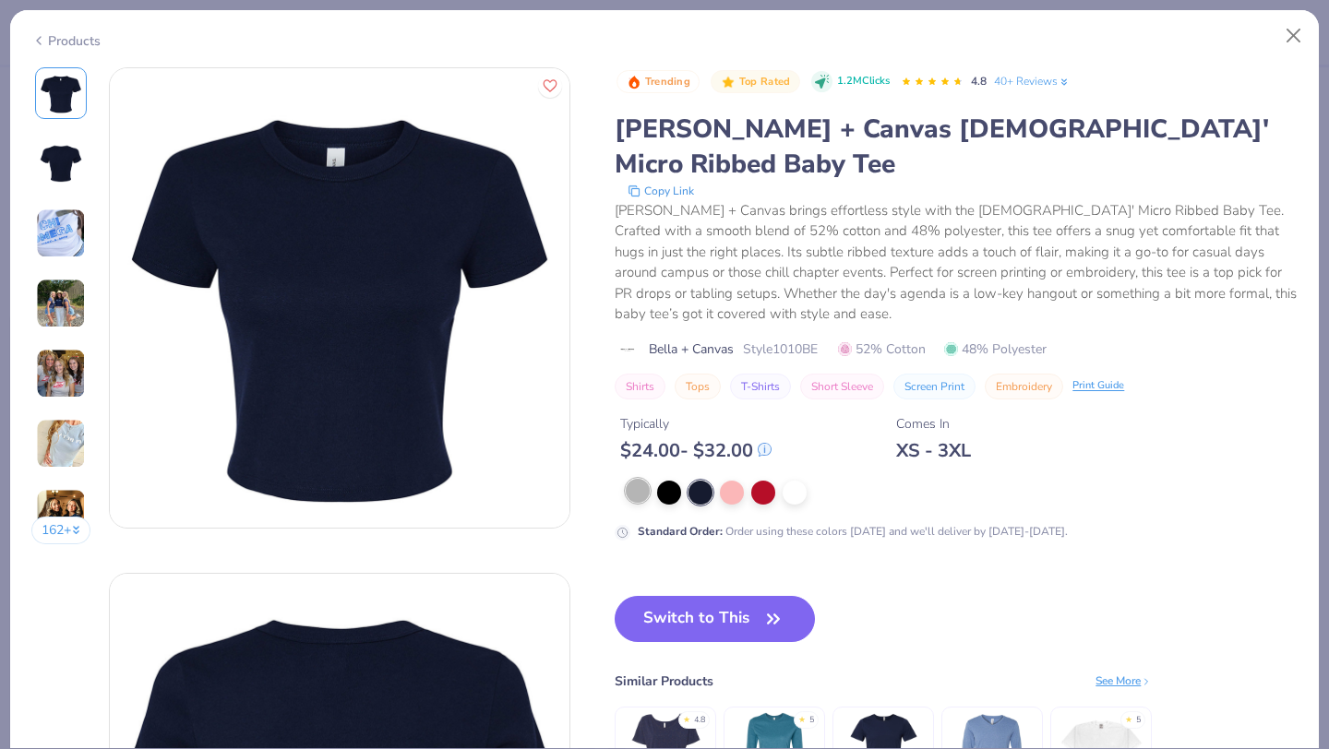
click at [633, 479] on div at bounding box center [638, 491] width 24 height 24
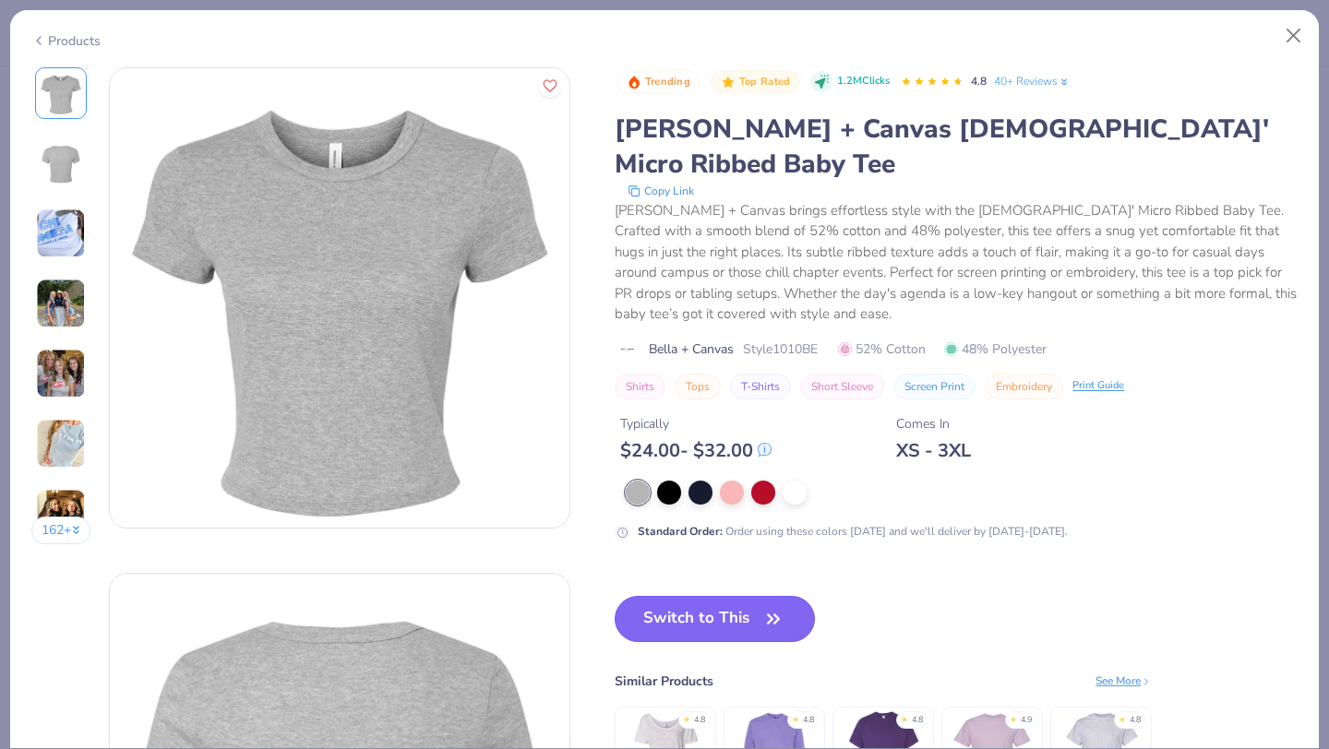
click at [671, 596] on button "Switch to This" at bounding box center [715, 619] width 200 height 46
click at [692, 596] on button "Switch to This" at bounding box center [715, 619] width 200 height 46
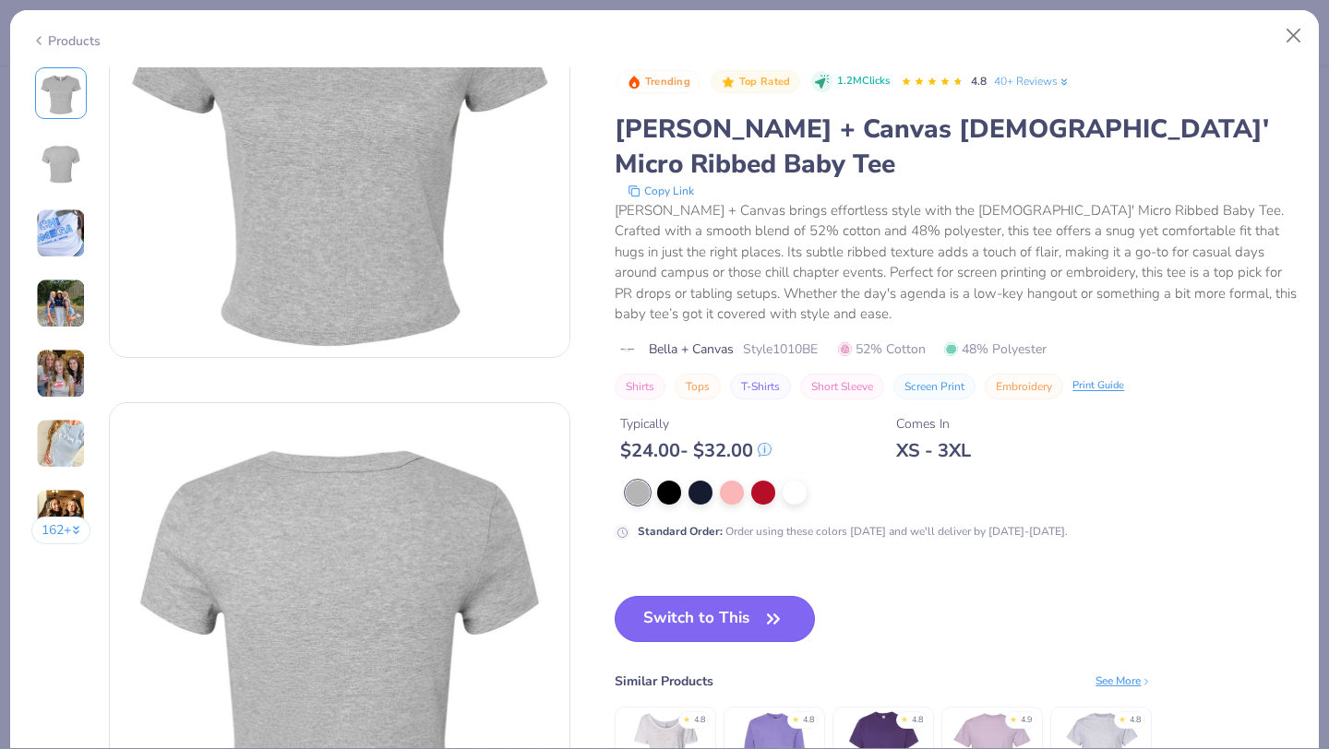
click at [692, 596] on button "Switch to This" at bounding box center [715, 619] width 200 height 46
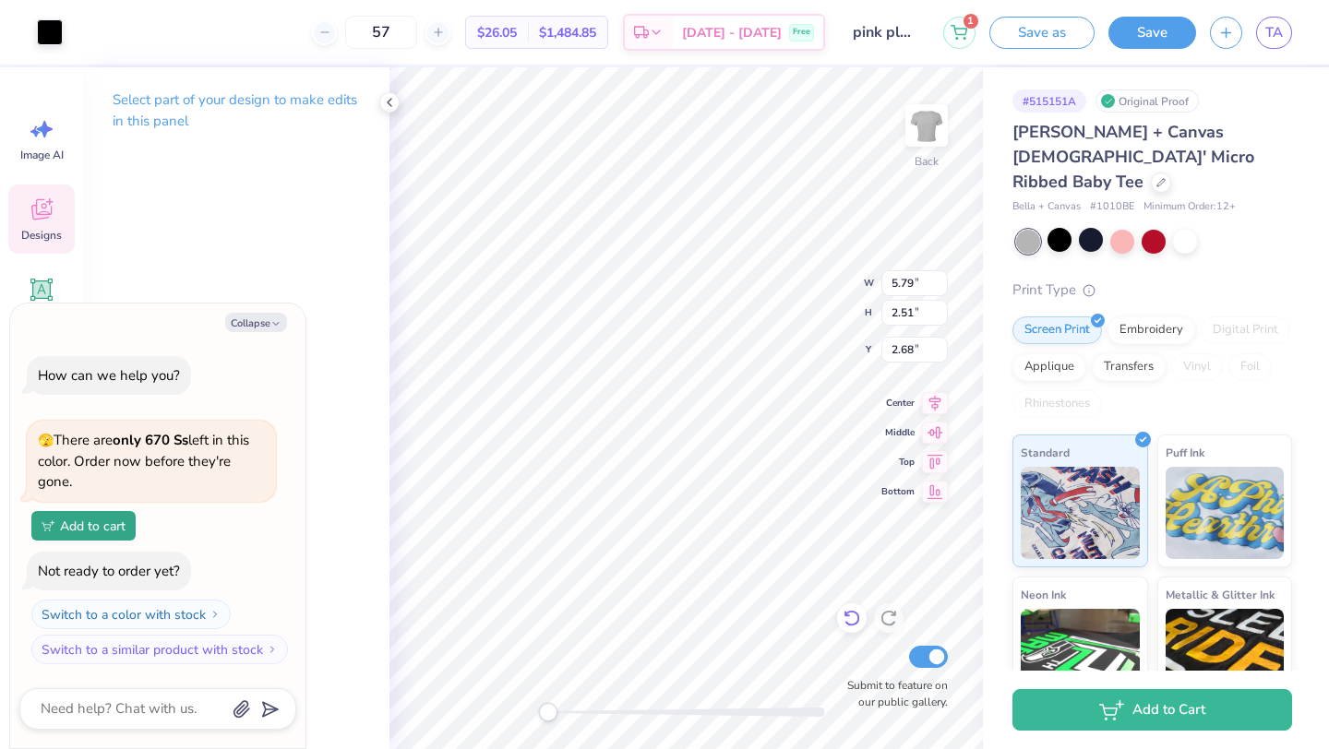
click at [855, 625] on icon at bounding box center [851, 619] width 16 height 17
type textarea "x"
type input "2.61"
type textarea "x"
type input "3.44"
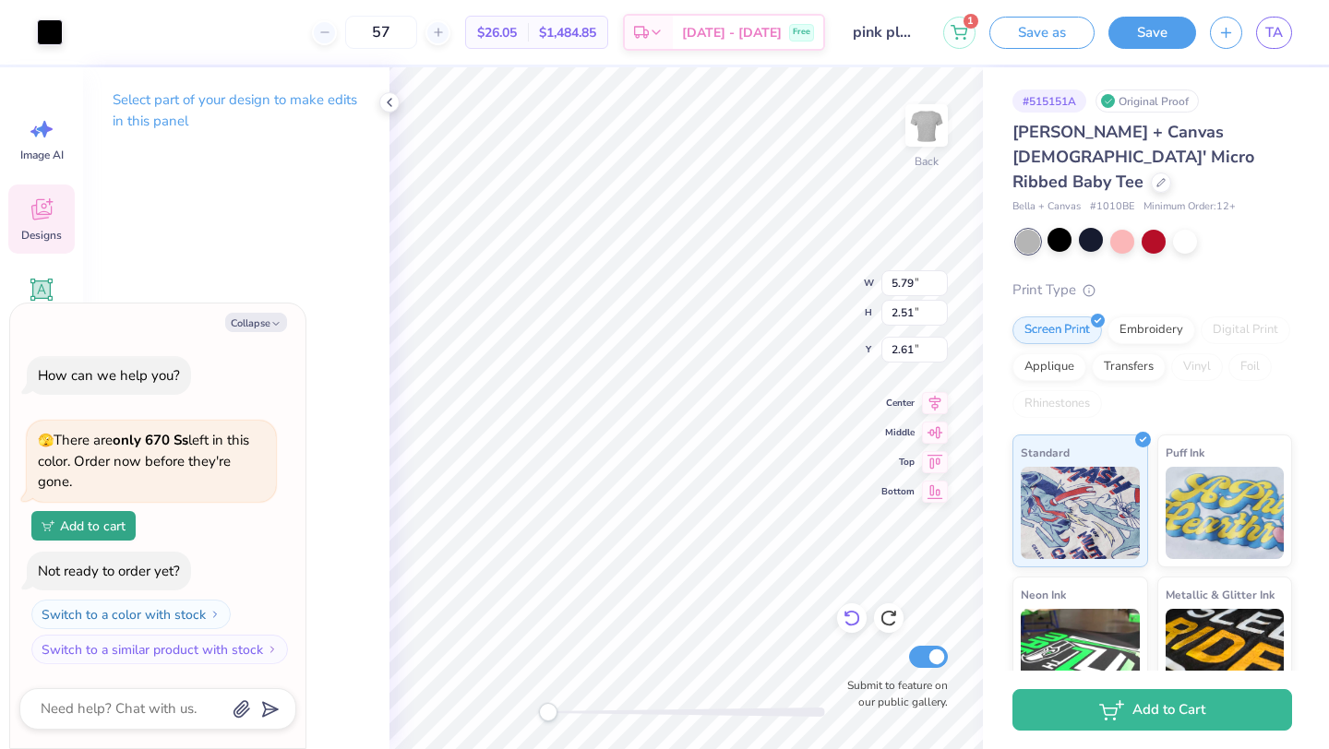
type input "0.92"
type input "3.69"
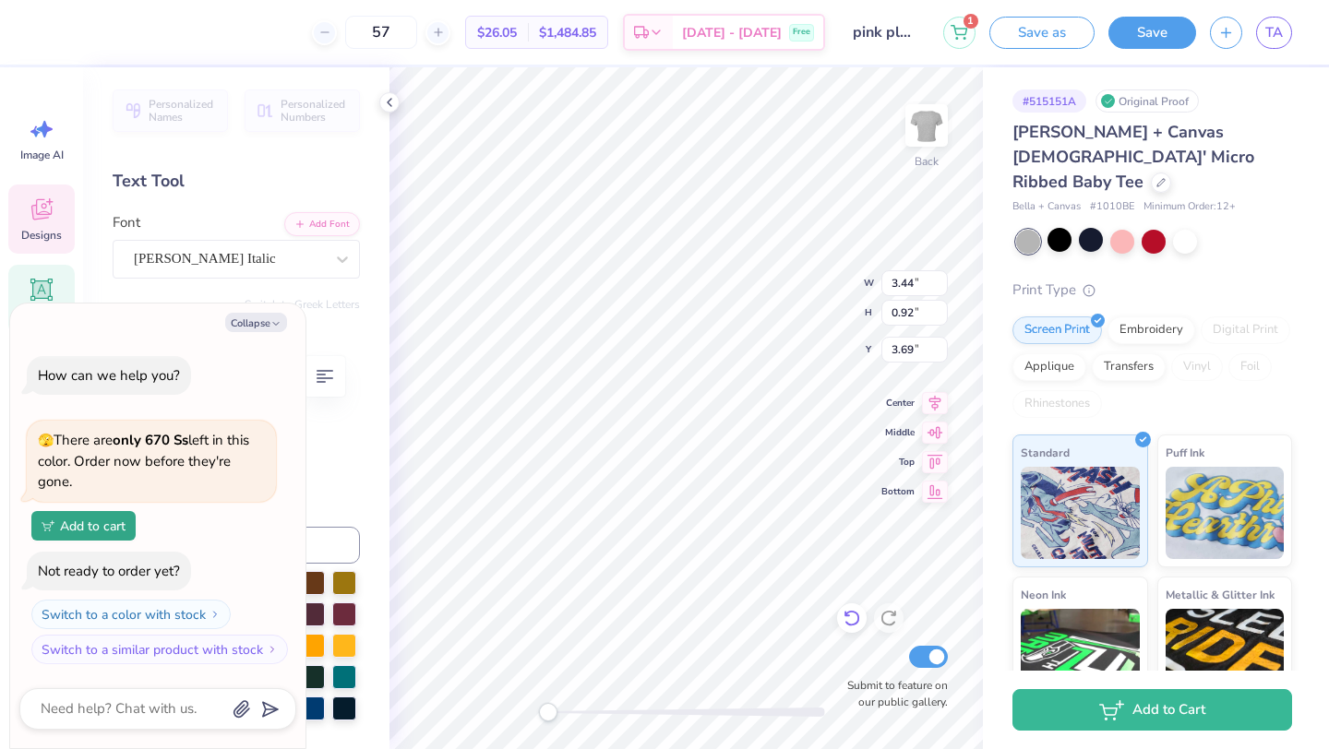
type textarea "x"
type input "5.02"
type input "2.23"
type input "3.06"
type textarea "x"
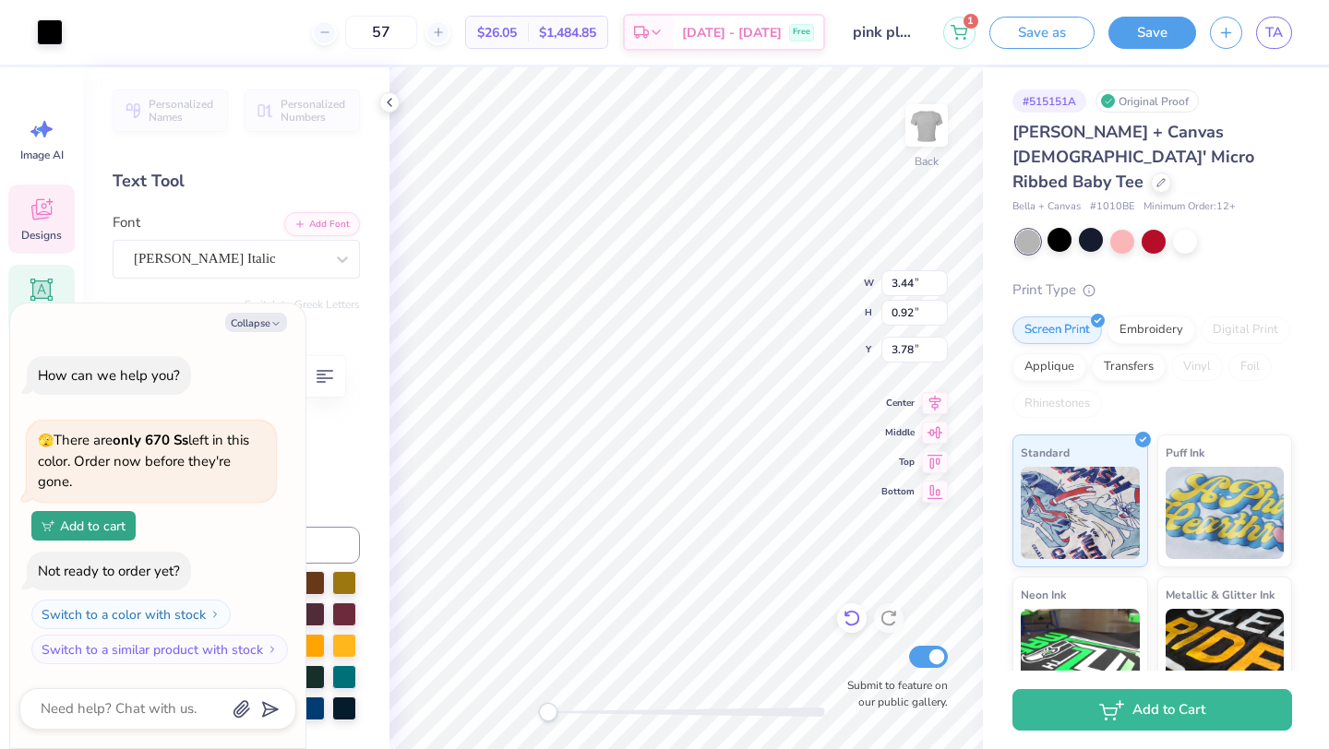
type input "5.79"
type input "2.51"
type input "2.61"
click at [849, 620] on icon at bounding box center [852, 618] width 18 height 18
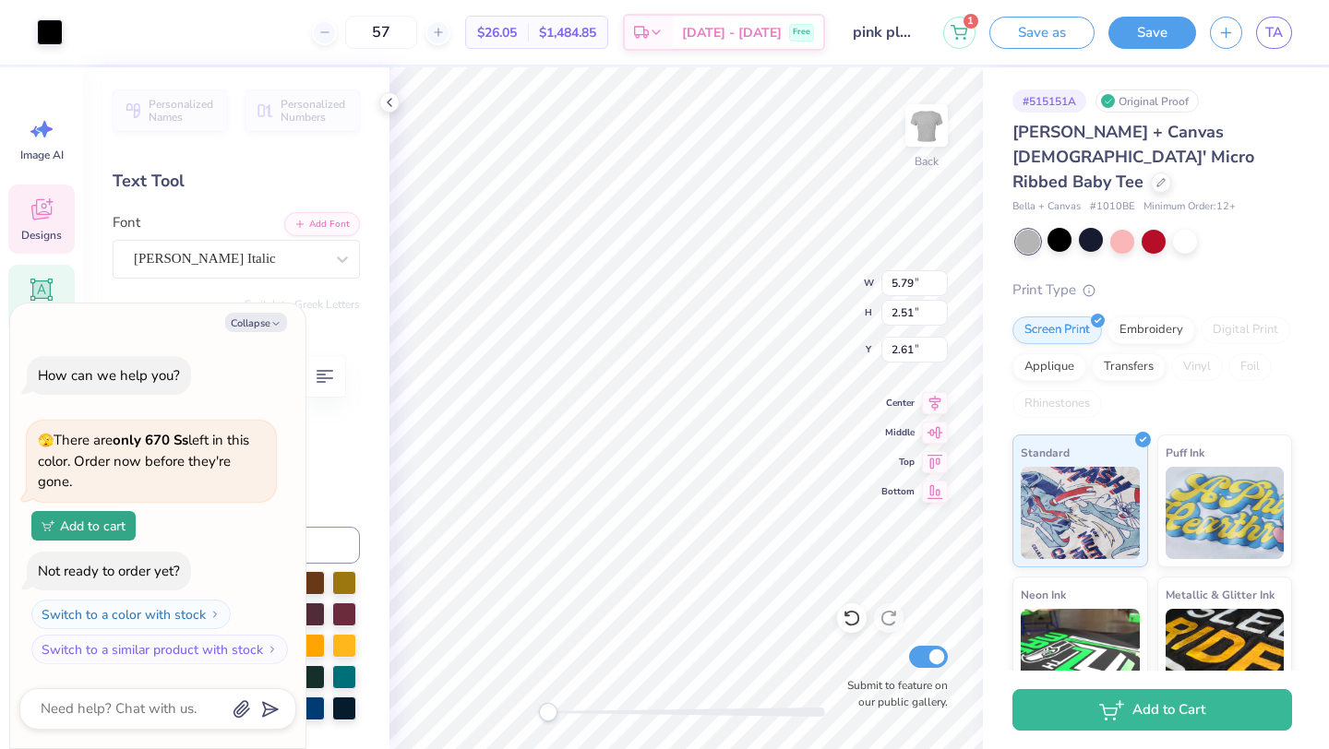
click at [848, 614] on icon at bounding box center [852, 618] width 18 height 18
click at [848, 619] on icon at bounding box center [852, 618] width 18 height 18
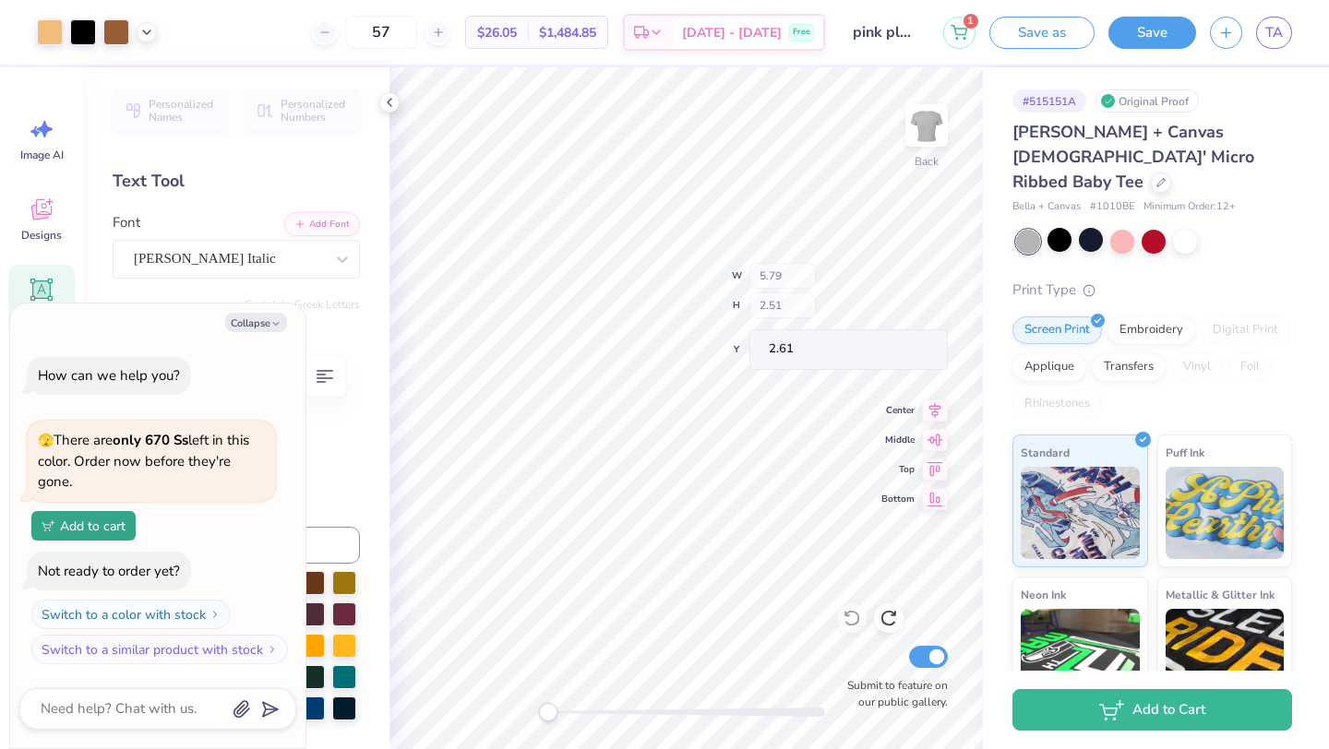
type textarea "x"
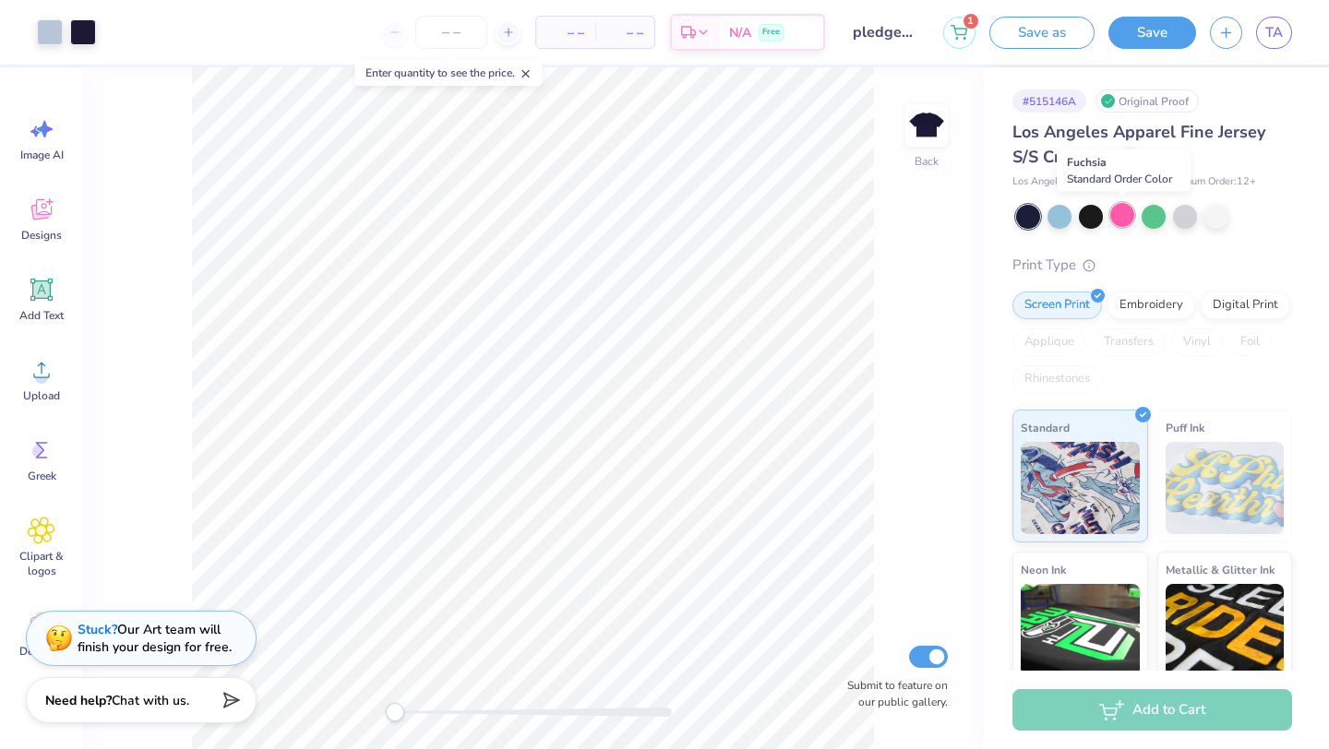
click at [1117, 220] on div at bounding box center [1122, 215] width 24 height 24
click at [1059, 218] on div at bounding box center [1059, 215] width 24 height 24
click at [1193, 221] on div at bounding box center [1185, 215] width 24 height 24
click at [1084, 217] on div at bounding box center [1091, 215] width 24 height 24
click at [1190, 219] on div at bounding box center [1185, 215] width 24 height 24
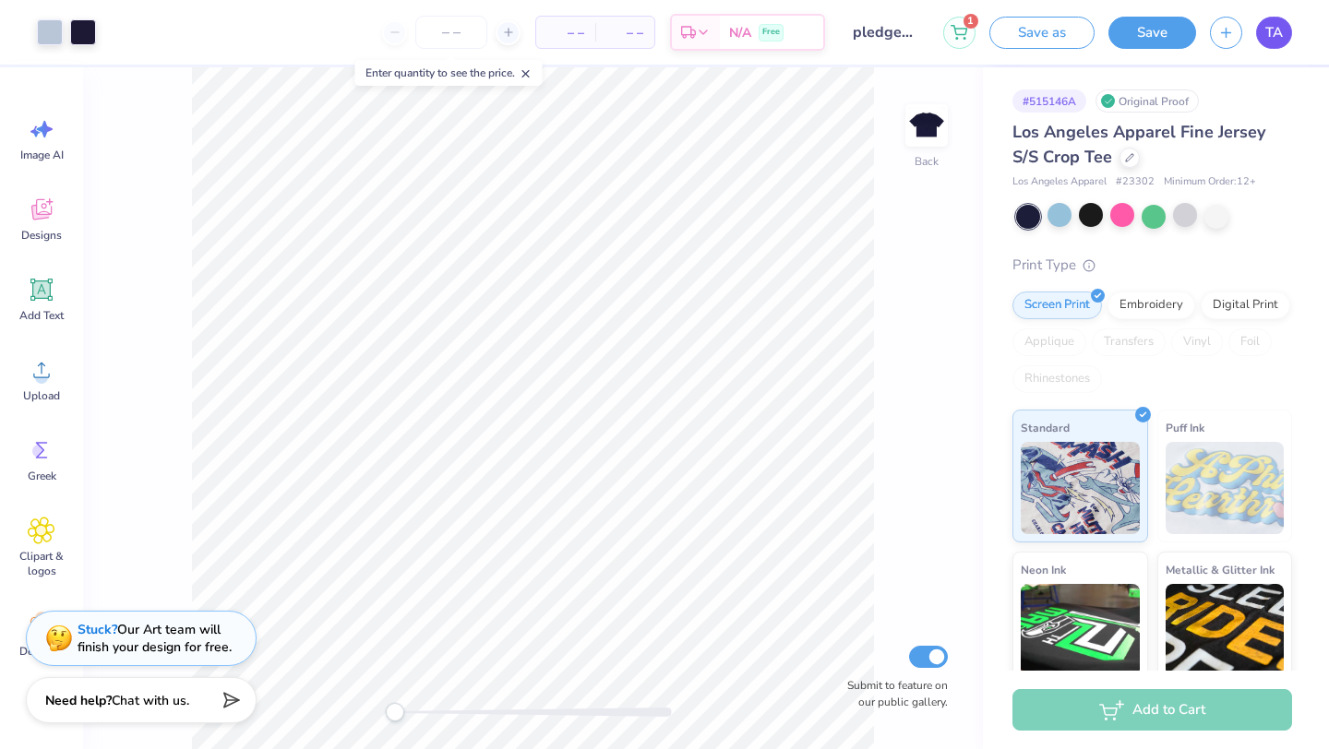
click at [1268, 40] on span "TA" at bounding box center [1274, 32] width 18 height 21
click at [1275, 35] on span "TA" at bounding box center [1274, 32] width 18 height 21
